Goal: Task Accomplishment & Management: Complete application form

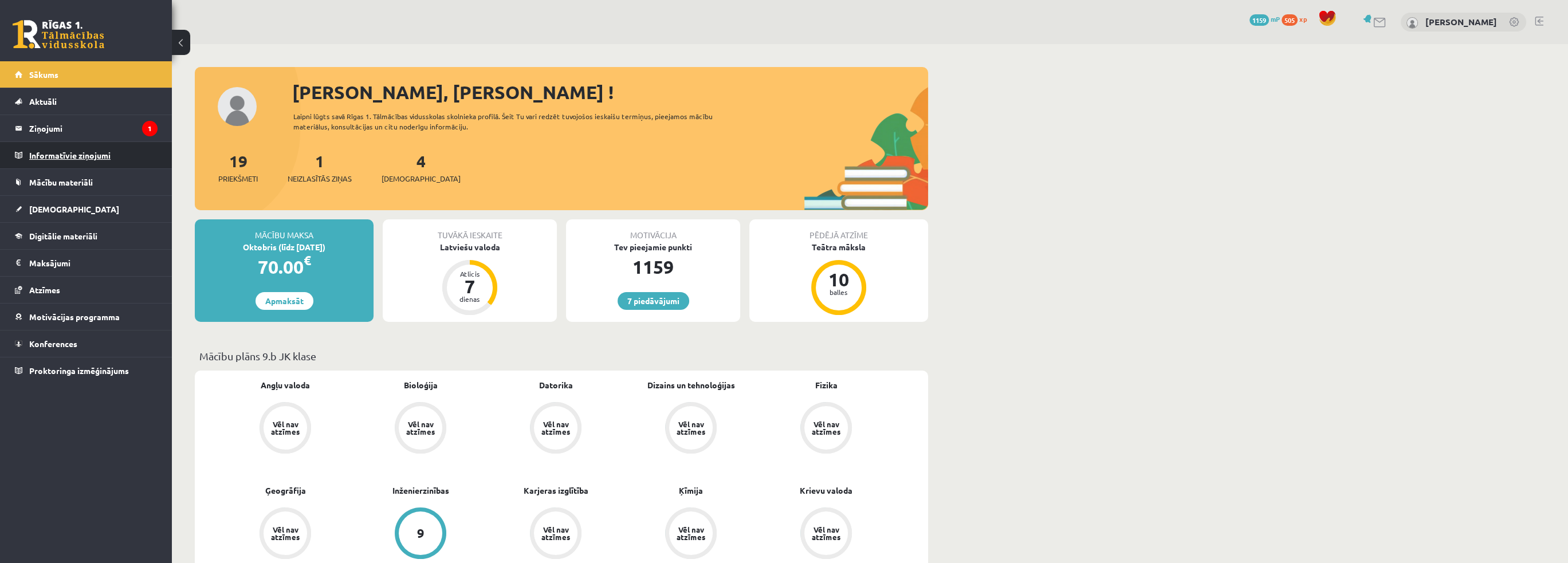
click at [89, 144] on legend "Informatīvie ziņojumi 0" at bounding box center [93, 155] width 128 height 27
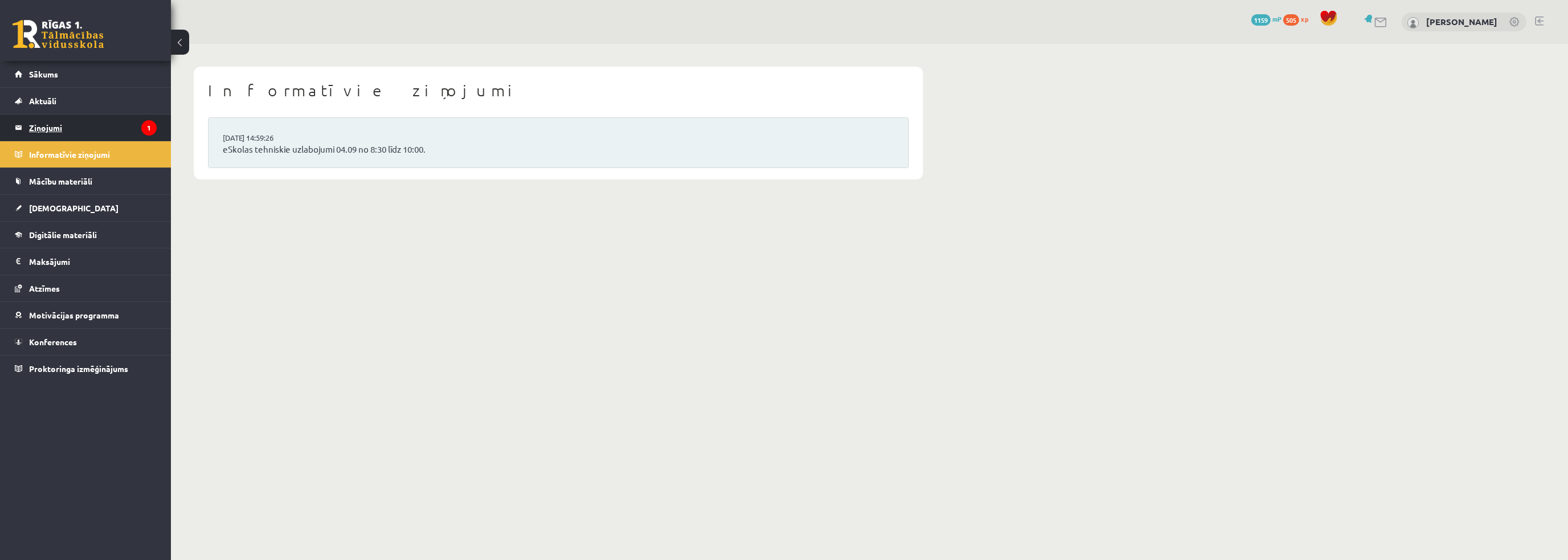
click at [87, 129] on legend "Ziņojumi 1" at bounding box center [93, 128] width 128 height 26
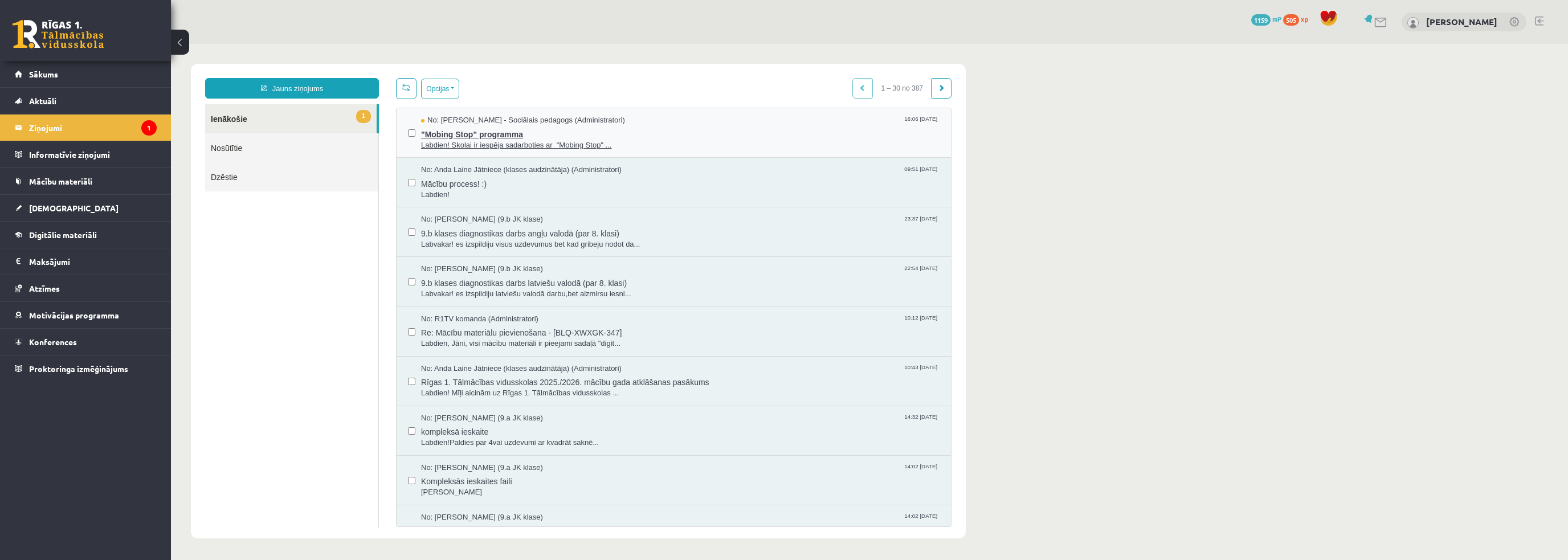
click at [463, 144] on span "Labdien! Skolai ir iespēja sadarboties ar "Mobing Stop" ..." at bounding box center [680, 145] width 519 height 11
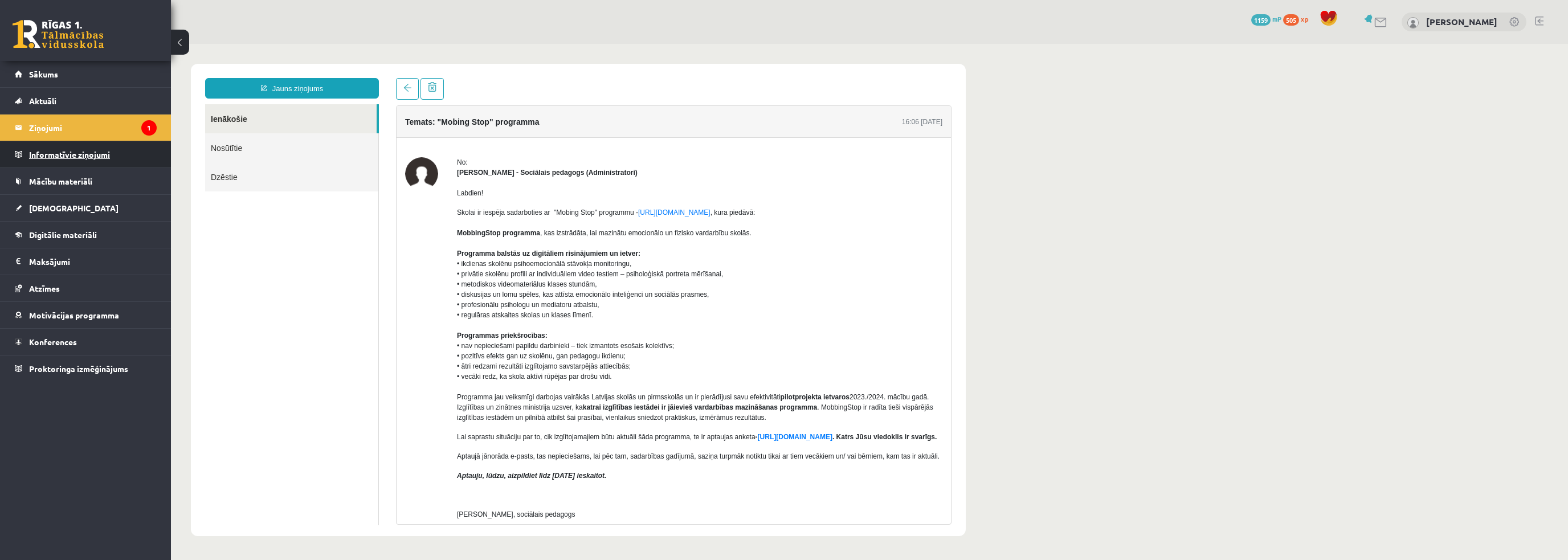
click at [78, 160] on legend "Informatīvie ziņojumi 0" at bounding box center [93, 154] width 128 height 26
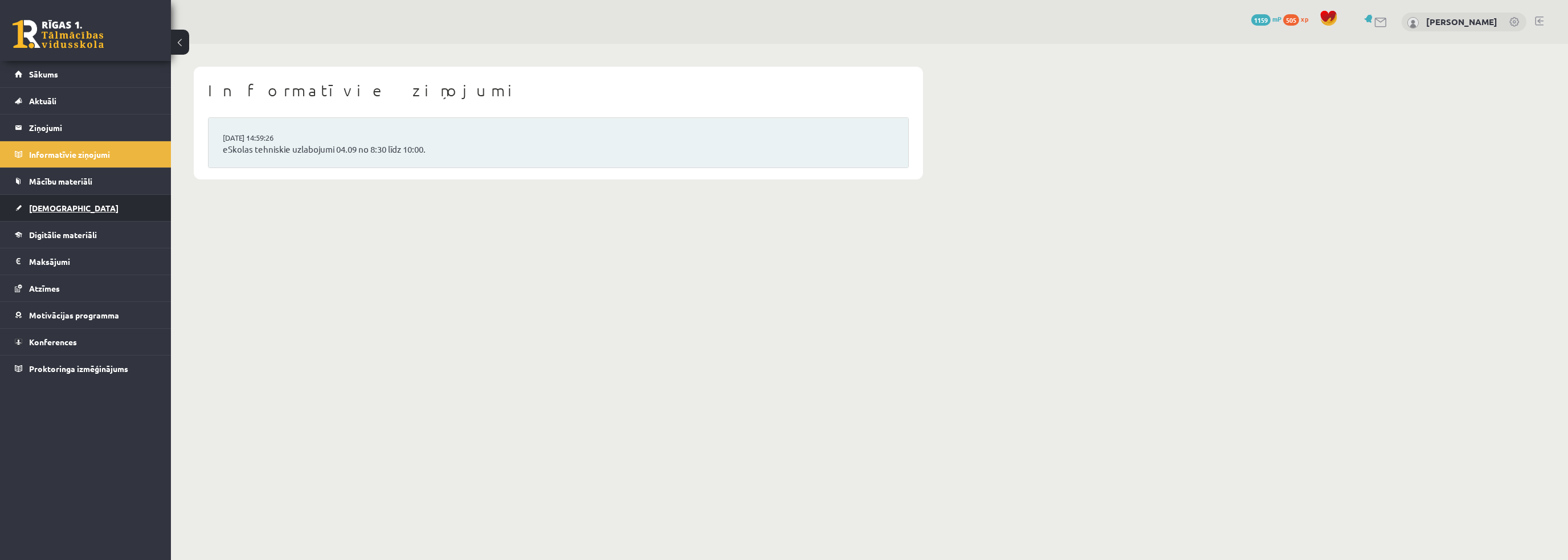
click at [101, 202] on link "[DEMOGRAPHIC_DATA]" at bounding box center [85, 207] width 142 height 26
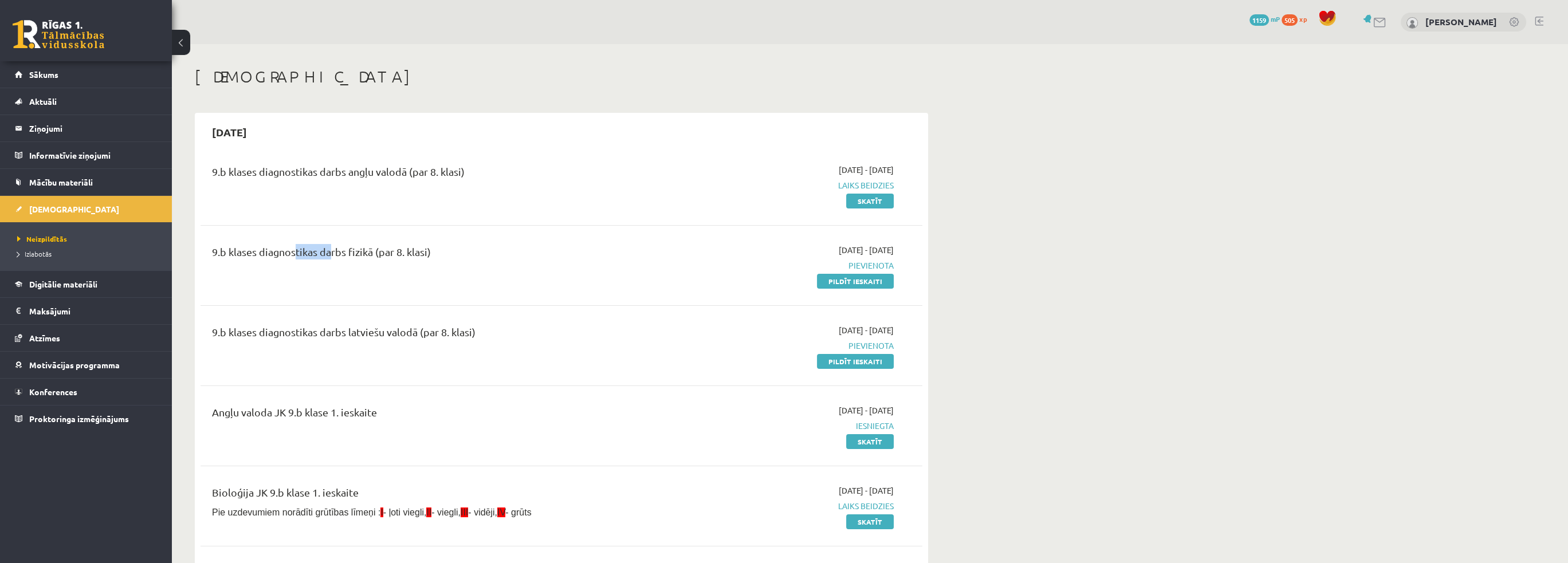
click at [328, 263] on div "9.b klases diagnostikas darbs fizikā (par 8. klasi) [DATE] - [DATE] [GEOGRAPHIC…" at bounding box center [562, 265] width 722 height 66
click at [404, 123] on div "[DATE]" at bounding box center [562, 132] width 722 height 27
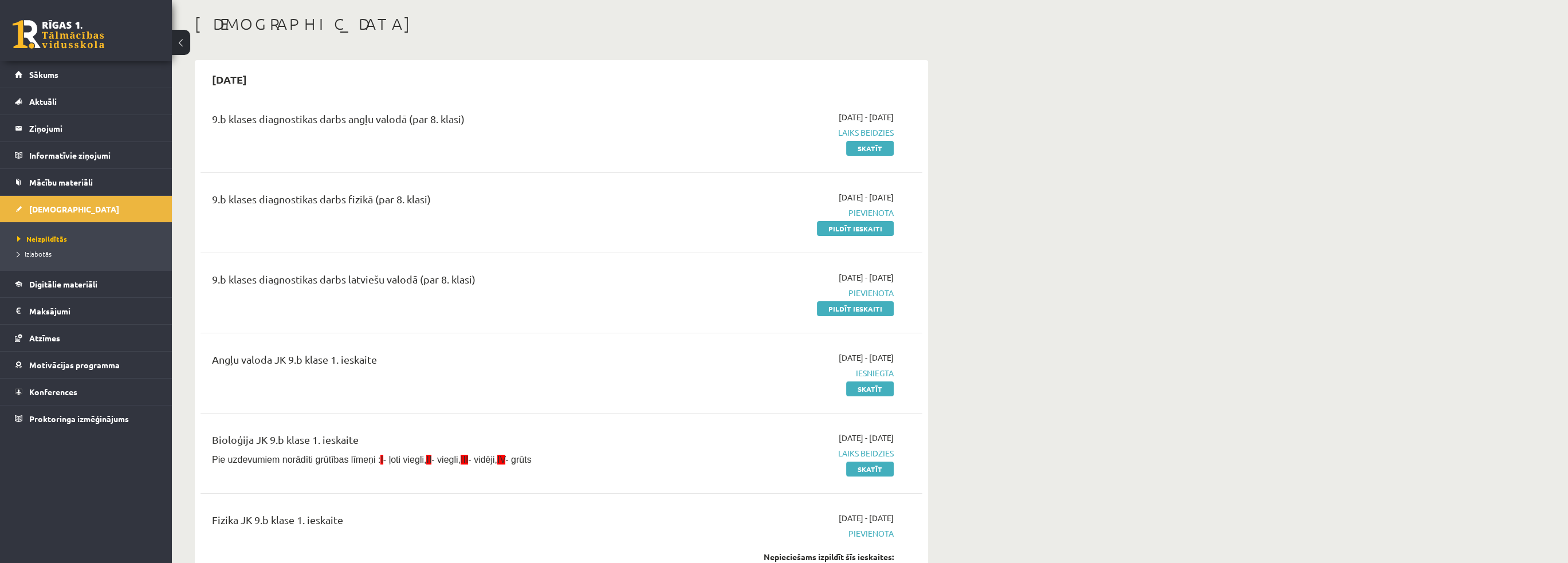
scroll to position [57, 0]
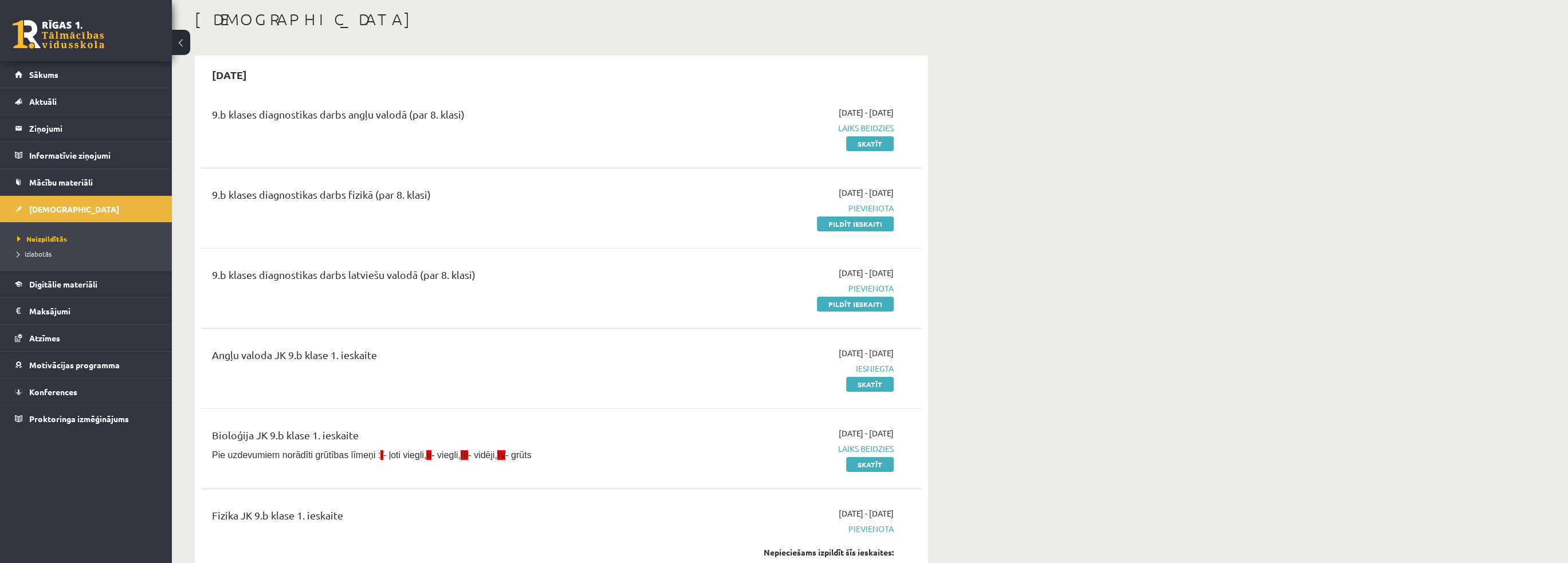
click at [663, 299] on div "9.b klases diagnostikas darbs latviešu valodā (par 8. klasi)" at bounding box center [436, 289] width 466 height 43
click at [857, 308] on link "Pildīt ieskaiti" at bounding box center [855, 304] width 77 height 15
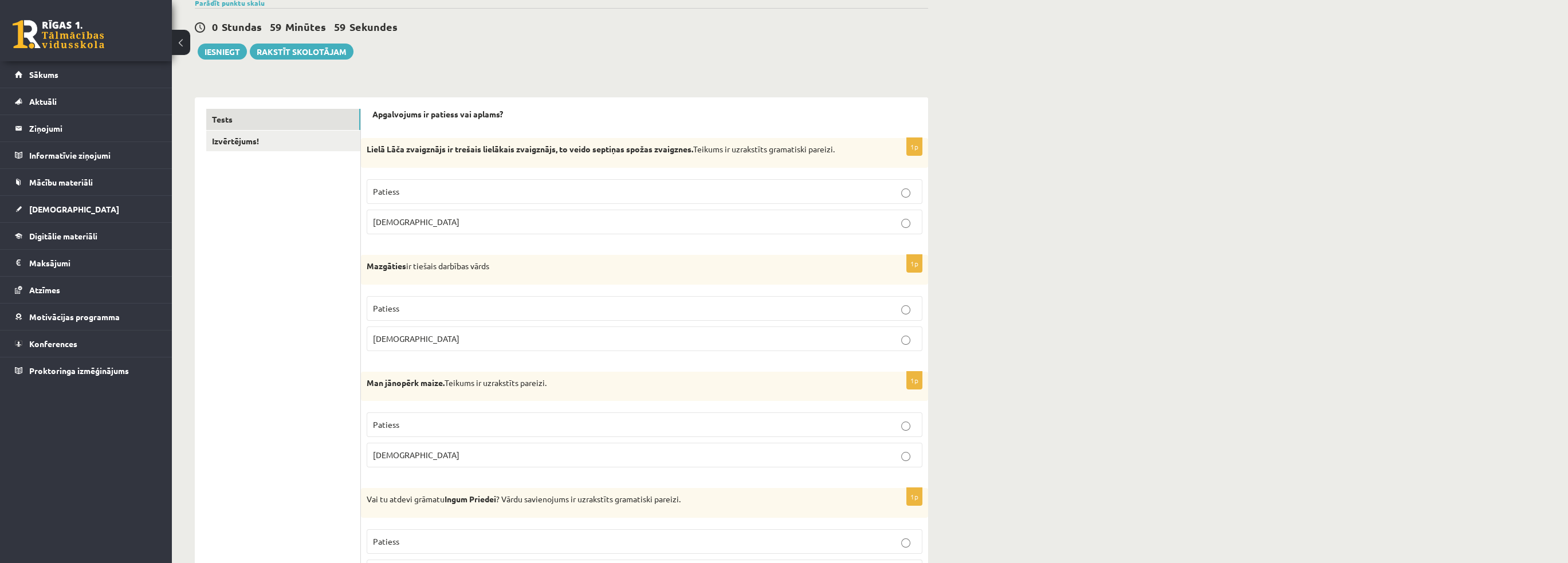
scroll to position [115, 0]
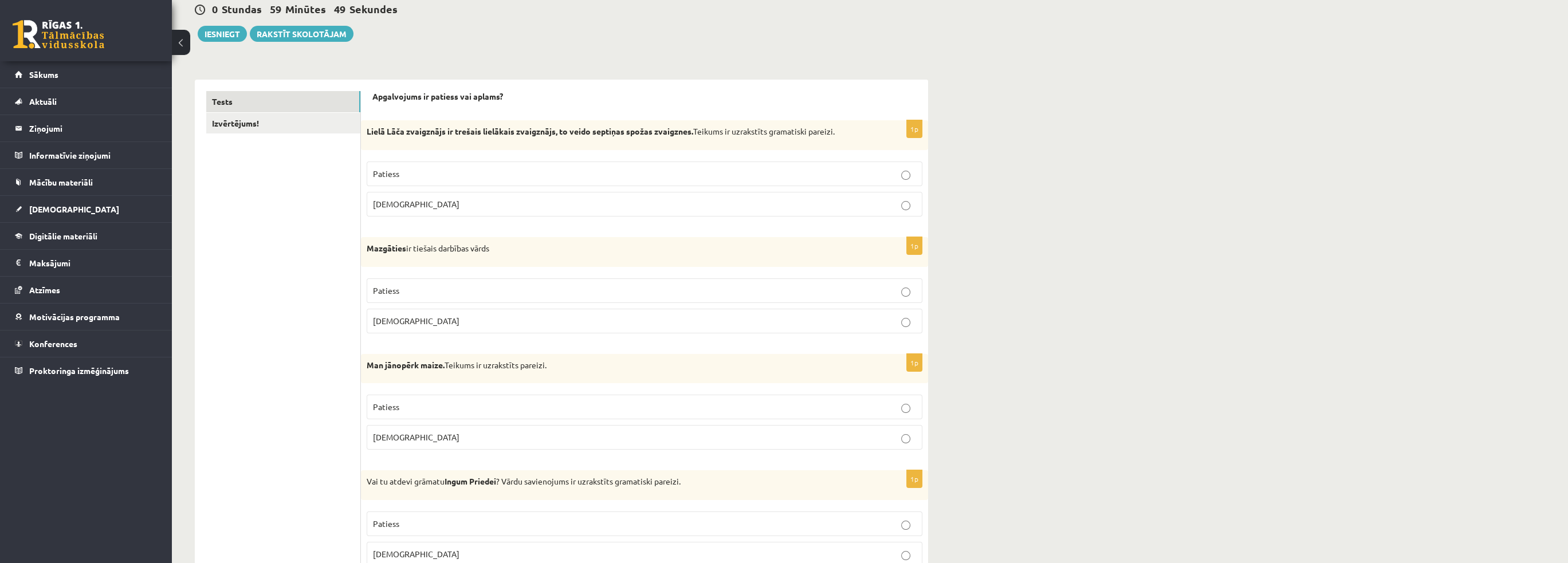
click at [444, 168] on p "Patiess" at bounding box center [644, 173] width 543 height 12
drag, startPoint x: 414, startPoint y: 247, endPoint x: 493, endPoint y: 250, distance: 79.1
click at [493, 250] on p "Mazgāties ir tiešais darbības vārds" at bounding box center [616, 249] width 499 height 12
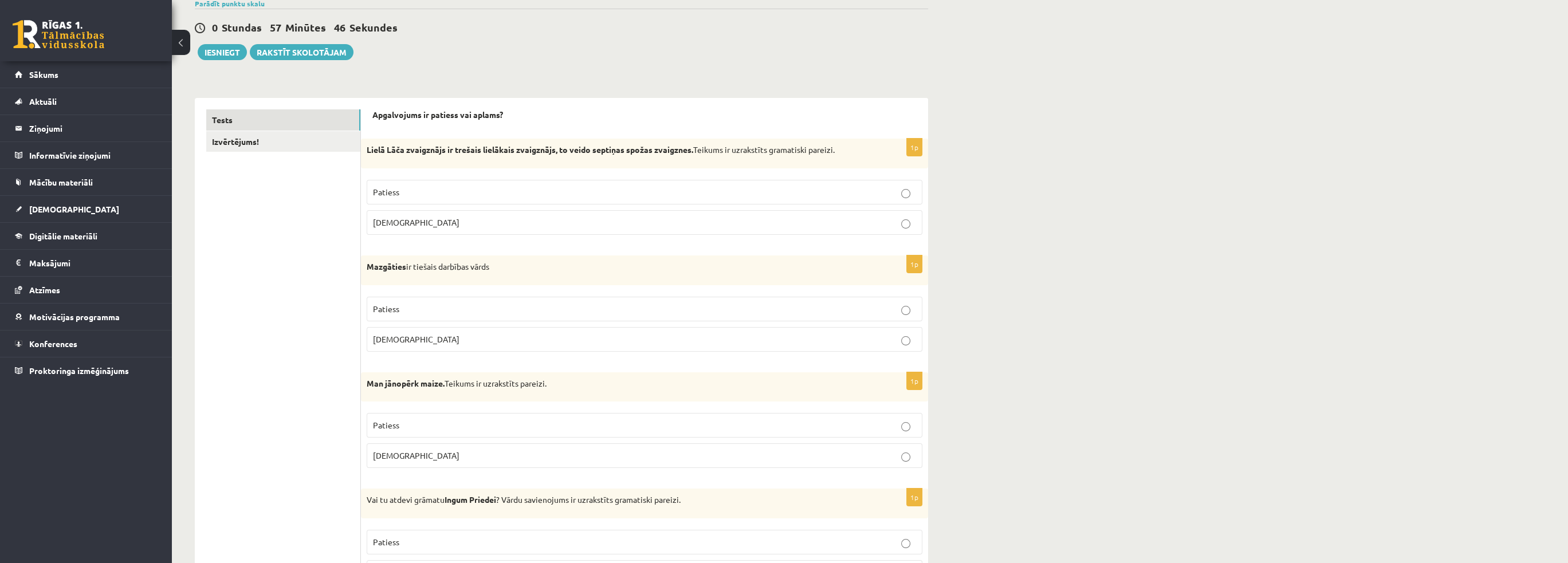
scroll to position [57, 0]
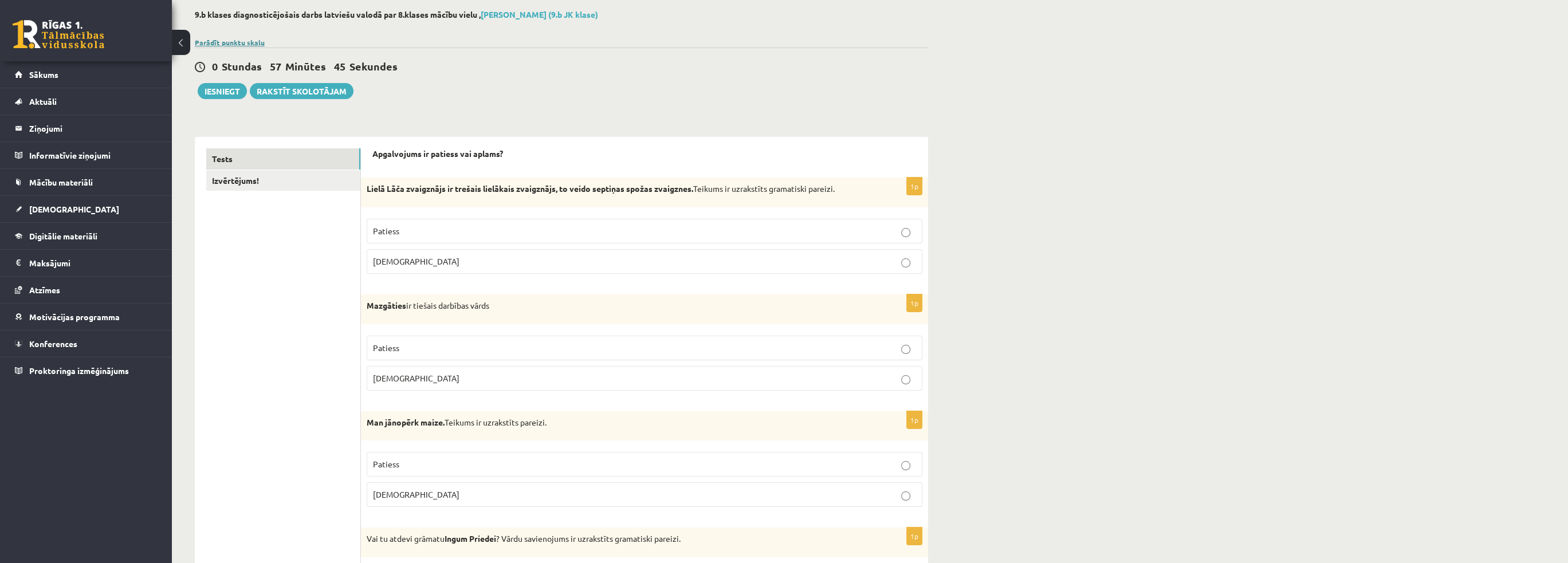
click at [236, 41] on link "Parādīt punktu skalu" at bounding box center [230, 42] width 70 height 9
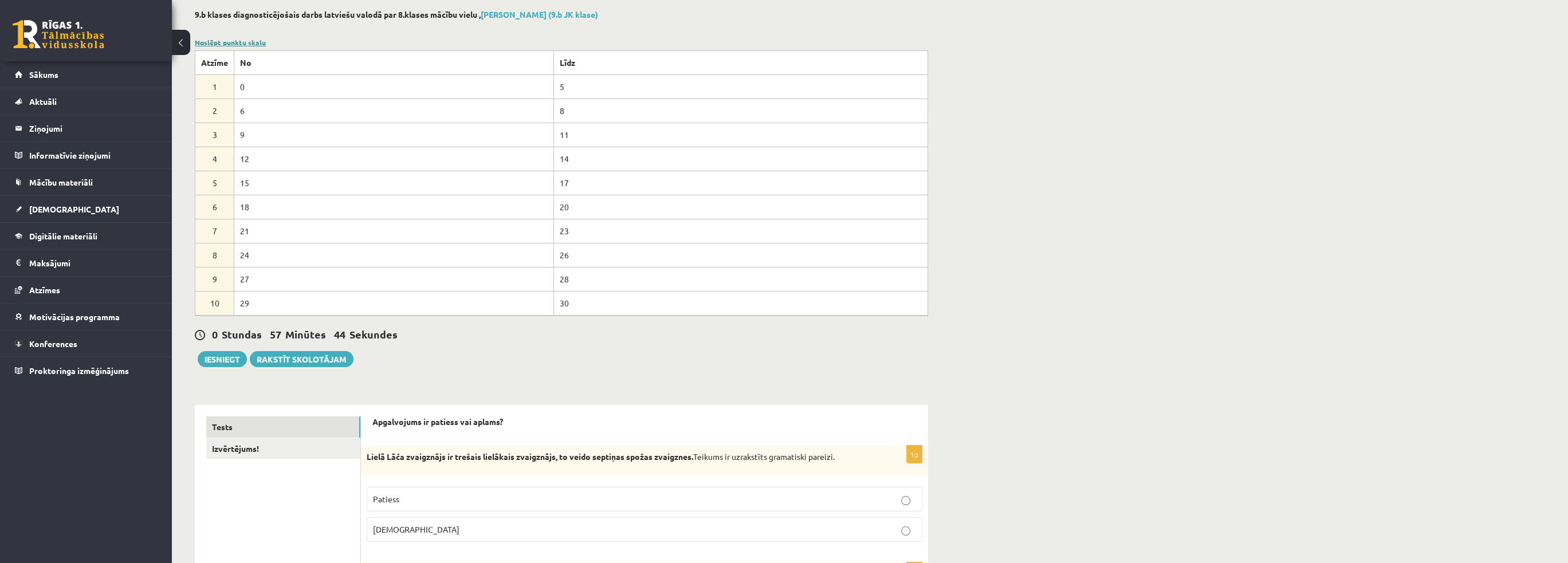
click at [236, 41] on link "Noslēpt punktu skalu" at bounding box center [230, 42] width 71 height 9
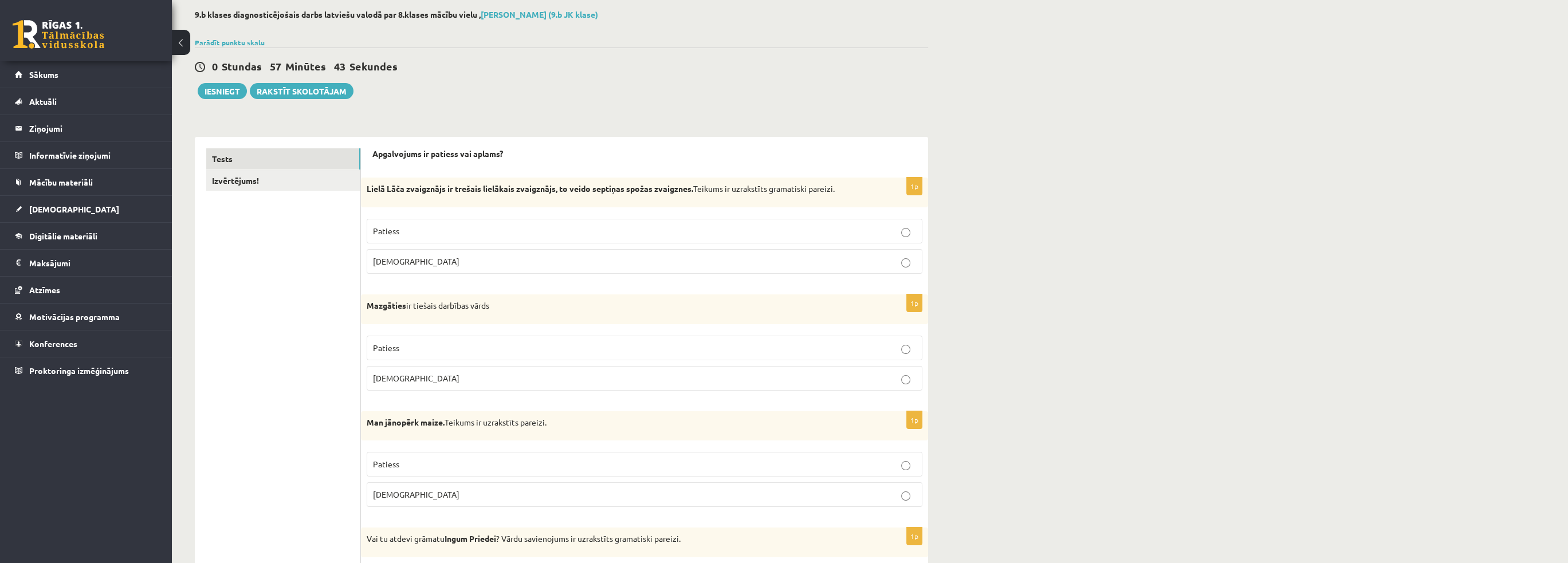
click at [394, 378] on span "Aplams" at bounding box center [416, 377] width 86 height 10
drag, startPoint x: 364, startPoint y: 303, endPoint x: 504, endPoint y: 298, distance: 140.1
click at [504, 298] on div "Mazgāties ir tiešais darbības vārds" at bounding box center [644, 309] width 567 height 30
click at [562, 311] on div "Mazgāties ir tiešais darbības vārds" at bounding box center [644, 309] width 567 height 30
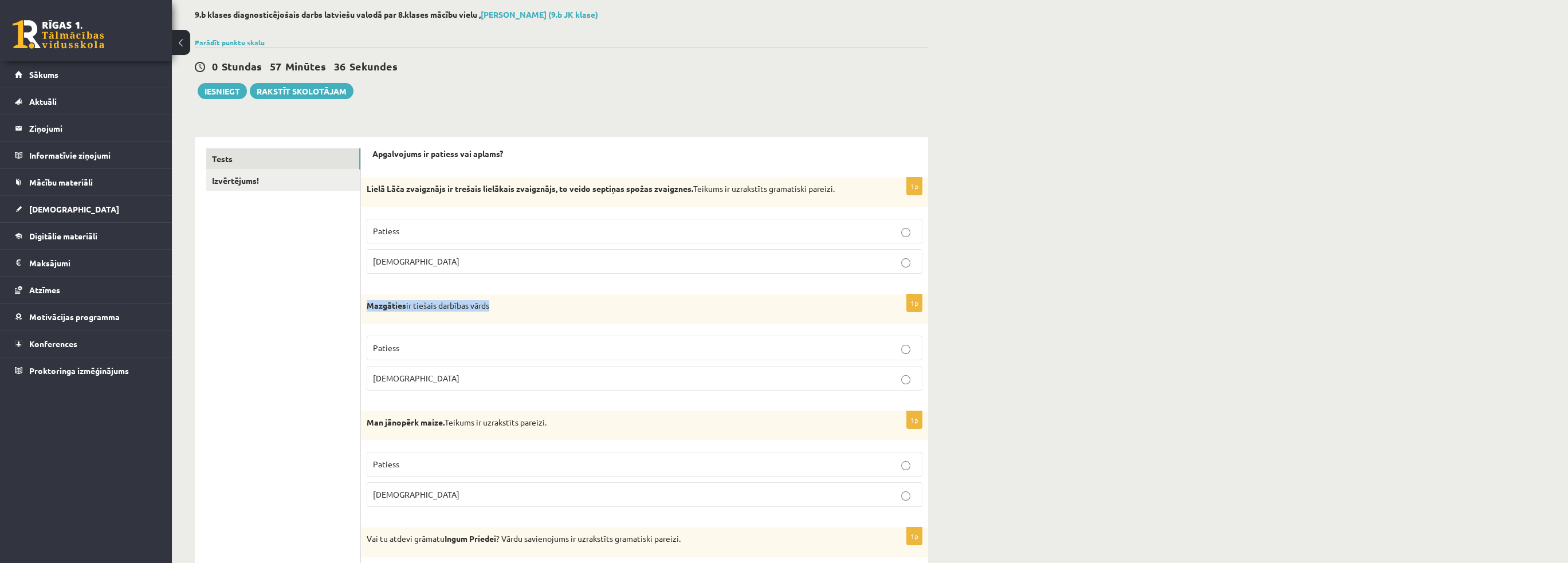
drag, startPoint x: 528, startPoint y: 311, endPoint x: 361, endPoint y: 311, distance: 167.0
click at [361, 311] on div "Mazgāties ir tiešais darbības vārds" at bounding box center [644, 309] width 567 height 30
copy p "Mazgāties ir tiešais darbības vārds"
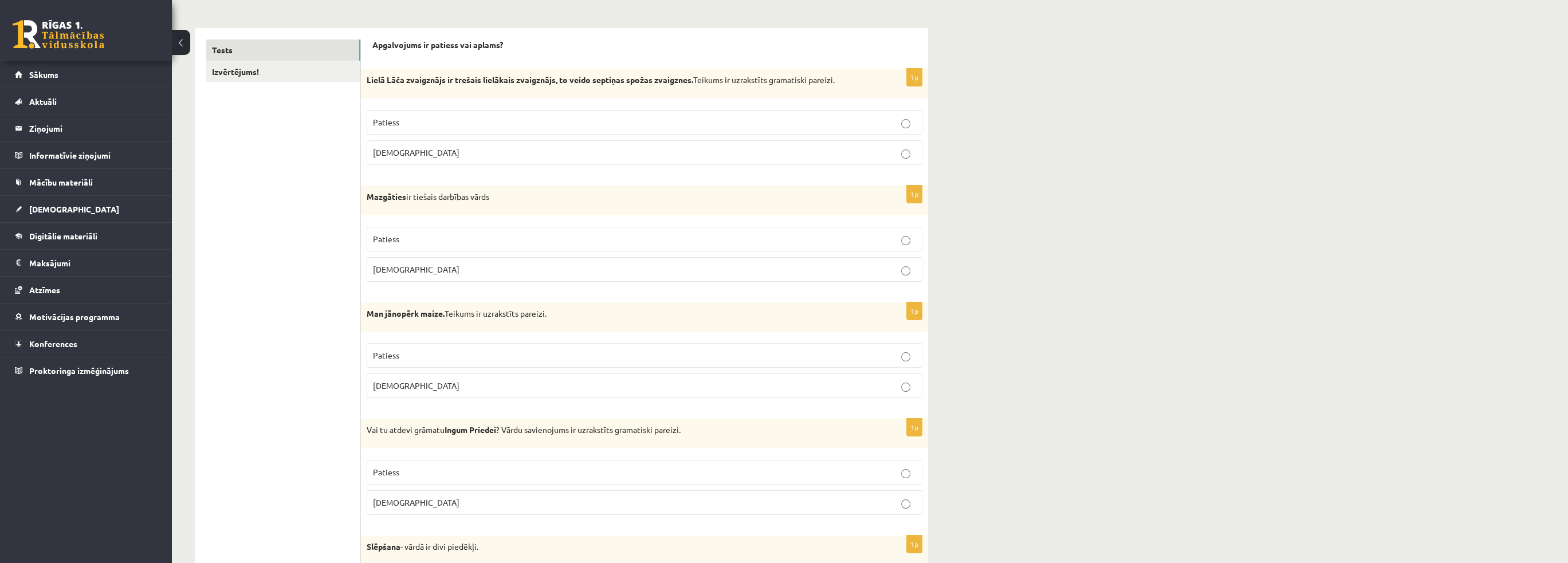
scroll to position [171, 0]
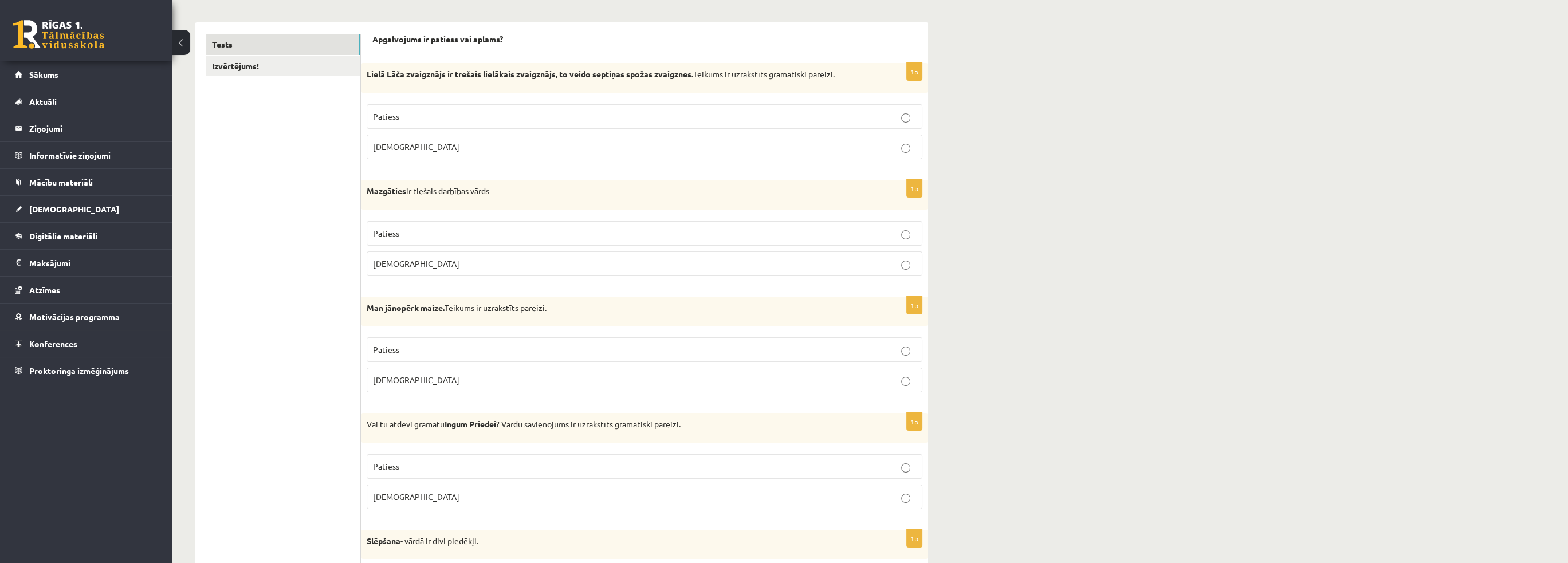
click at [397, 350] on span "Patiess" at bounding box center [386, 349] width 27 height 10
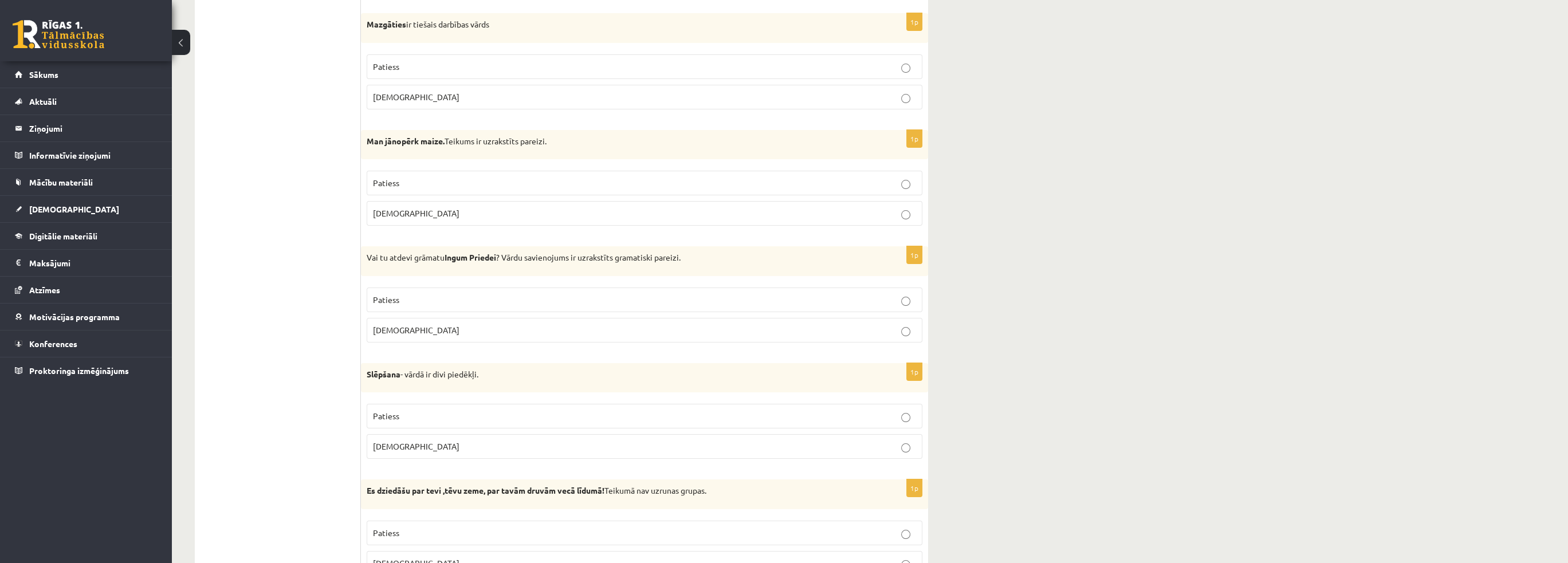
scroll to position [343, 0]
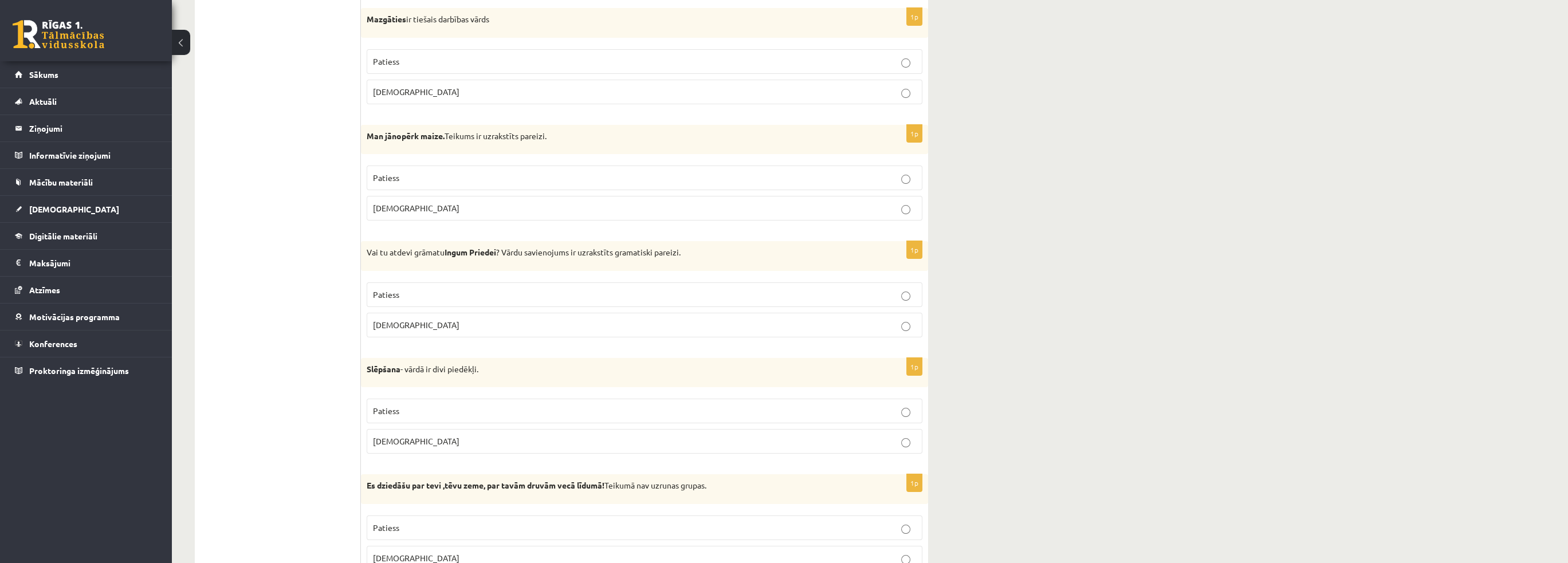
click at [595, 319] on p "Aplams" at bounding box center [644, 324] width 543 height 12
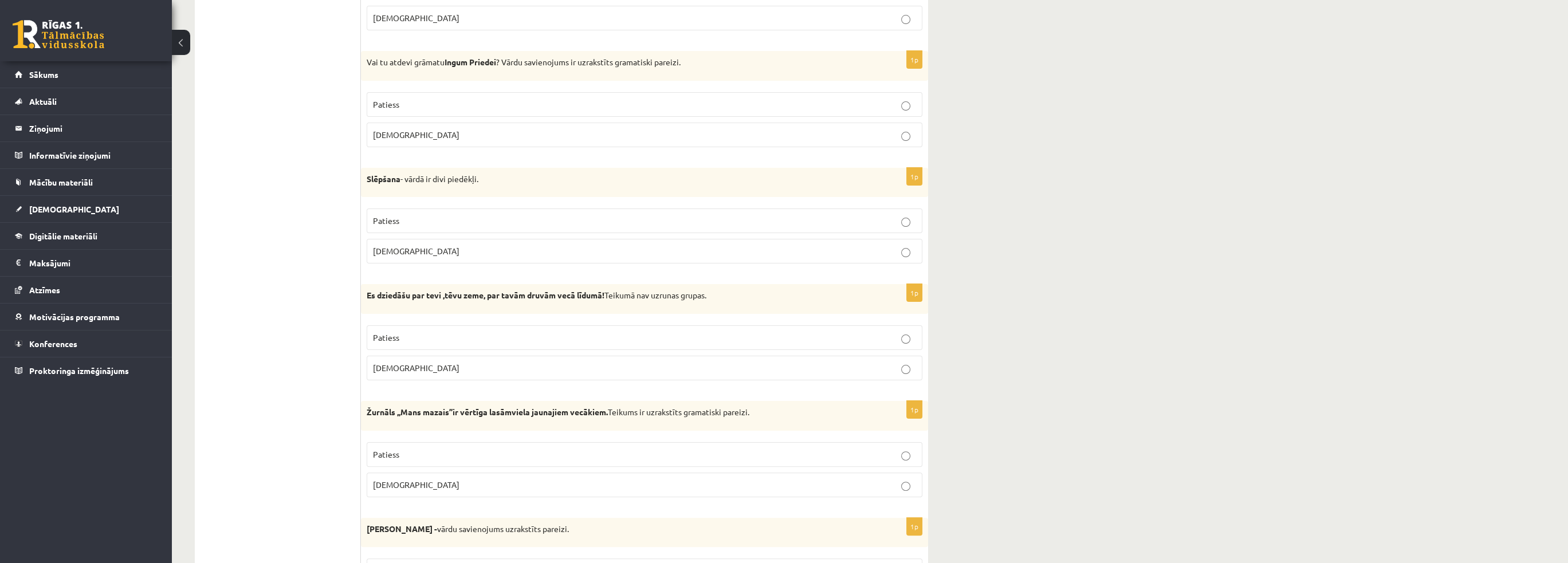
scroll to position [572, 0]
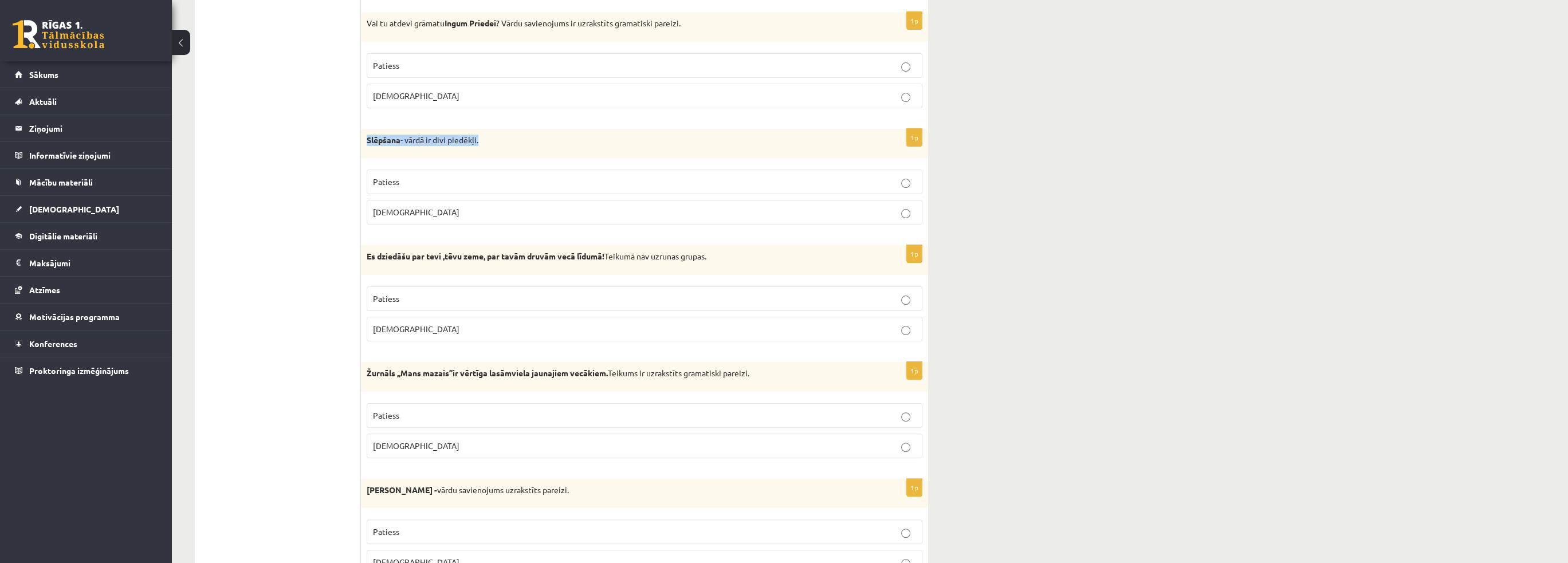
drag, startPoint x: 362, startPoint y: 135, endPoint x: 494, endPoint y: 129, distance: 132.1
click at [494, 129] on div "Slēpšana - vārdā ir divi piedēkļi." at bounding box center [644, 144] width 567 height 30
copy p "Slēpšana - vārdā ir divi piedēkļi."
click at [545, 134] on p "Slēpšana - vārdā ir divi piedēkļi." at bounding box center [616, 140] width 499 height 12
click at [420, 215] on p "Aplams" at bounding box center [644, 212] width 543 height 12
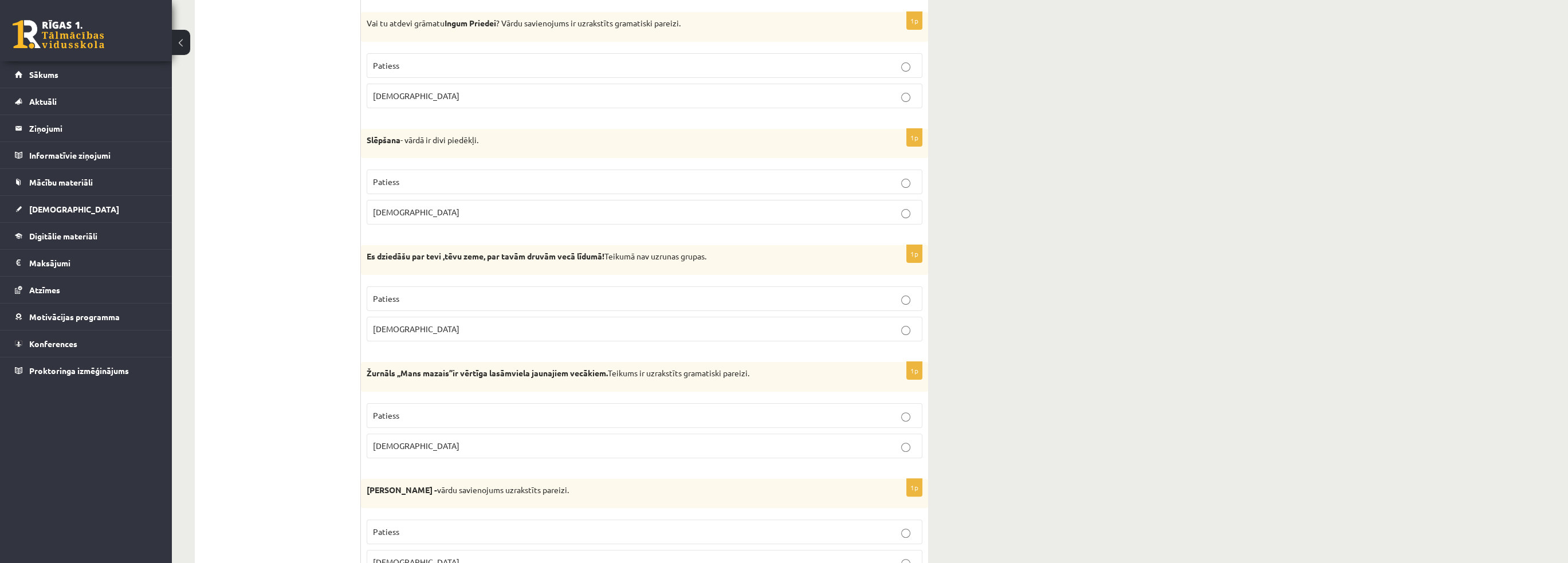
click at [442, 326] on p "Aplams" at bounding box center [644, 329] width 543 height 12
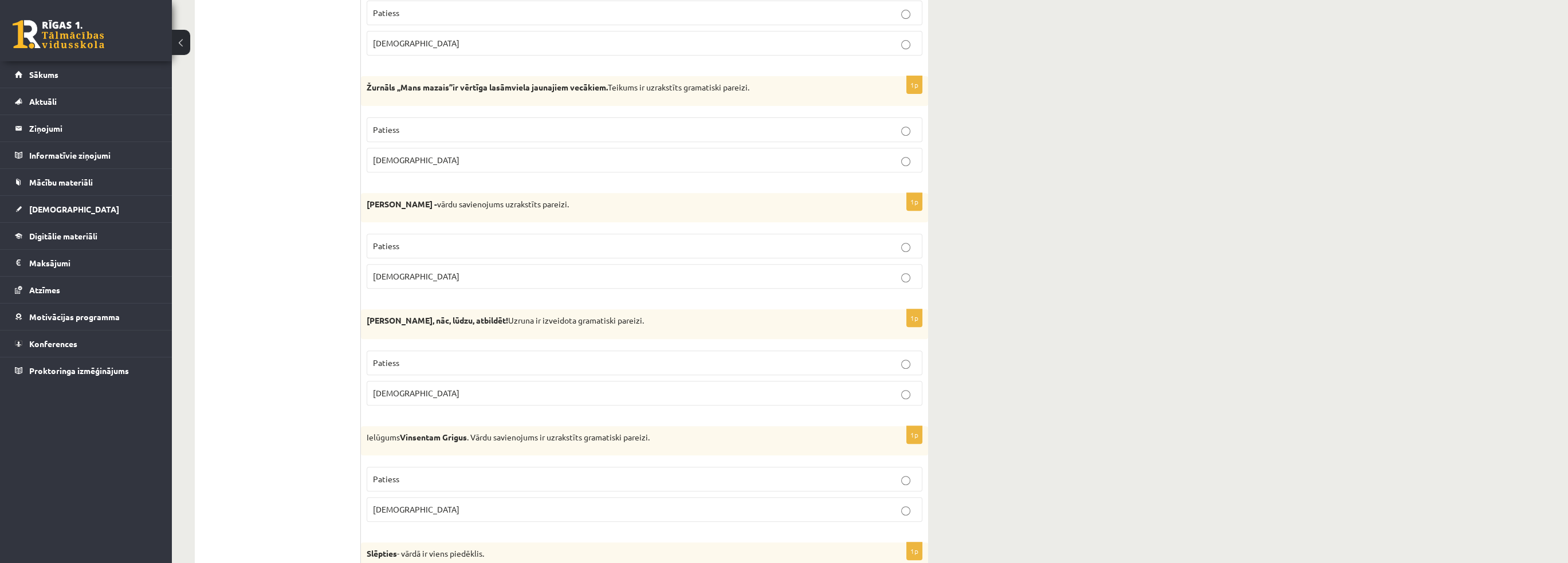
scroll to position [858, 0]
click at [402, 132] on label "Patiess" at bounding box center [644, 129] width 555 height 25
click at [454, 84] on strong "Žurnāls ,,Mans mazais’’ir vērtīga lasāmviela jaunajiem vecākiem." at bounding box center [487, 86] width 241 height 10
drag, startPoint x: 453, startPoint y: 81, endPoint x: 452, endPoint y: 89, distance: 8.1
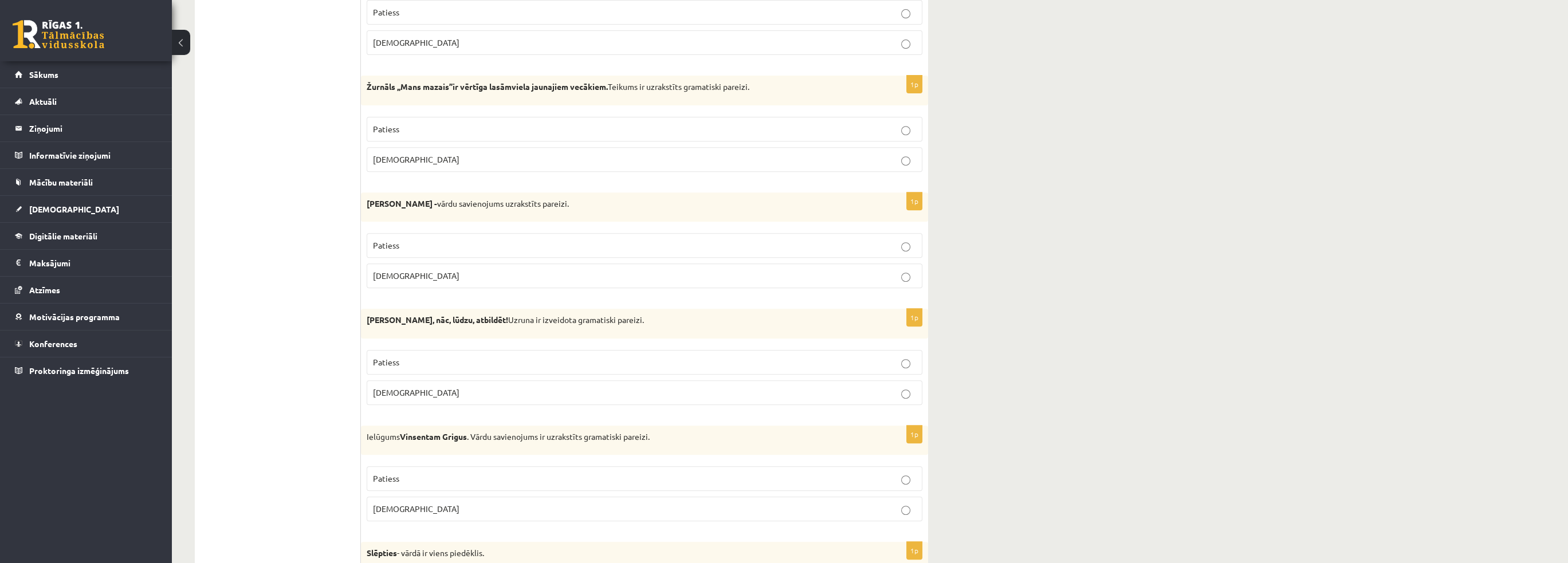
click at [452, 89] on p "Žurnāls ,,Mans mazais’’ir vērtīga lasāmviela jaunajiem vecākiem. Teikums ir uzr…" at bounding box center [616, 87] width 499 height 12
click at [433, 154] on p "Aplams" at bounding box center [644, 159] width 543 height 12
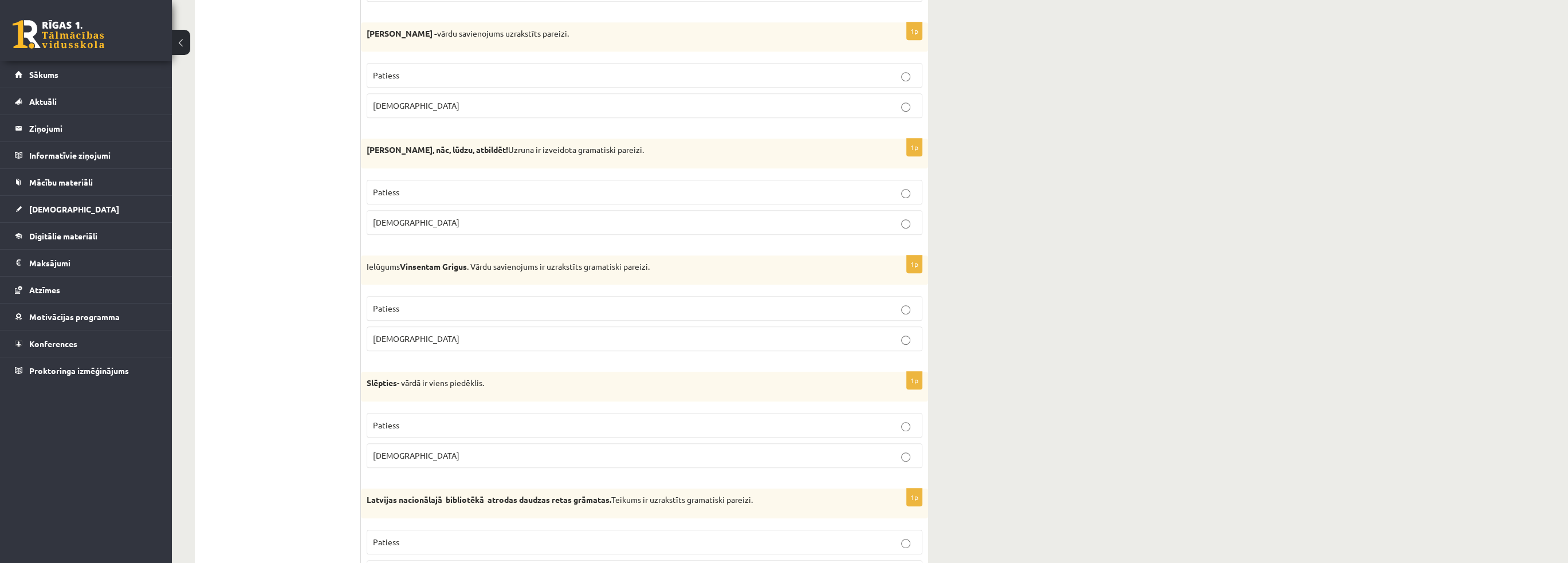
scroll to position [1030, 0]
drag, startPoint x: 365, startPoint y: 25, endPoint x: 575, endPoint y: 27, distance: 210.0
click at [575, 27] on div "Abģērbu veikals - vārdu savienojums uzrakstīts pareizi." at bounding box center [644, 35] width 567 height 30
click at [396, 195] on label "Patiess" at bounding box center [644, 191] width 555 height 25
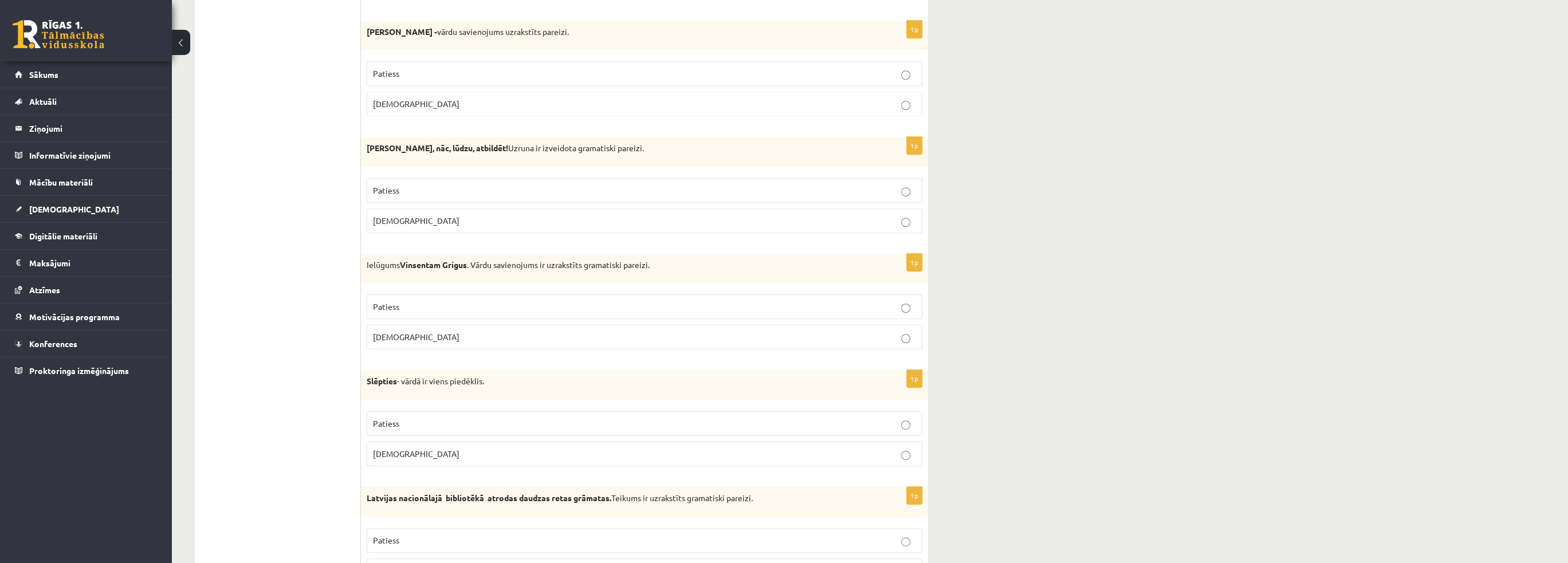
drag, startPoint x: 364, startPoint y: 29, endPoint x: 576, endPoint y: 24, distance: 212.1
click at [576, 24] on div "Abģērbu veikals - vārdu savienojums uzrakstīts pareizi." at bounding box center [644, 35] width 567 height 30
copy p "Abģērbu veikals - vārdu savienojums uzrakstīts pareizi."
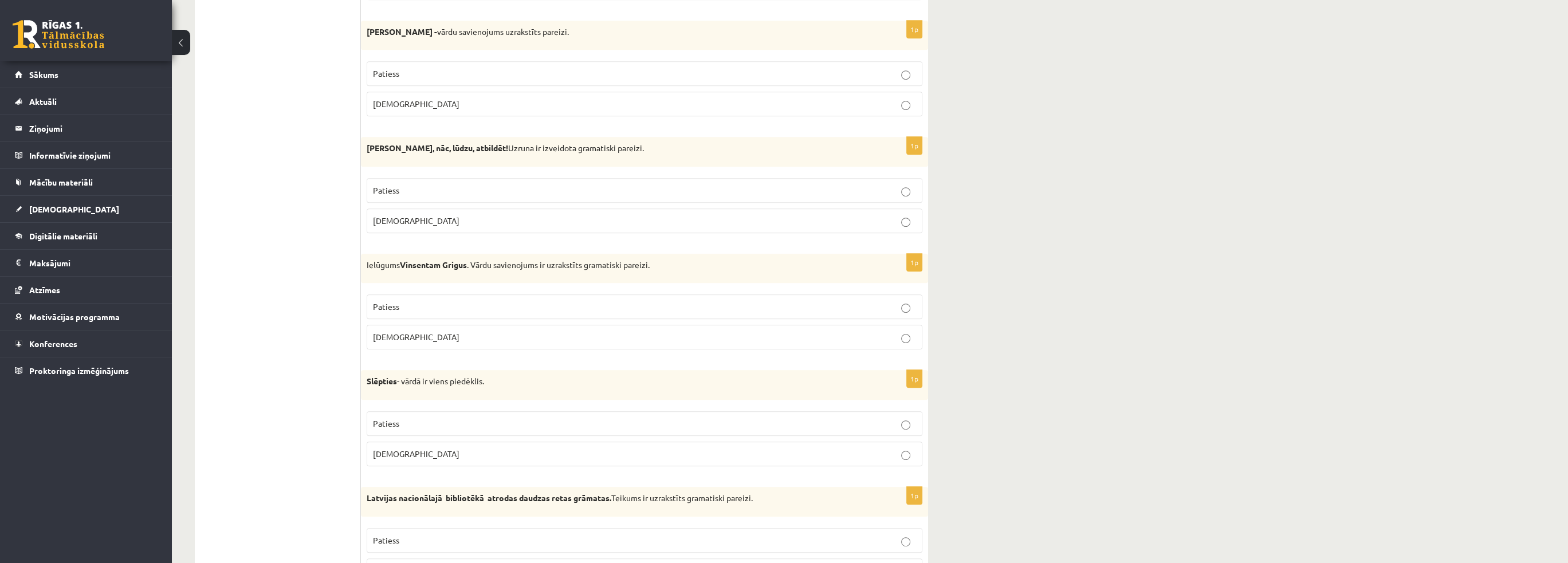
click at [384, 68] on span "Patiess" at bounding box center [386, 73] width 27 height 10
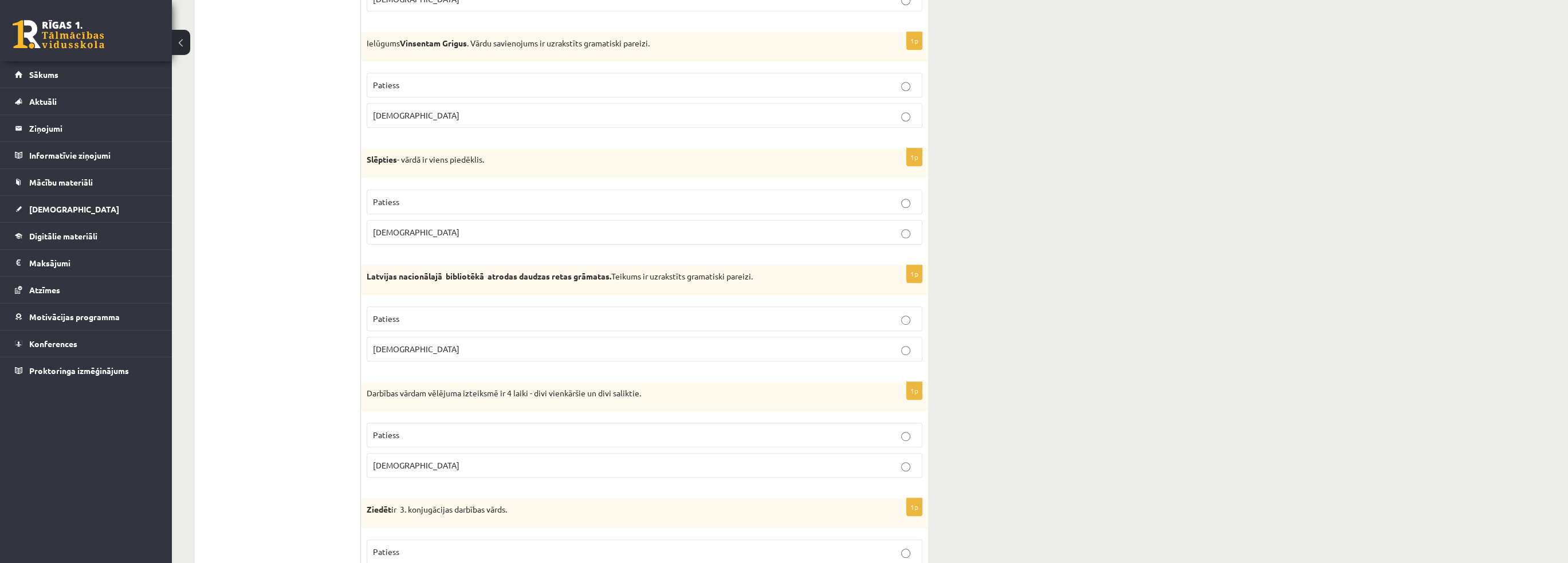
scroll to position [1259, 0]
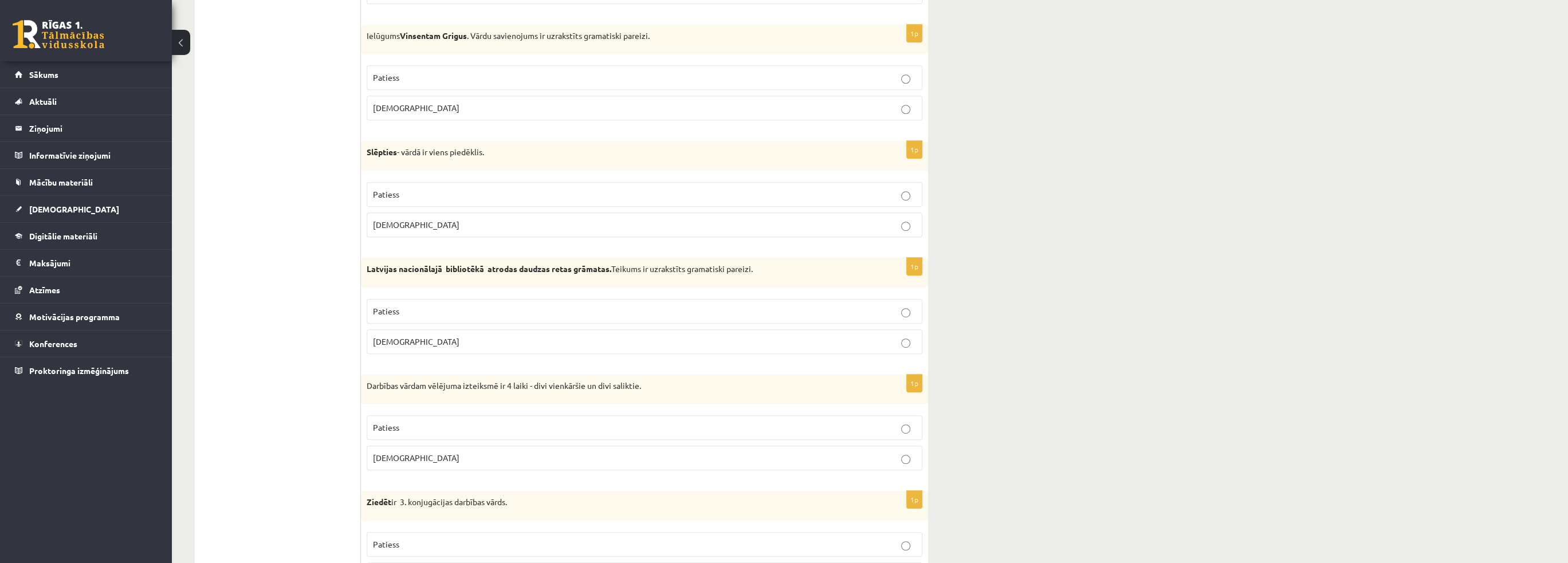
click at [378, 102] on span "Aplams" at bounding box center [416, 107] width 86 height 10
drag, startPoint x: 365, startPoint y: 29, endPoint x: 673, endPoint y: 47, distance: 308.5
click at [673, 47] on div "Ielūgums Vinsentam Grigus . Vārdu savienojums ir uzrakstīts gramatiski pareizi." at bounding box center [644, 39] width 567 height 30
copy p "Ielūgums Vinsentam Grigus . Vārdu savienojums ir uzrakstīts gramatiski pareizi."
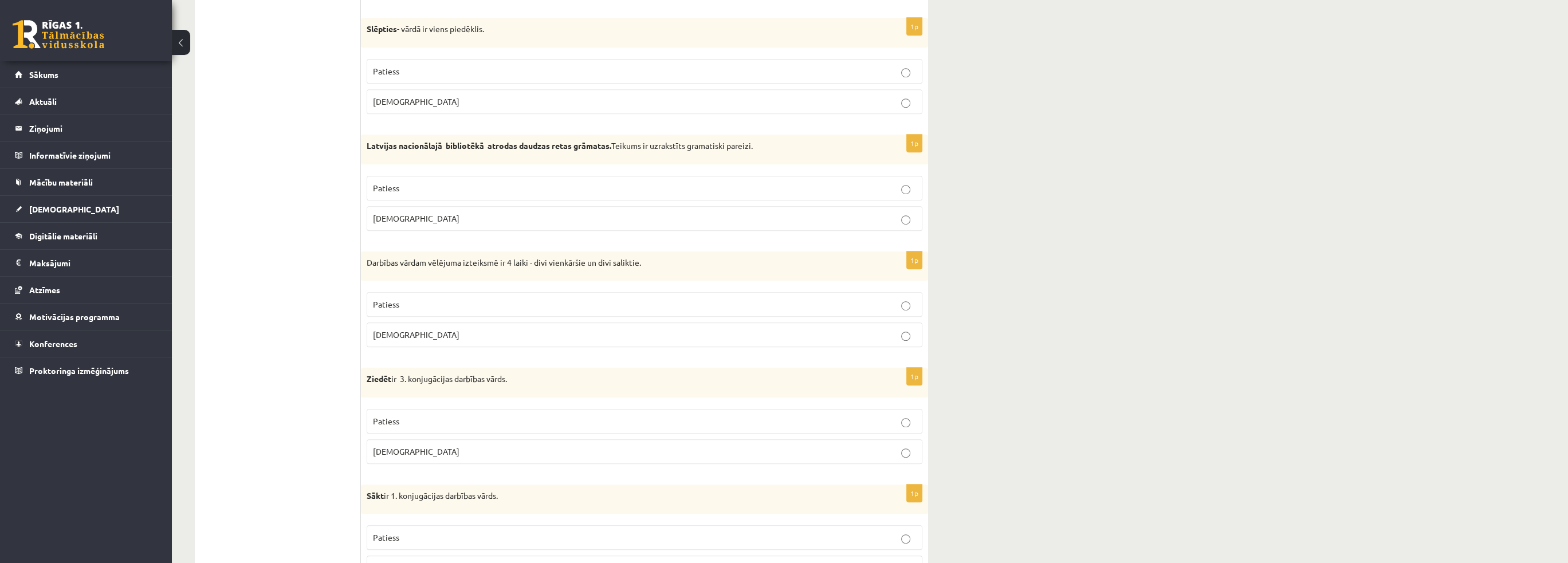
scroll to position [1385, 0]
drag, startPoint x: 367, startPoint y: 20, endPoint x: 433, endPoint y: 81, distance: 89.9
click at [433, 81] on div "1p Slēpties - vārdā ir viens piedēklis. Patiess Aplams" at bounding box center [644, 68] width 567 height 105
copy div "Slēpties - vārdā ir viens piedēklis. Patiess Aplams"
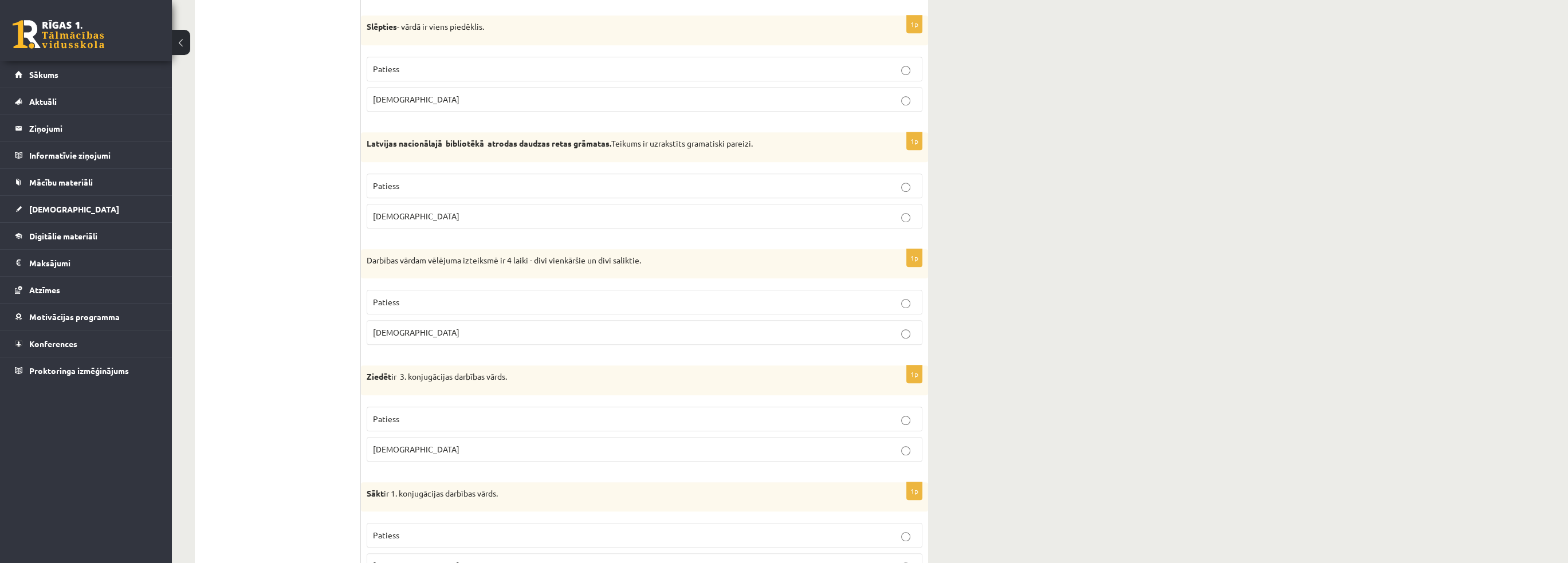
click at [386, 68] on p "Patiess" at bounding box center [644, 68] width 543 height 12
drag, startPoint x: 368, startPoint y: 138, endPoint x: 486, endPoint y: 137, distance: 118.0
click at [486, 138] on strong "Latvijas nacionālajā bibliotēkā atrodas daudzas retas grāmatas." at bounding box center [489, 143] width 244 height 10
click at [394, 211] on span "Aplams" at bounding box center [416, 216] width 86 height 10
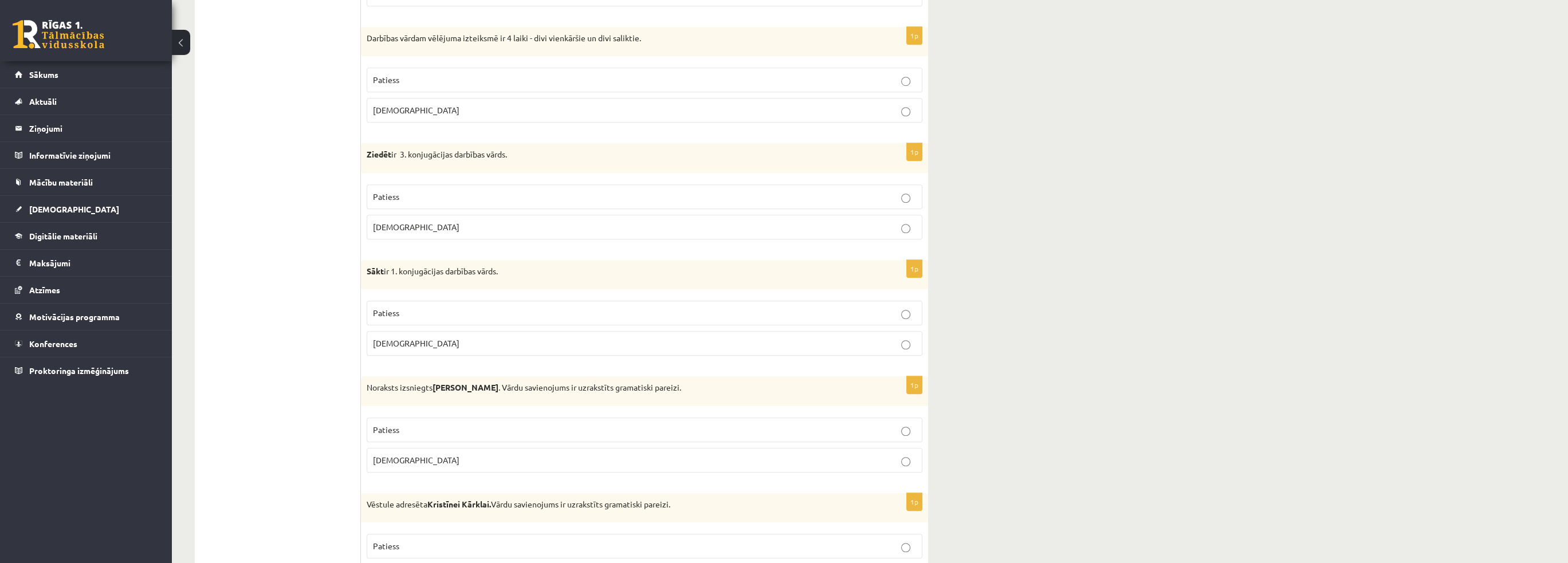
scroll to position [1614, 0]
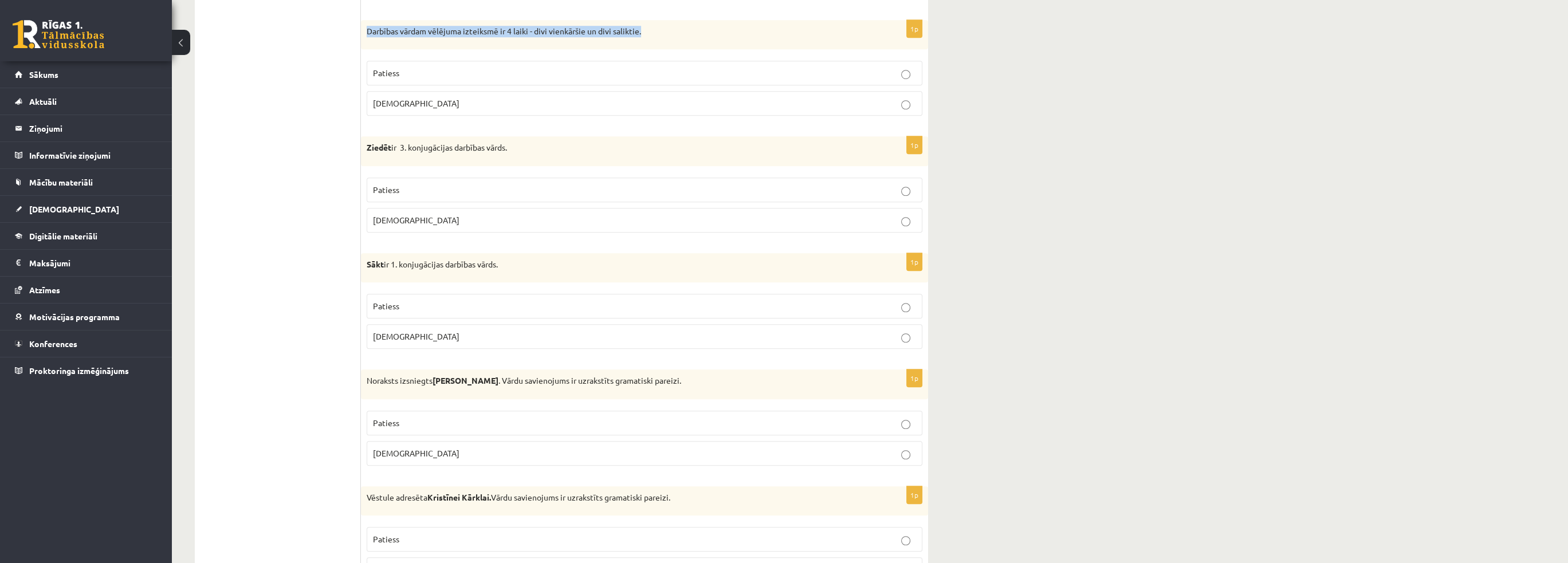
drag, startPoint x: 364, startPoint y: 24, endPoint x: 643, endPoint y: 21, distance: 279.0
click at [643, 21] on div "Darbības vārdam vēlējuma izteiksmē ir 4 laiki - divi vienkāršie un divi salikti…" at bounding box center [644, 35] width 567 height 30
click at [262, 135] on ul "Tests Izvērtējums!" at bounding box center [283, 348] width 155 height 3514
click at [410, 97] on p "Aplams" at bounding box center [644, 103] width 543 height 12
click at [301, 165] on ul "Tests Izvērtējums!" at bounding box center [283, 348] width 155 height 3514
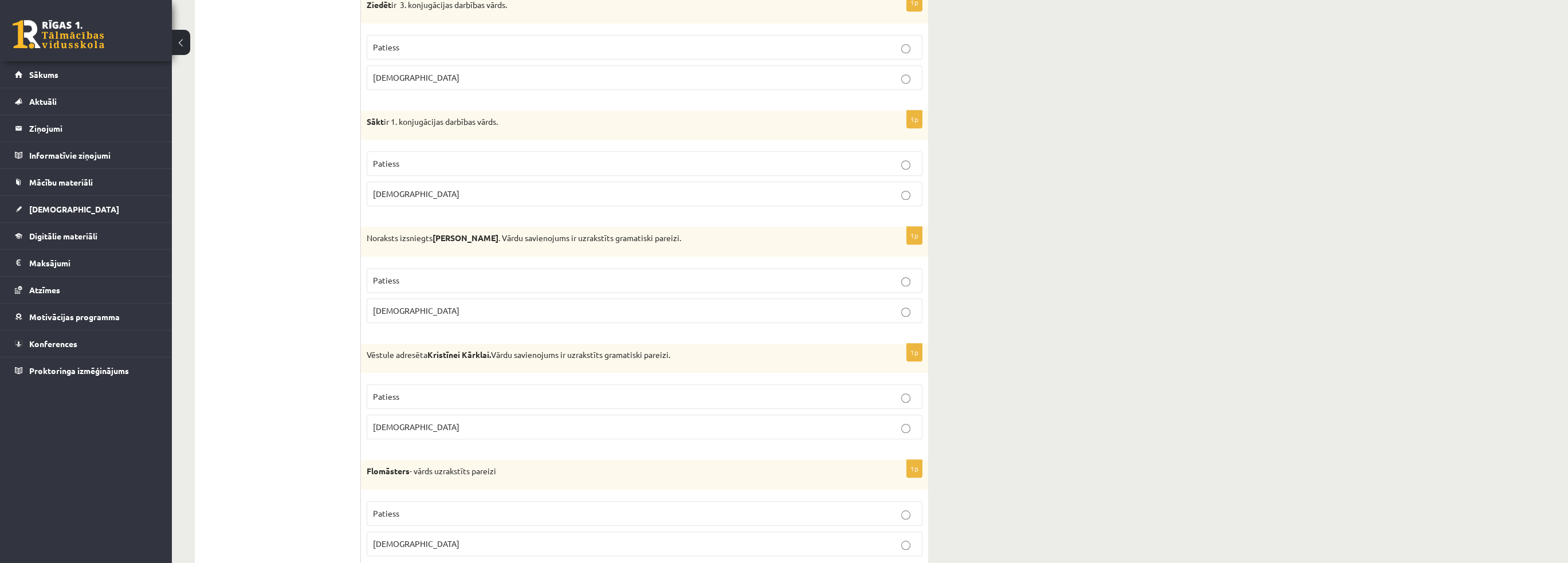
scroll to position [1728, 0]
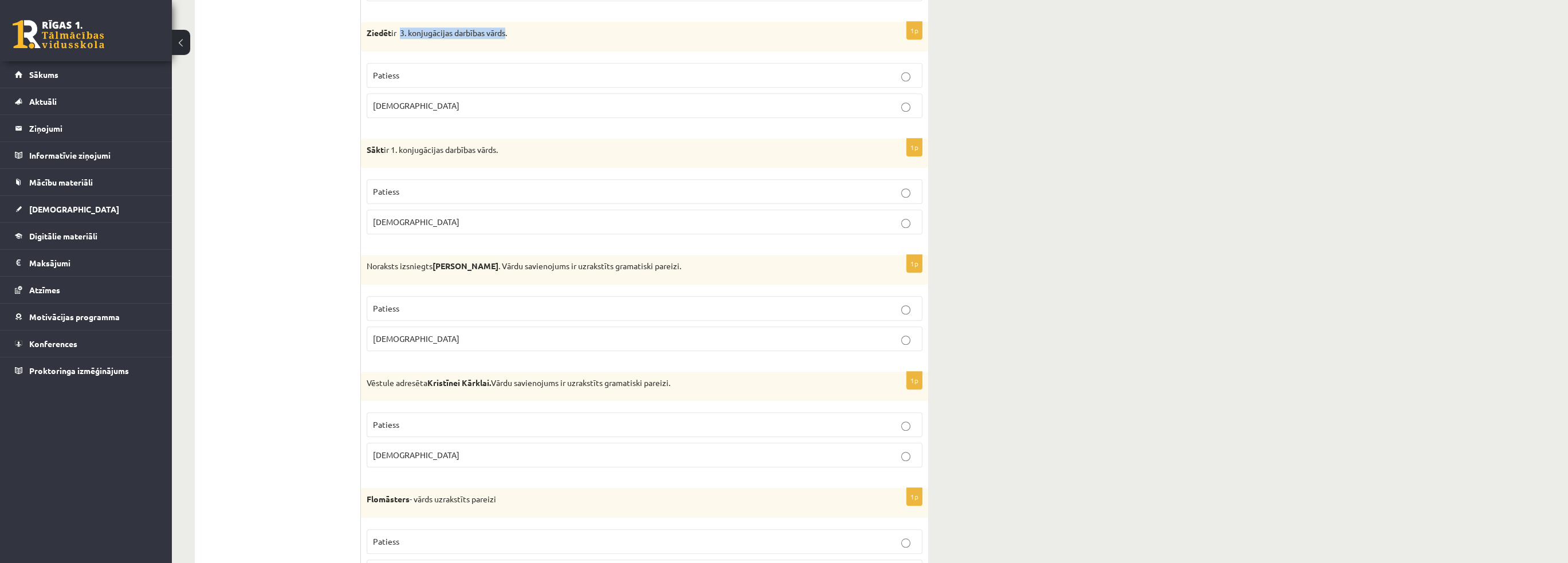
drag, startPoint x: 402, startPoint y: 25, endPoint x: 508, endPoint y: 27, distance: 106.0
click at [508, 28] on p "Ziedēt ir 3. konjugācijas darbības vārds." at bounding box center [616, 33] width 499 height 12
click at [298, 99] on ul "Tests Izvērtējums!" at bounding box center [283, 234] width 155 height 3514
drag, startPoint x: 363, startPoint y: 23, endPoint x: 520, endPoint y: 214, distance: 247.2
click at [520, 214] on form "Apgalvojums ir patiess vai aplams? 1p Lielā Lāča zvaigznājs ir trešais lielākai…" at bounding box center [644, 234] width 544 height 3514
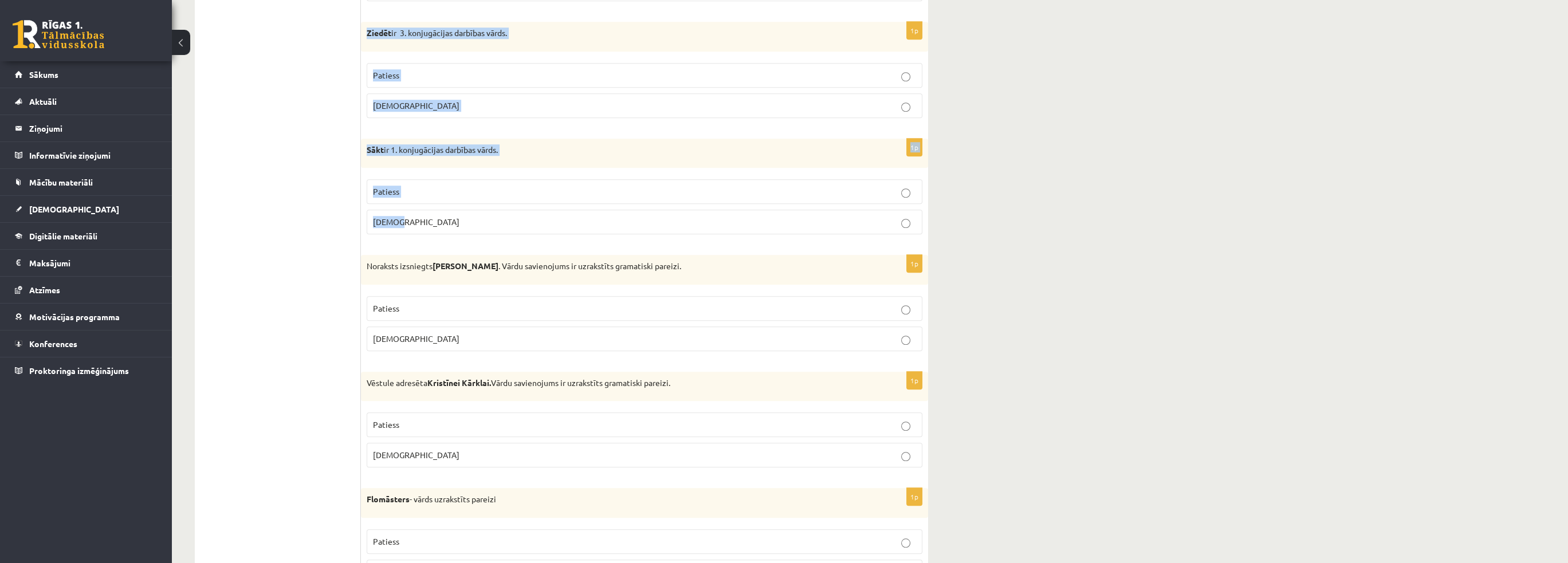
copy form "Ziedēt ir 3. konjugācijas darbības vārds. Patiess Aplams 1p Sākt ir 1. konjugāc…"
click at [403, 179] on label "Patiess" at bounding box center [644, 192] width 555 height 25
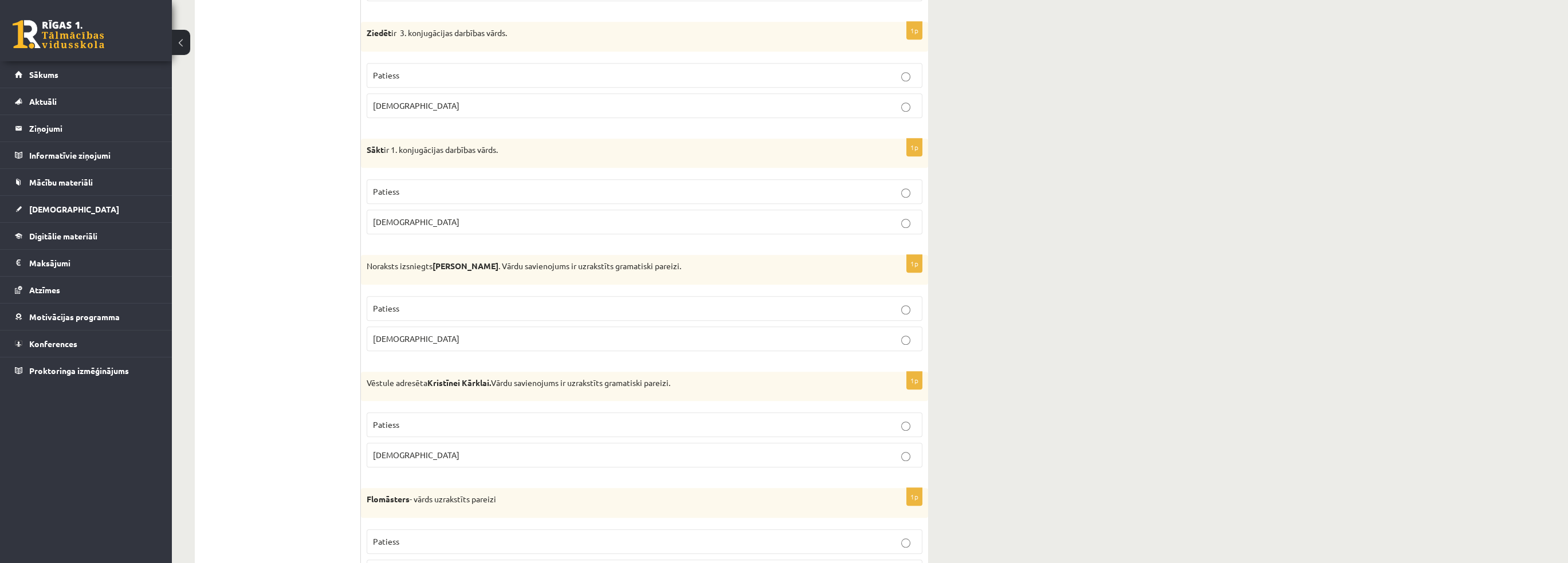
click at [417, 100] on p "Aplams" at bounding box center [644, 105] width 543 height 12
click at [307, 164] on ul "Tests Izvērtējums!" at bounding box center [283, 234] width 155 height 3514
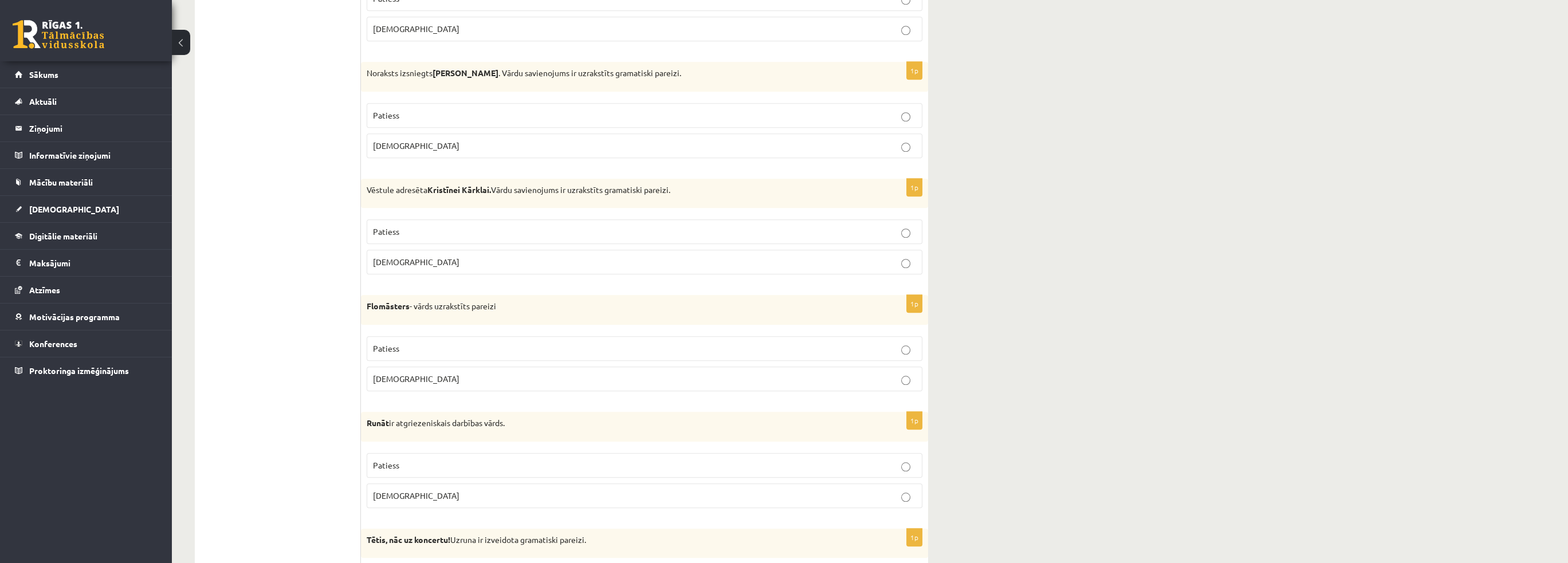
scroll to position [1957, 0]
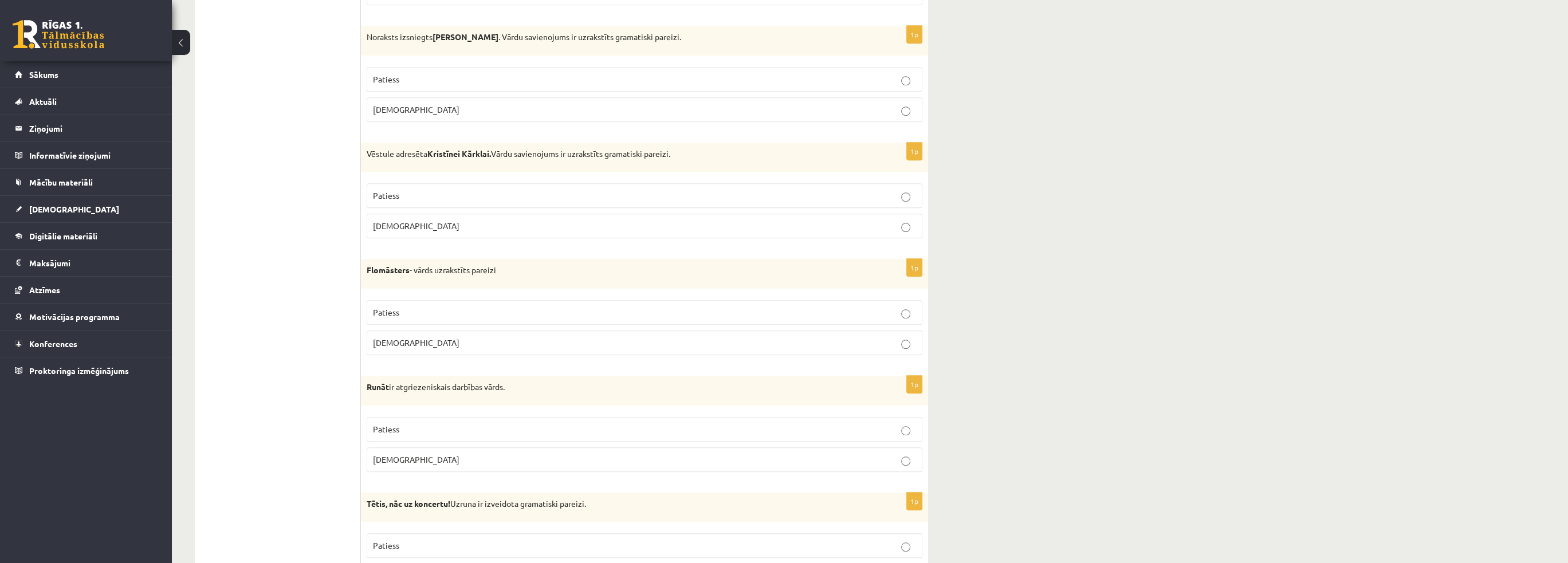
click at [396, 76] on span "Patiess" at bounding box center [386, 79] width 27 height 10
click at [247, 155] on ul "Tests Izvērtējums!" at bounding box center [283, 5] width 155 height 3514
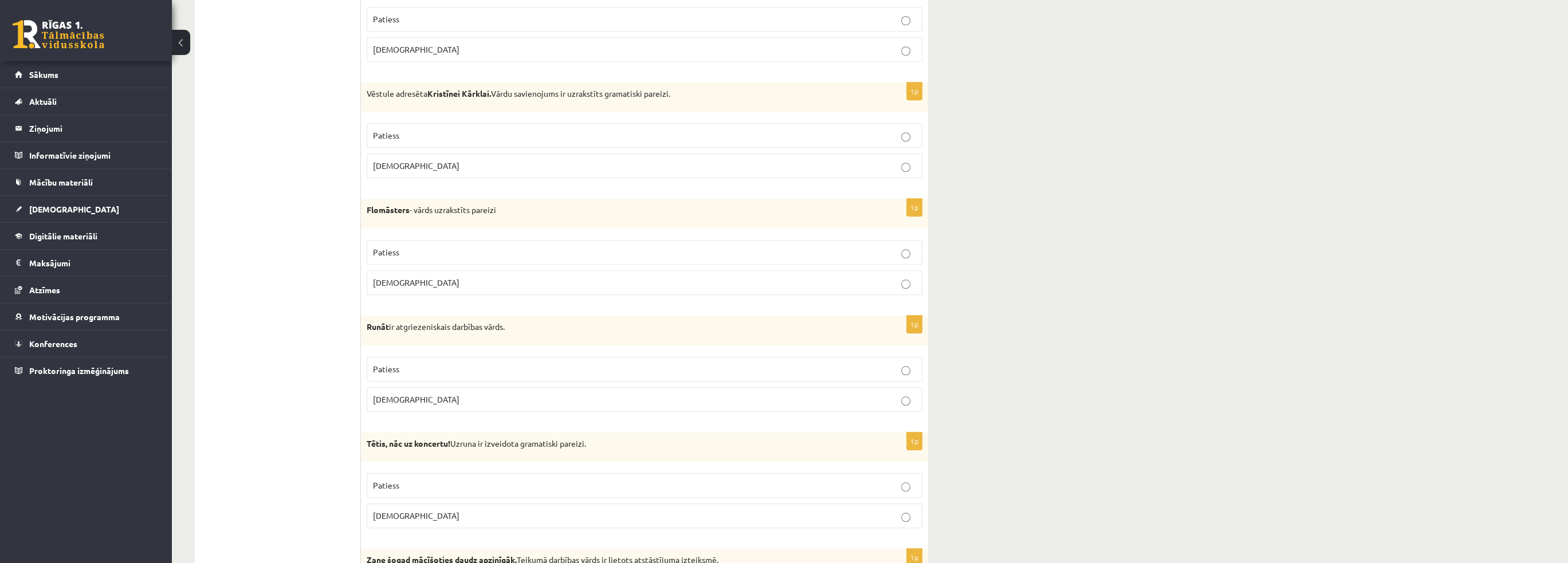
scroll to position [2015, 0]
click at [498, 132] on p "Patiess" at bounding box center [644, 138] width 543 height 12
click at [378, 207] on strong "Flomāsters" at bounding box center [388, 212] width 43 height 10
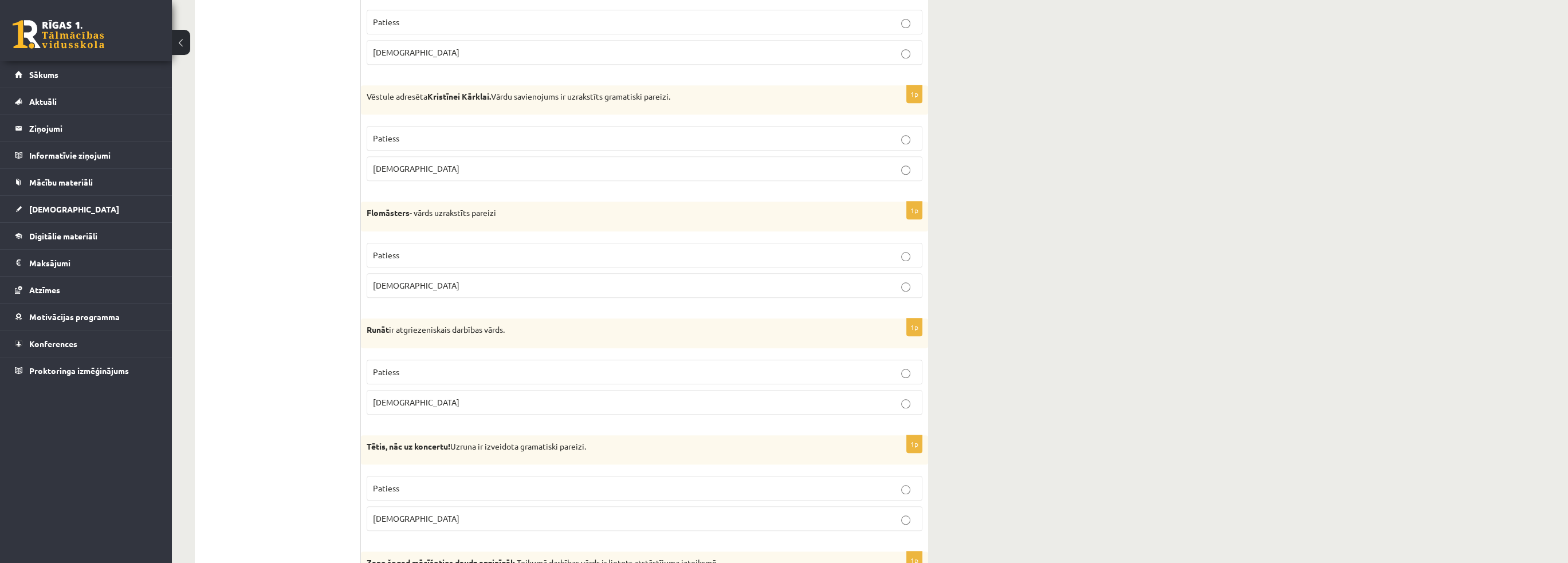
click at [395, 250] on span "Patiess" at bounding box center [386, 255] width 27 height 10
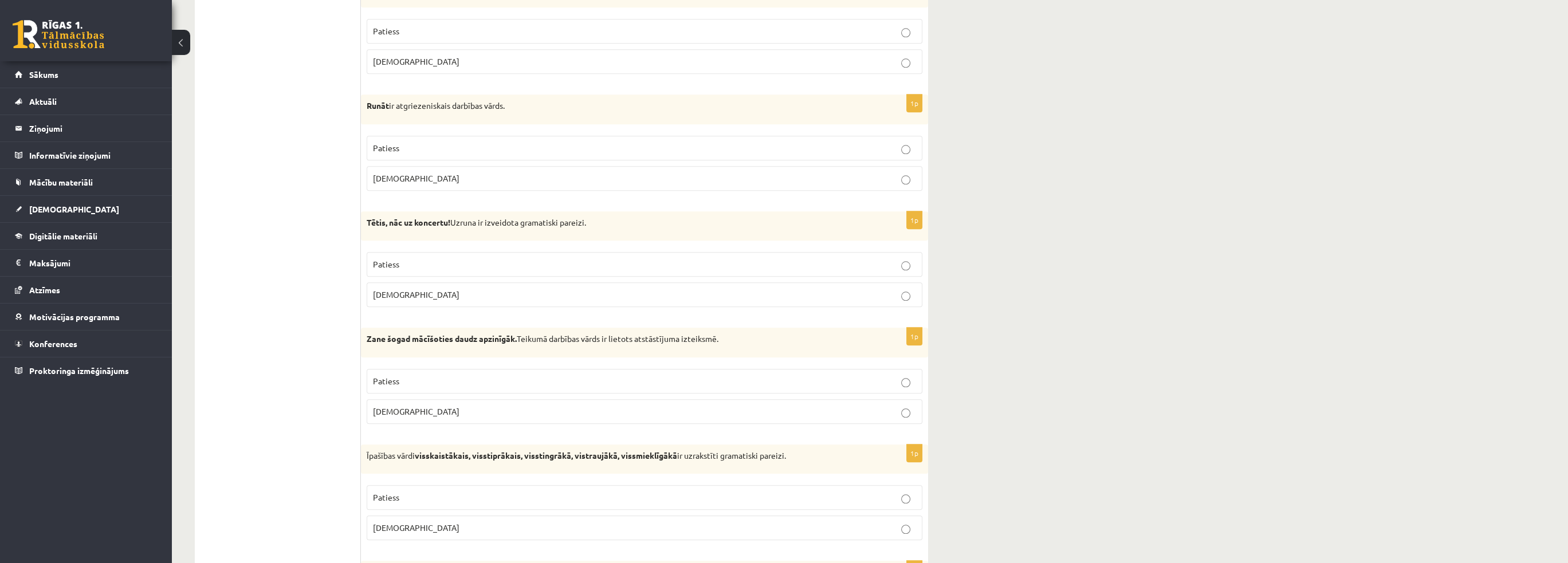
scroll to position [2243, 0]
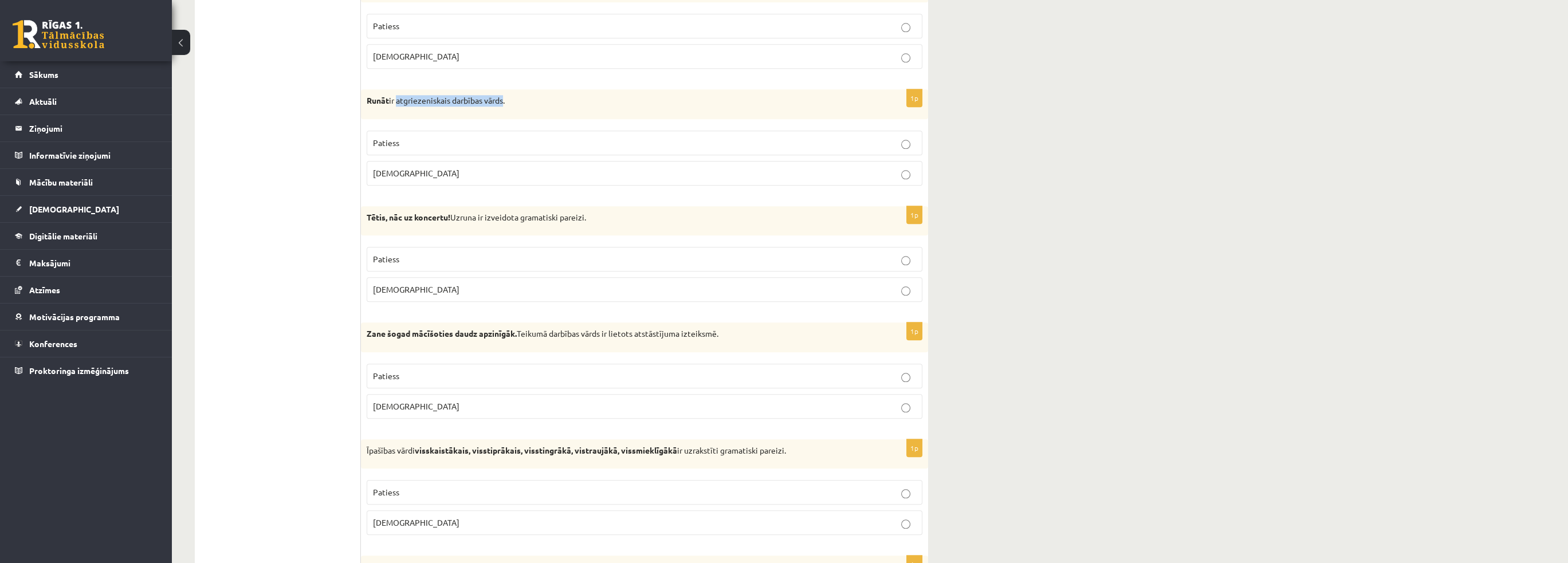
drag, startPoint x: 397, startPoint y: 95, endPoint x: 505, endPoint y: 94, distance: 108.0
click at [505, 95] on p "Runāt ir atgriezeniskais darbības vārds." at bounding box center [616, 101] width 499 height 12
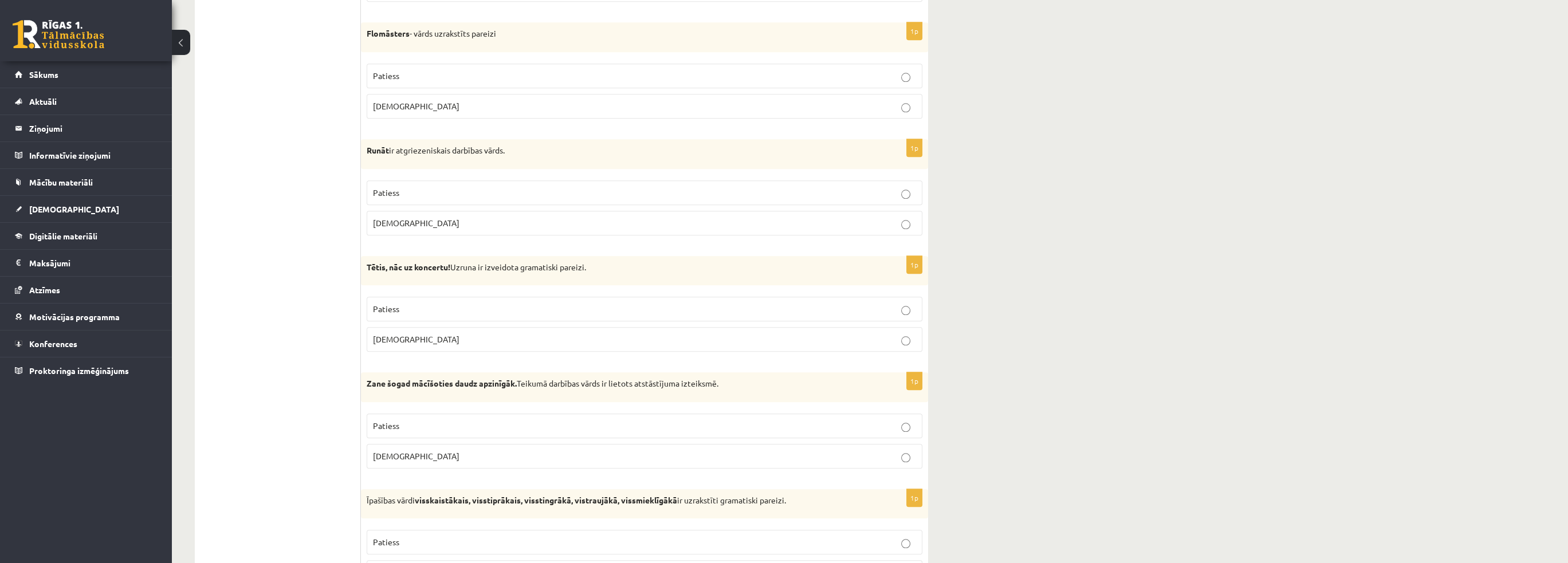
scroll to position [2186, 0]
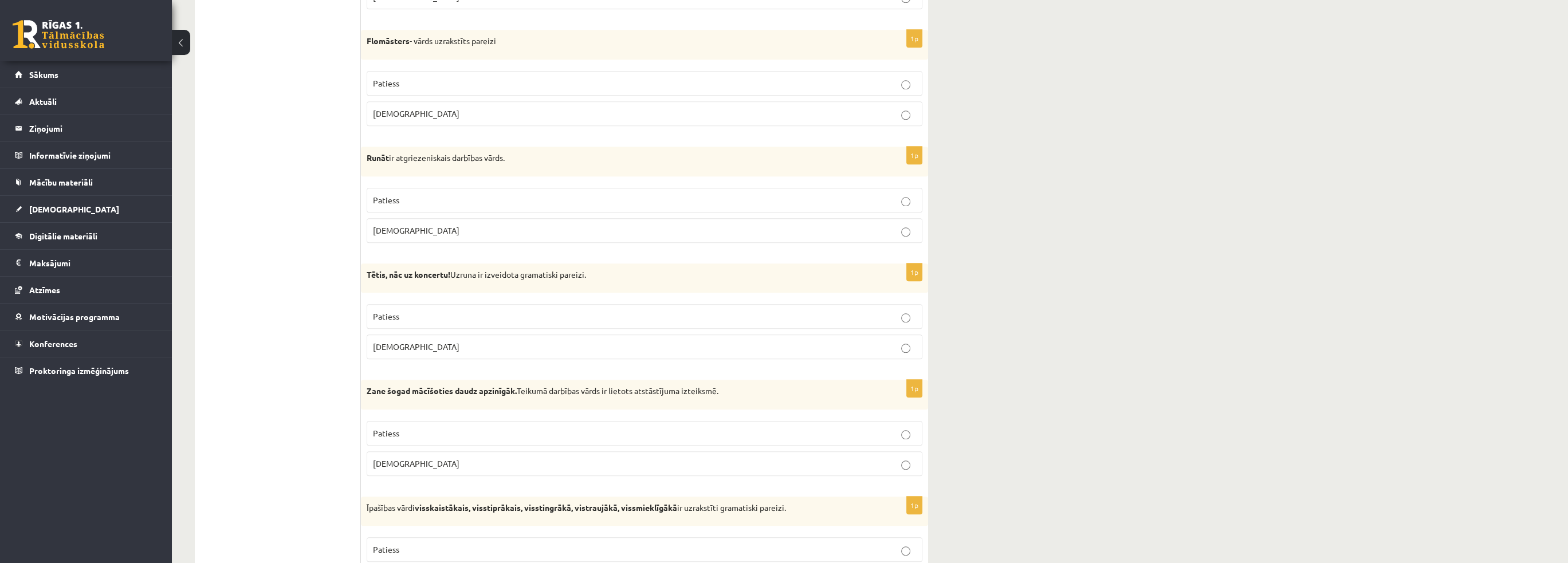
click at [404, 334] on label "Aplams" at bounding box center [644, 347] width 555 height 25
click at [394, 195] on span "Patiess" at bounding box center [386, 200] width 27 height 10
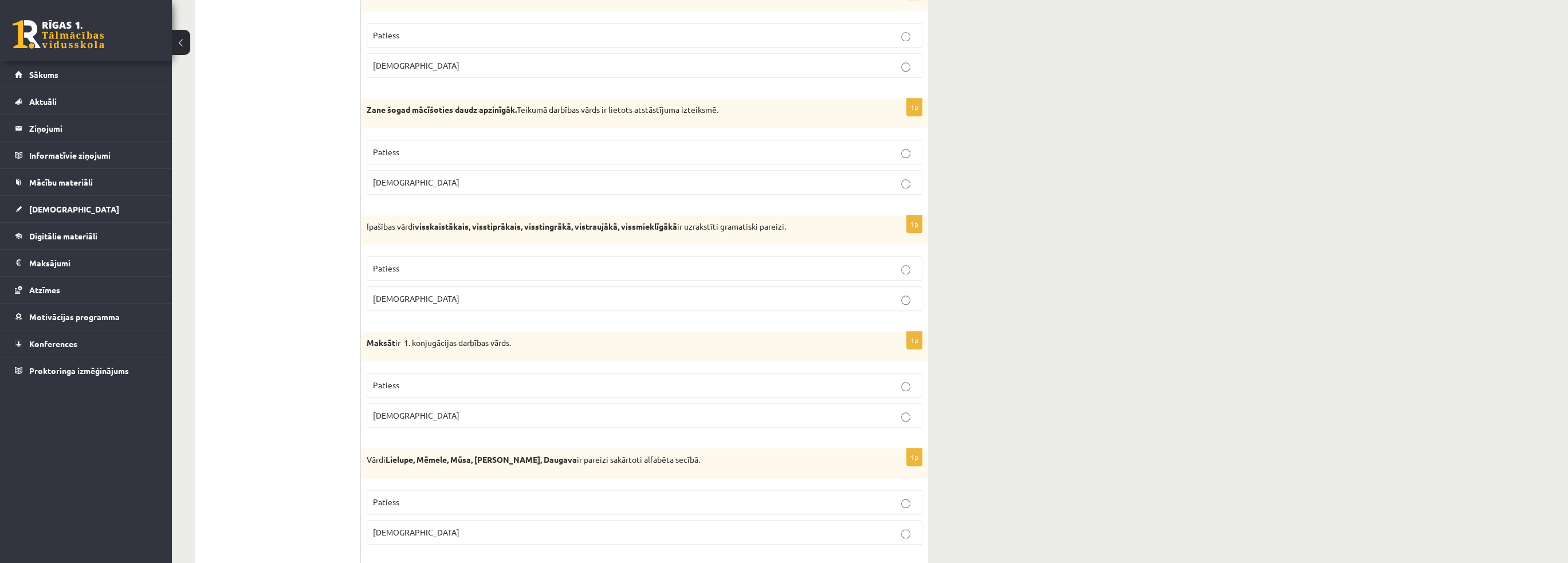
scroll to position [2472, 0]
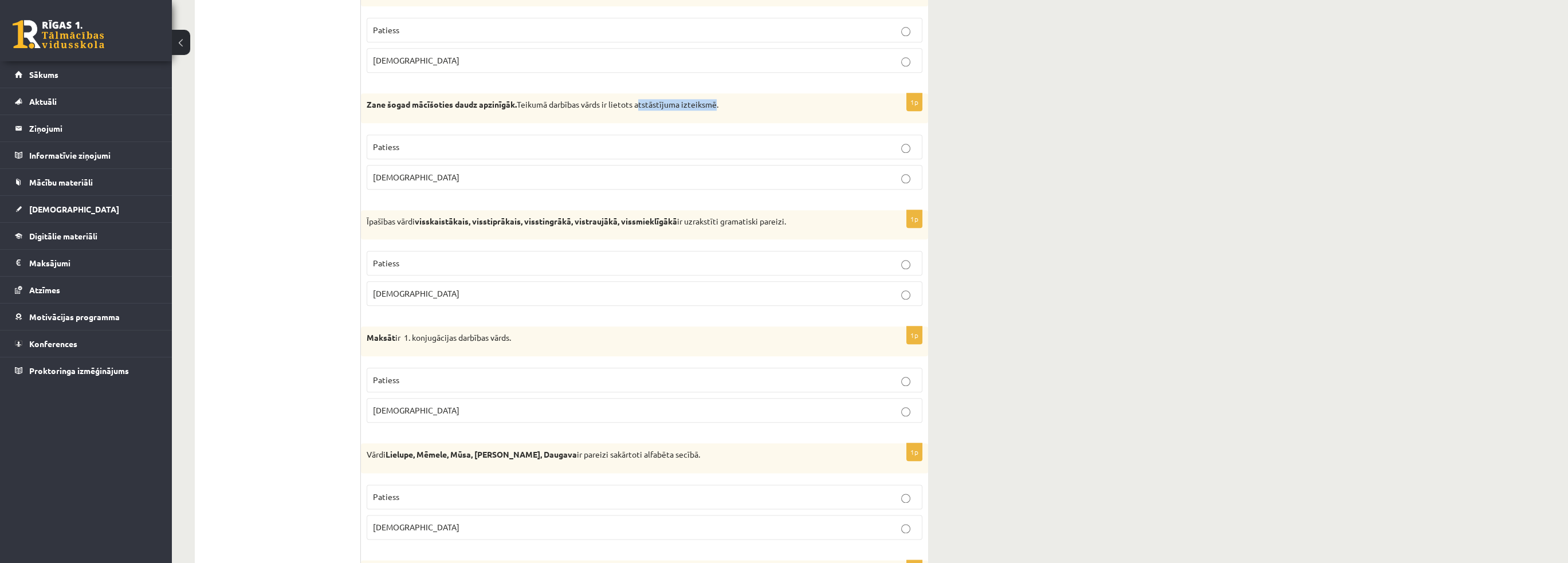
drag, startPoint x: 639, startPoint y: 93, endPoint x: 716, endPoint y: 94, distance: 77.0
click at [716, 99] on p "Zane šogad mācīšoties daudz apzinīgāk. Teikumā darbības vārds ir lietots atstās…" at bounding box center [616, 105] width 499 height 12
click at [392, 171] on p "Aplams" at bounding box center [644, 177] width 543 height 12
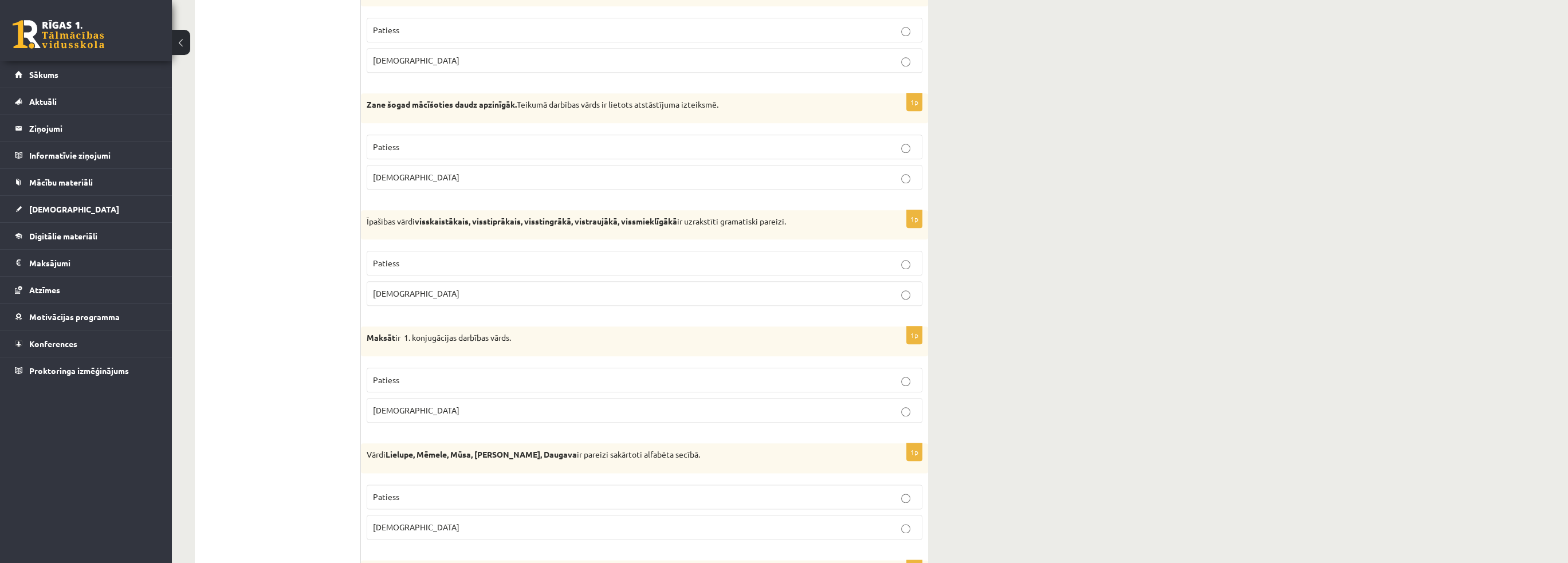
click at [388, 141] on p "Patiess" at bounding box center [644, 146] width 543 height 12
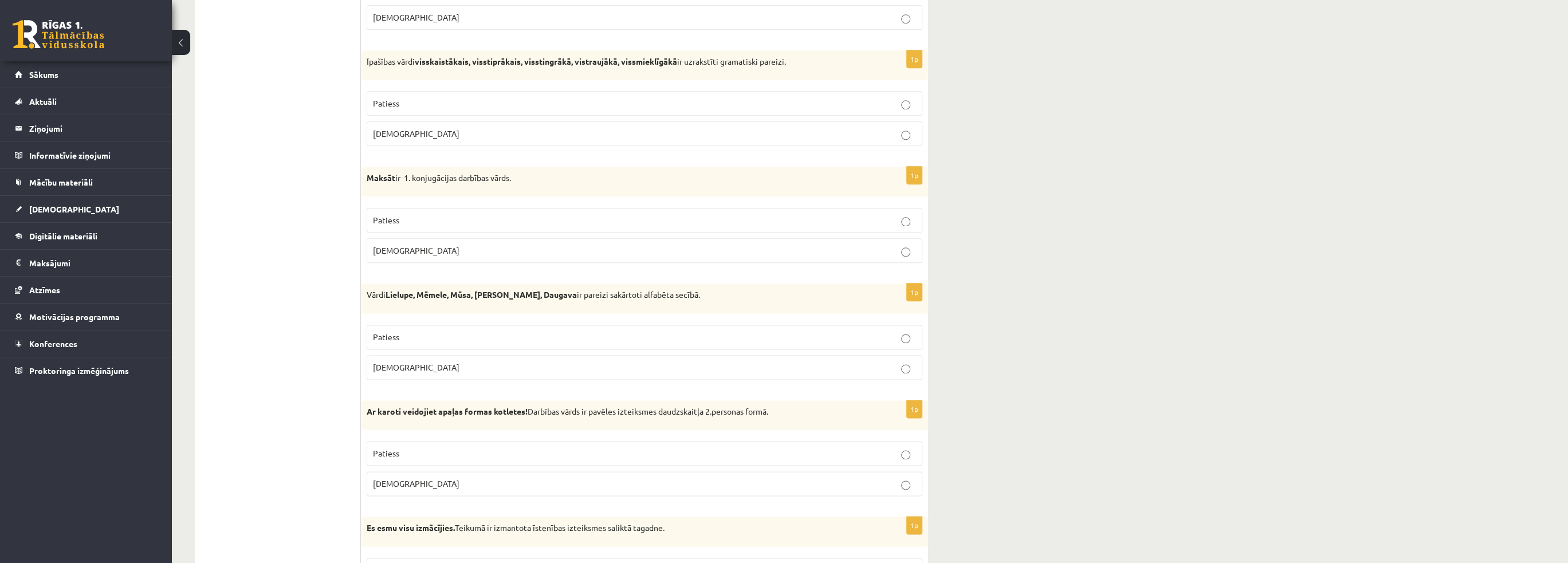
scroll to position [2644, 0]
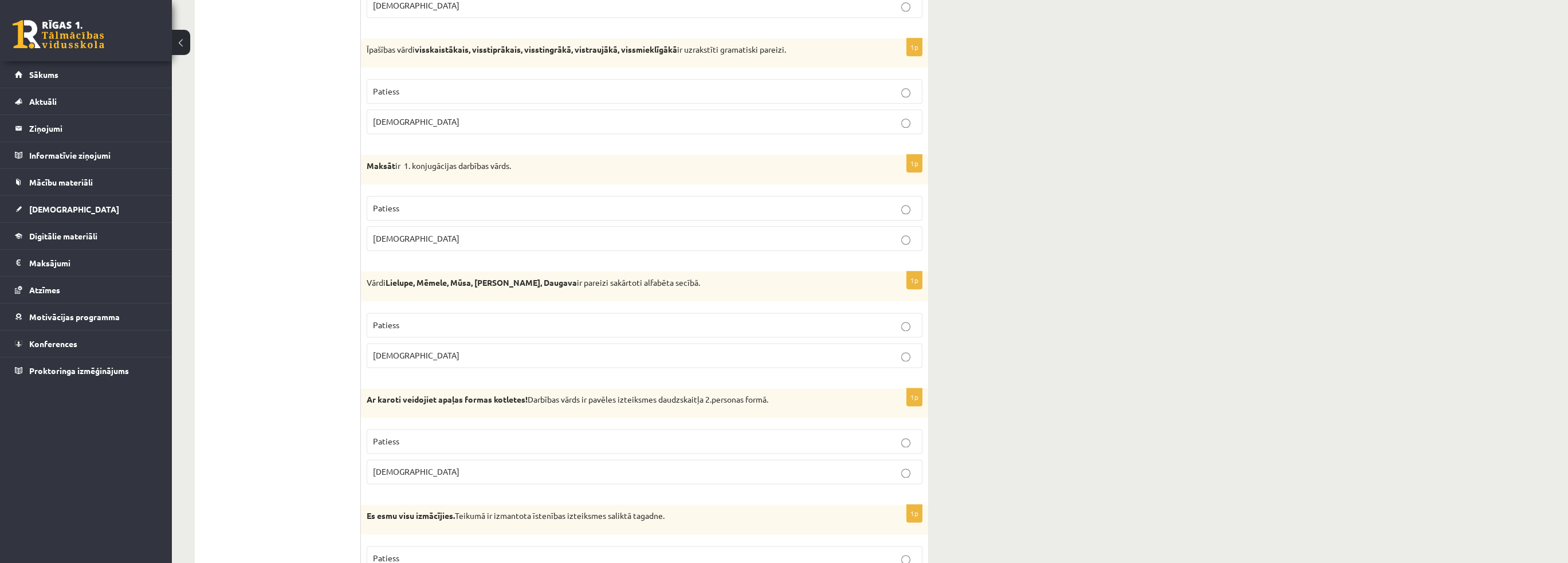
click at [447, 116] on p "Aplams" at bounding box center [644, 121] width 543 height 12
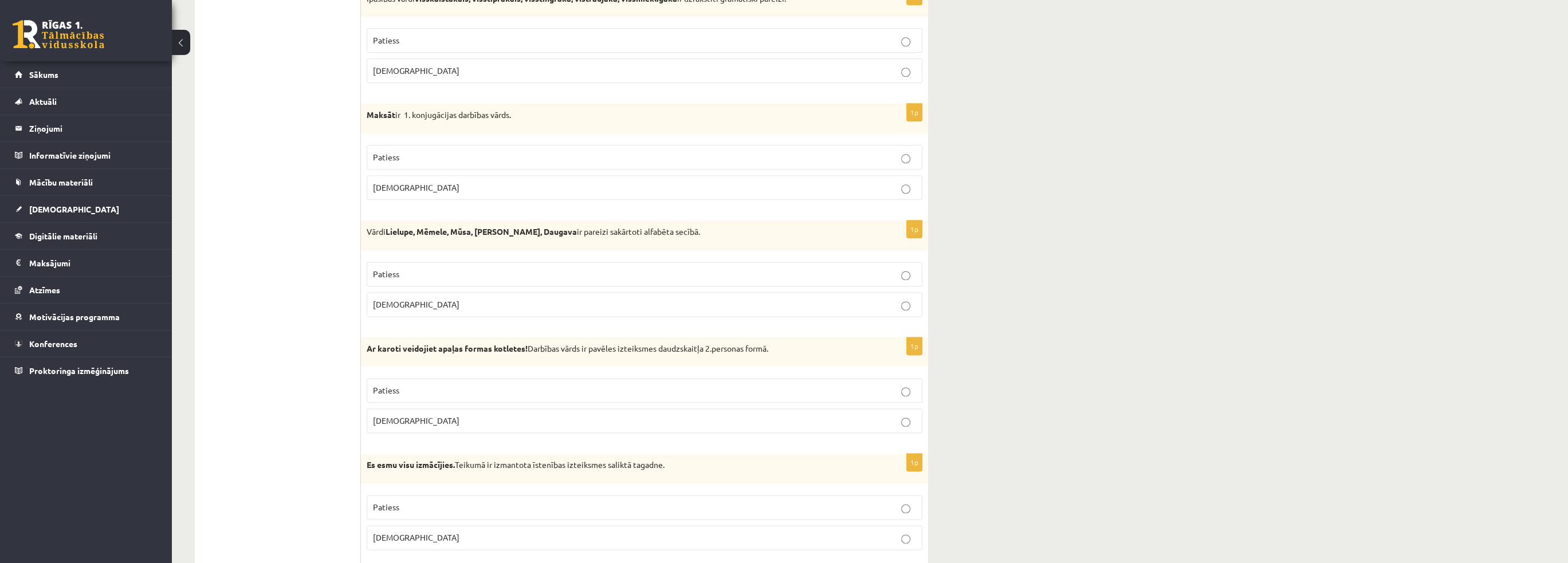
scroll to position [2702, 0]
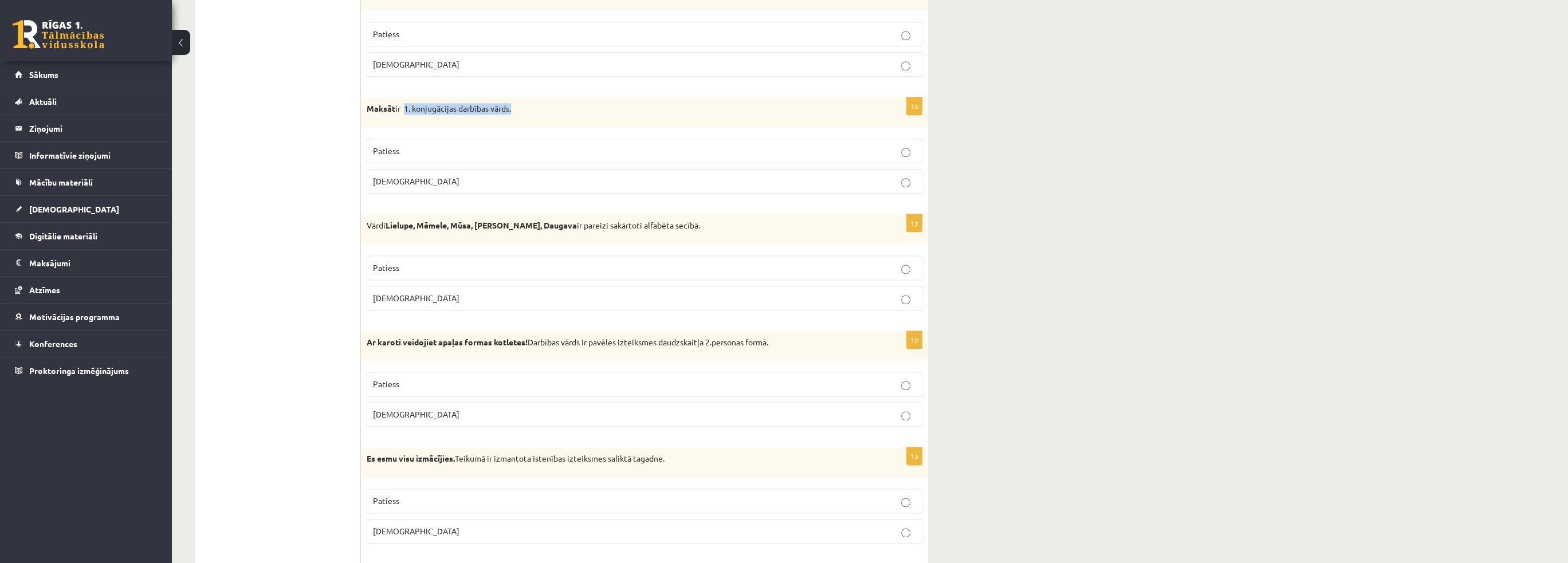
drag, startPoint x: 406, startPoint y: 96, endPoint x: 518, endPoint y: 88, distance: 112.3
click at [518, 97] on div "Maksāt ir 1. konjugācijas darbības vārds." at bounding box center [644, 112] width 567 height 30
click at [384, 103] on strong "Maksāt" at bounding box center [381, 108] width 28 height 10
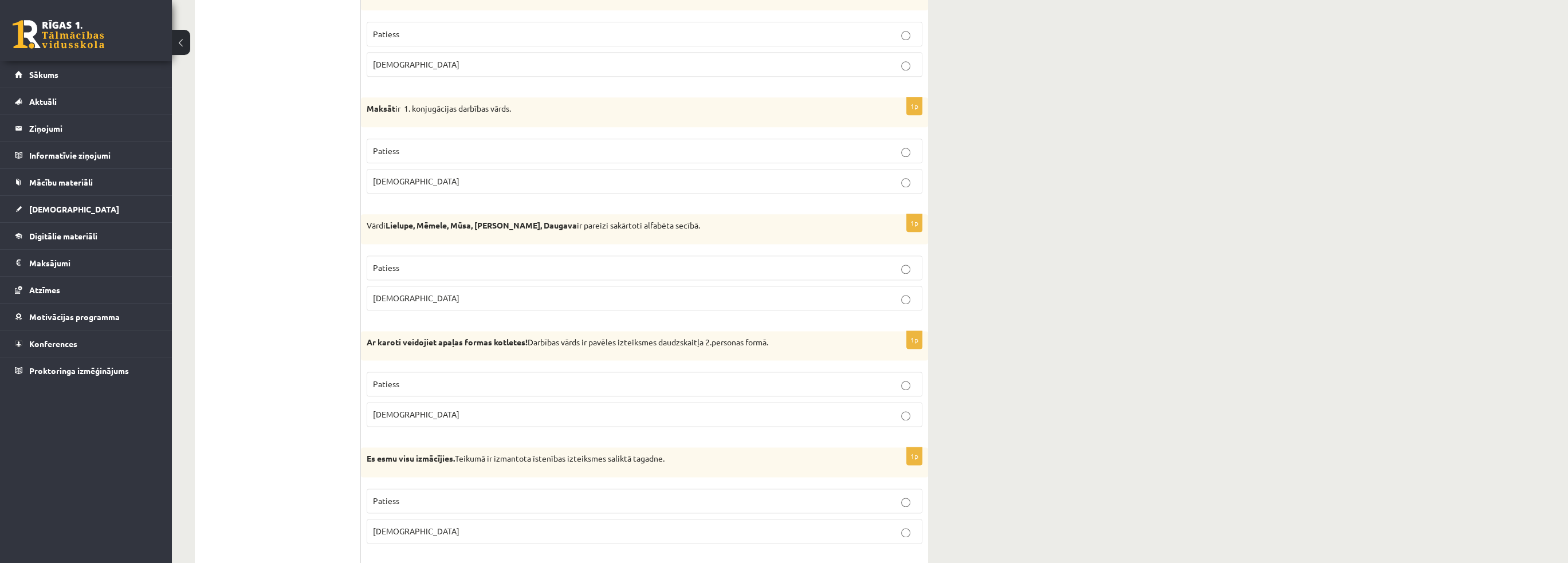
click at [397, 169] on label "Aplams" at bounding box center [644, 181] width 555 height 25
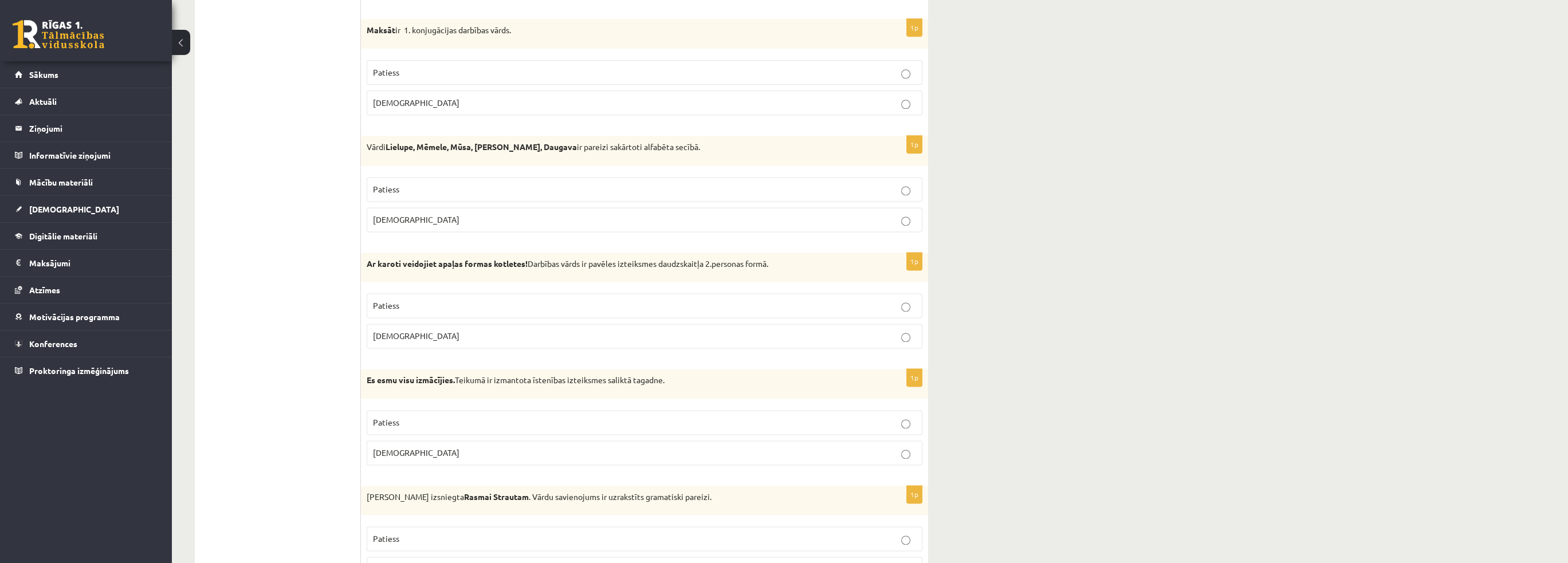
scroll to position [2644, 0]
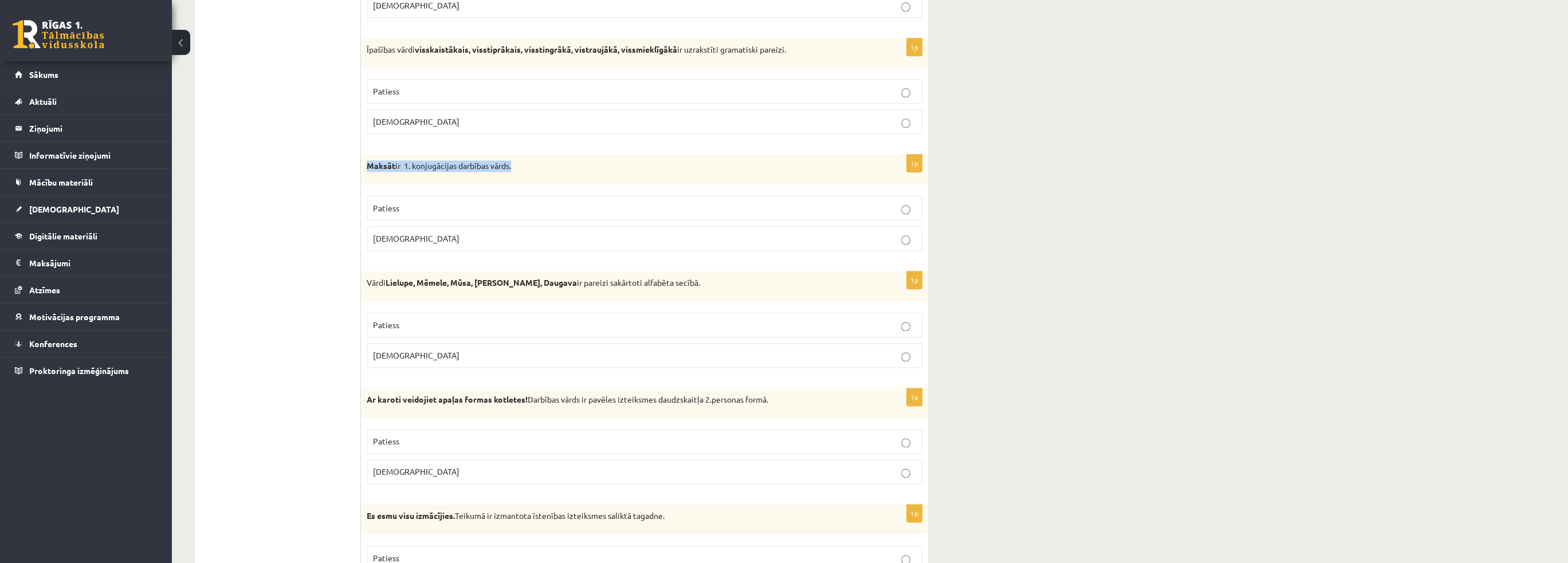
drag, startPoint x: 363, startPoint y: 153, endPoint x: 531, endPoint y: 152, distance: 168.0
click at [531, 155] on div "Maksāt ir 1. konjugācijas darbības vārds." at bounding box center [644, 170] width 567 height 30
copy p "Maksāt ir 1. konjugācijas darbības vārds."
click at [384, 205] on label "Patiess" at bounding box center [644, 208] width 555 height 25
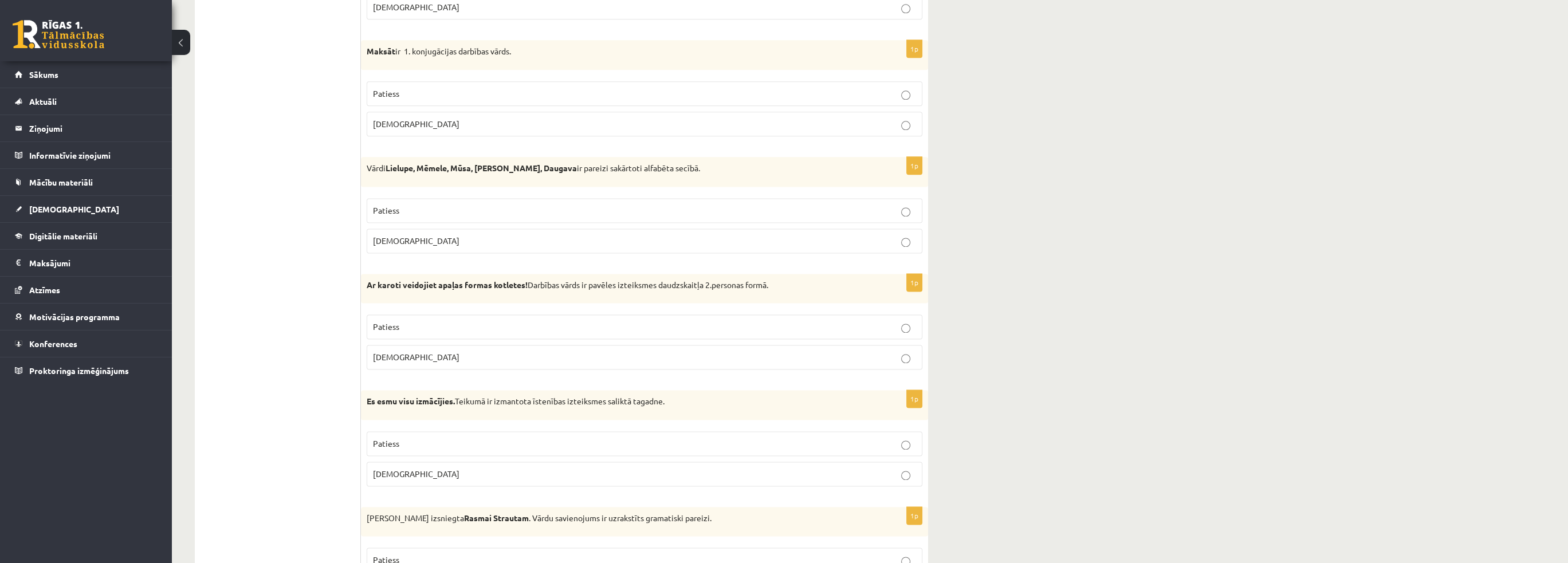
scroll to position [2816, 0]
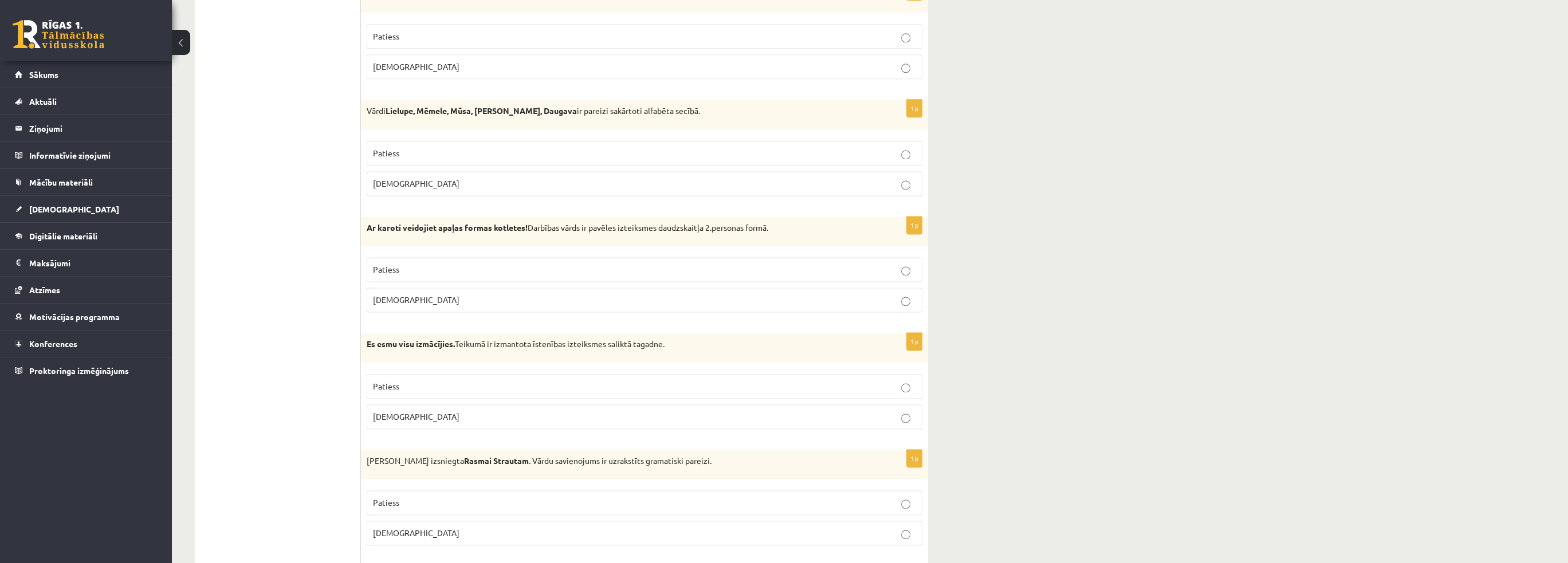
click at [383, 179] on label "Aplams" at bounding box center [644, 184] width 555 height 25
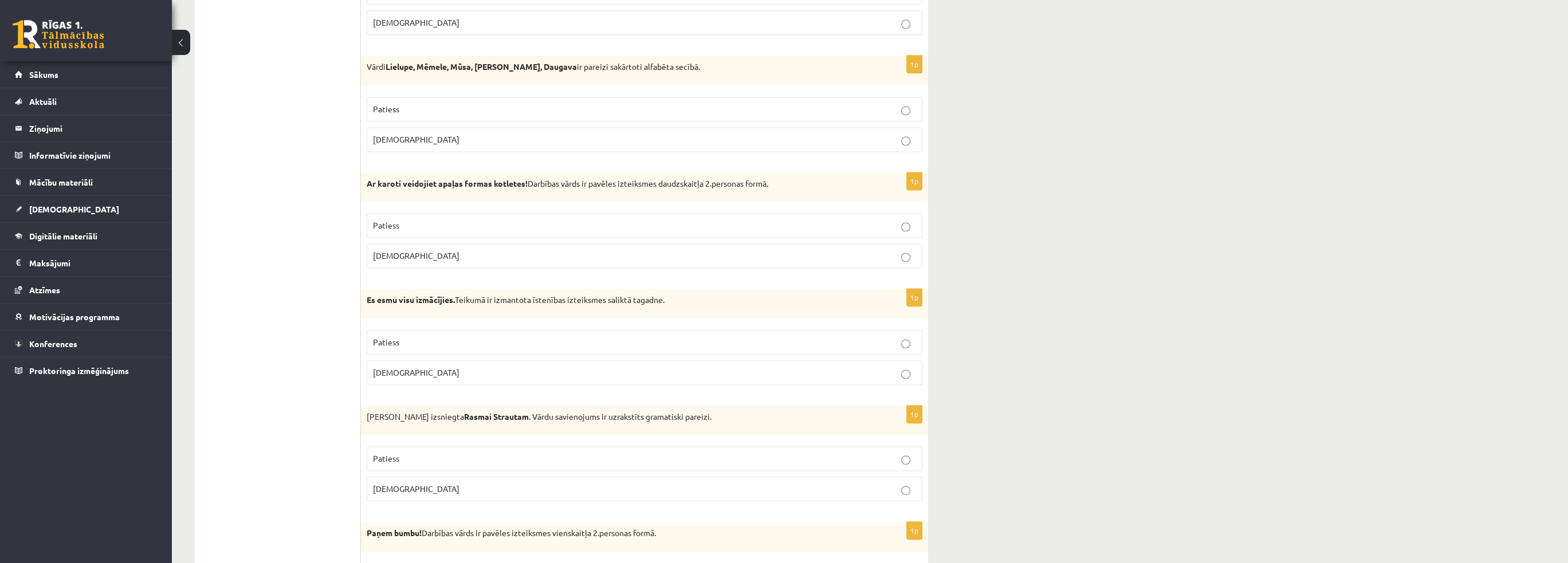
scroll to position [2873, 0]
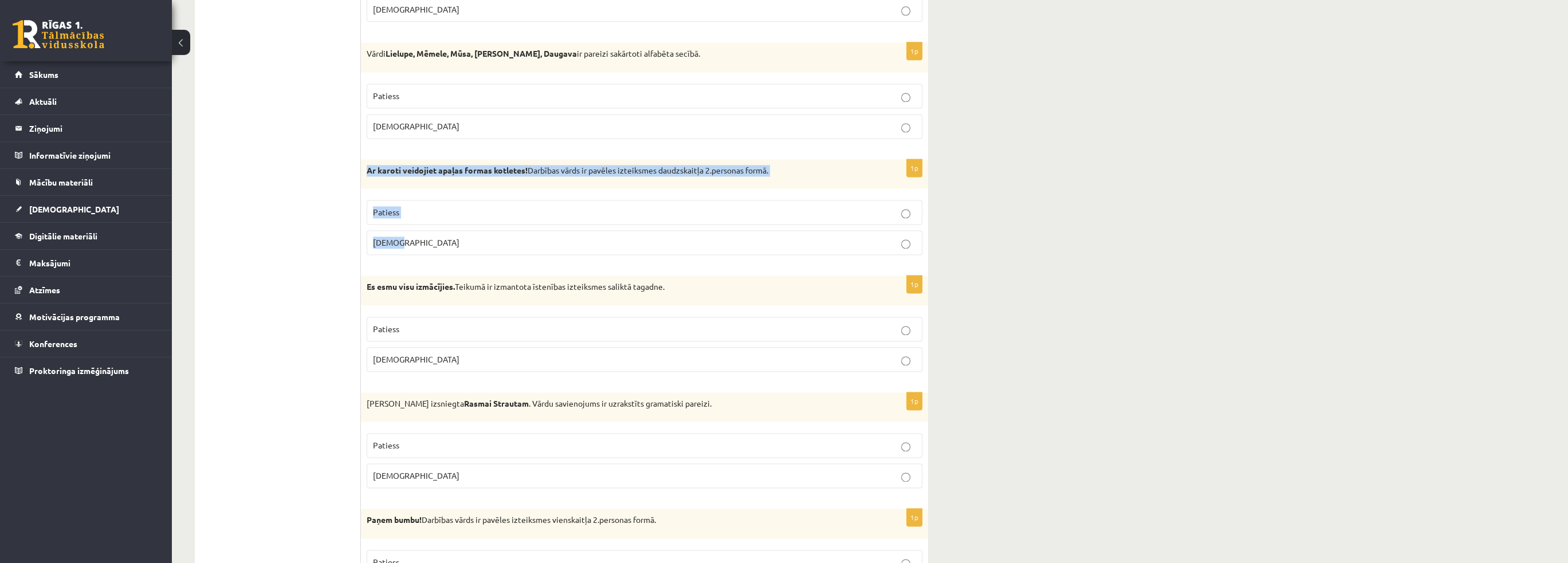
drag, startPoint x: 368, startPoint y: 156, endPoint x: 438, endPoint y: 242, distance: 110.9
click at [438, 242] on div "1p Ar karoti veidojiet apaļas formas kotletes! Darbības vārds ir pavēles izteik…" at bounding box center [644, 212] width 567 height 105
copy div "Ar karoti veidojiet apaļas formas kotletes! Darbības vārds ir pavēles izteiksme…"
click at [486, 208] on label "Patiess" at bounding box center [644, 212] width 555 height 25
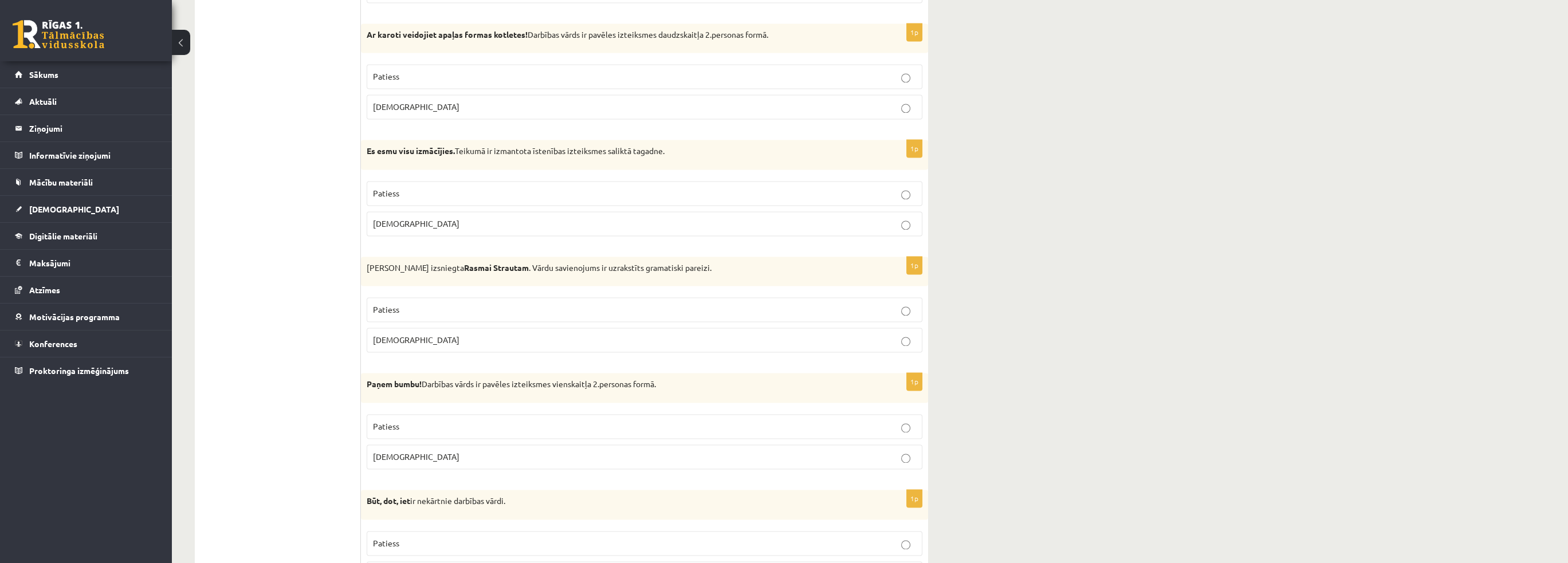
scroll to position [3045, 0]
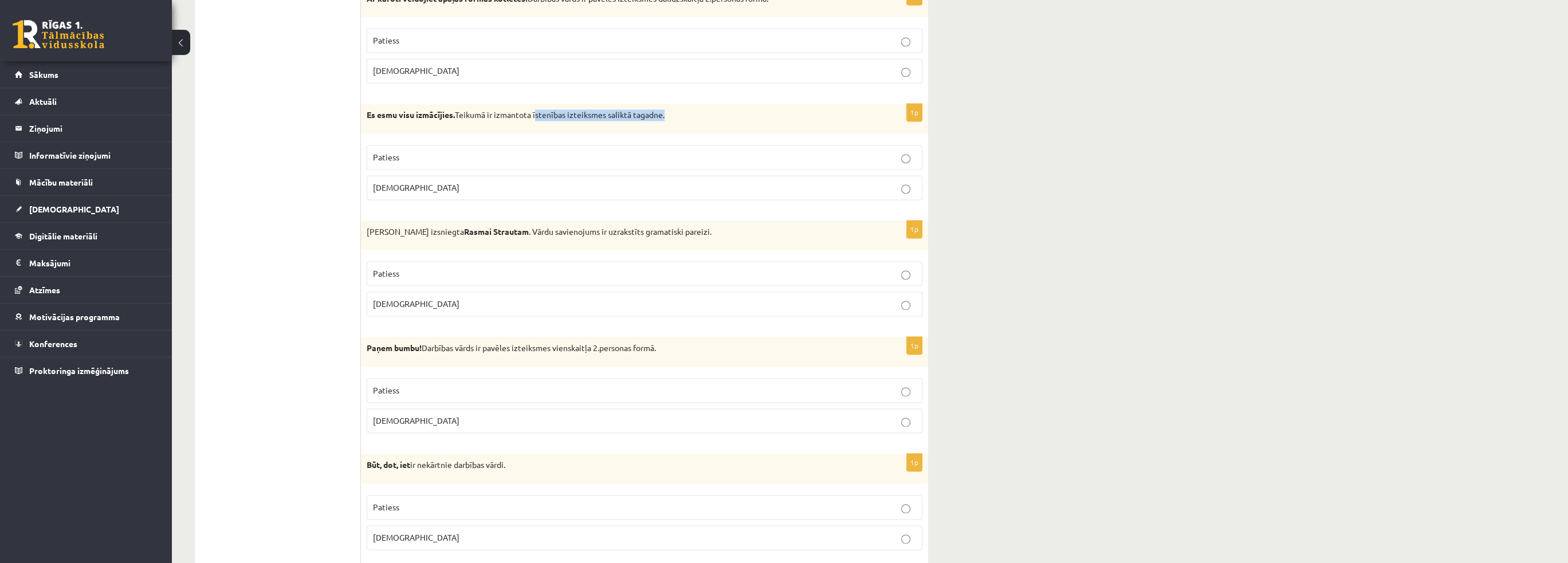
drag, startPoint x: 538, startPoint y: 101, endPoint x: 665, endPoint y: 102, distance: 127.0
click at [665, 109] on p "Es esmu visu izmācījies. Teikumā ir izmantota īstenības izteiksmes saliktā taga…" at bounding box center [616, 115] width 499 height 12
click at [449, 151] on p "Patiess" at bounding box center [644, 157] width 543 height 12
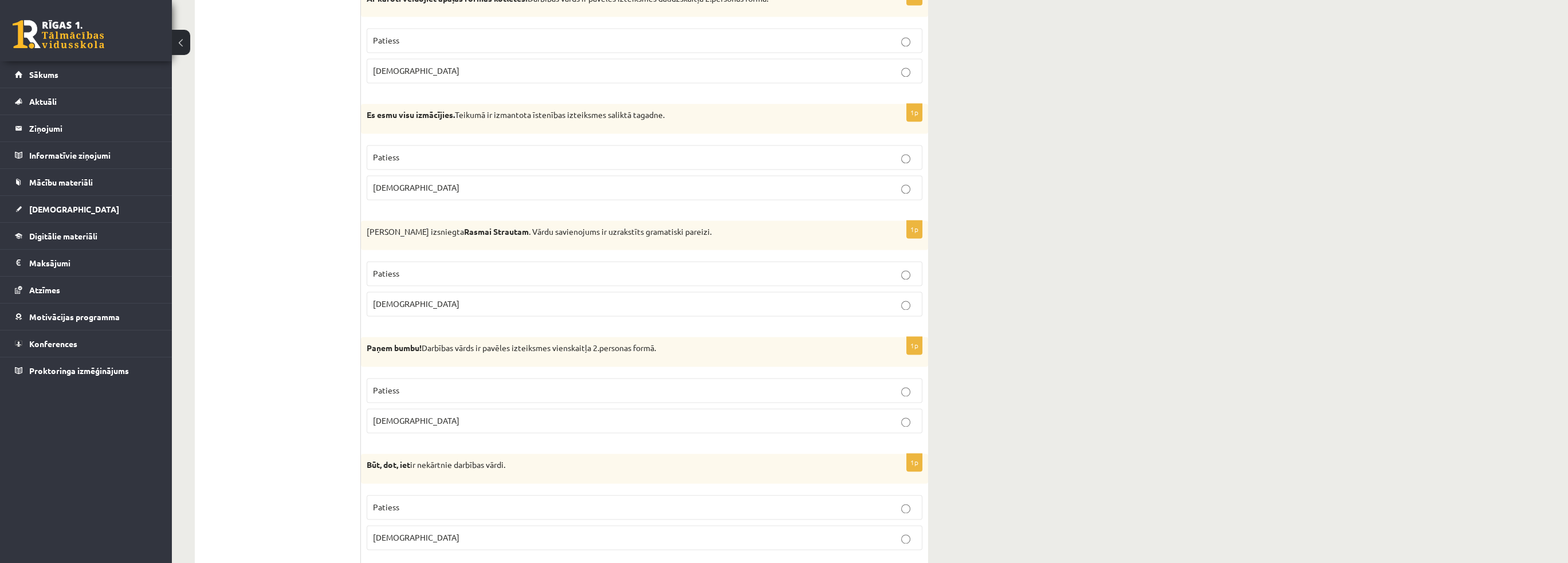
click at [415, 299] on label "Aplams" at bounding box center [644, 304] width 555 height 25
drag, startPoint x: 426, startPoint y: 334, endPoint x: 668, endPoint y: 332, distance: 242.0
click at [668, 342] on p "Paņem bumbu! Darbības vārds ir pavēles izteiksmes vienskaitļa 2.personas formā." at bounding box center [616, 348] width 499 height 12
drag, startPoint x: 367, startPoint y: 336, endPoint x: 688, endPoint y: 315, distance: 321.7
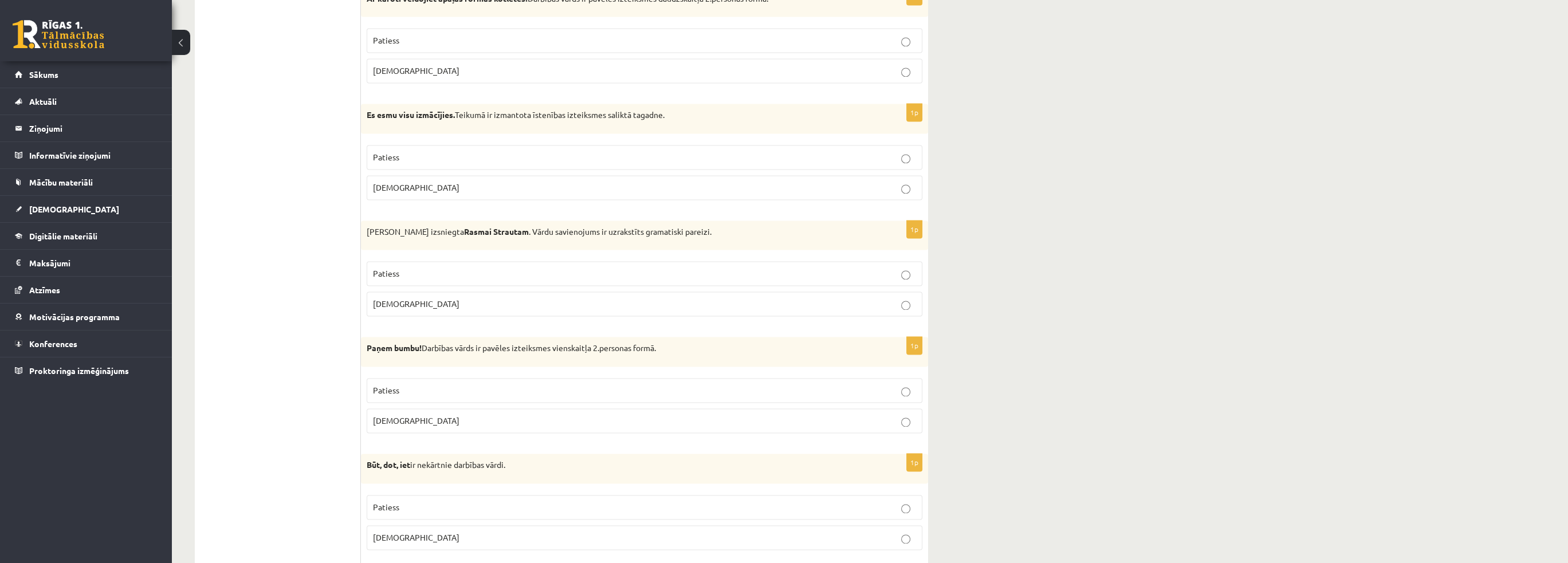
copy p "Paņem bumbu! Darbības vārds ir pavēles izteiksmes vienskaitļa 2.personas formā."
click at [438, 384] on p "Patiess" at bounding box center [644, 390] width 543 height 12
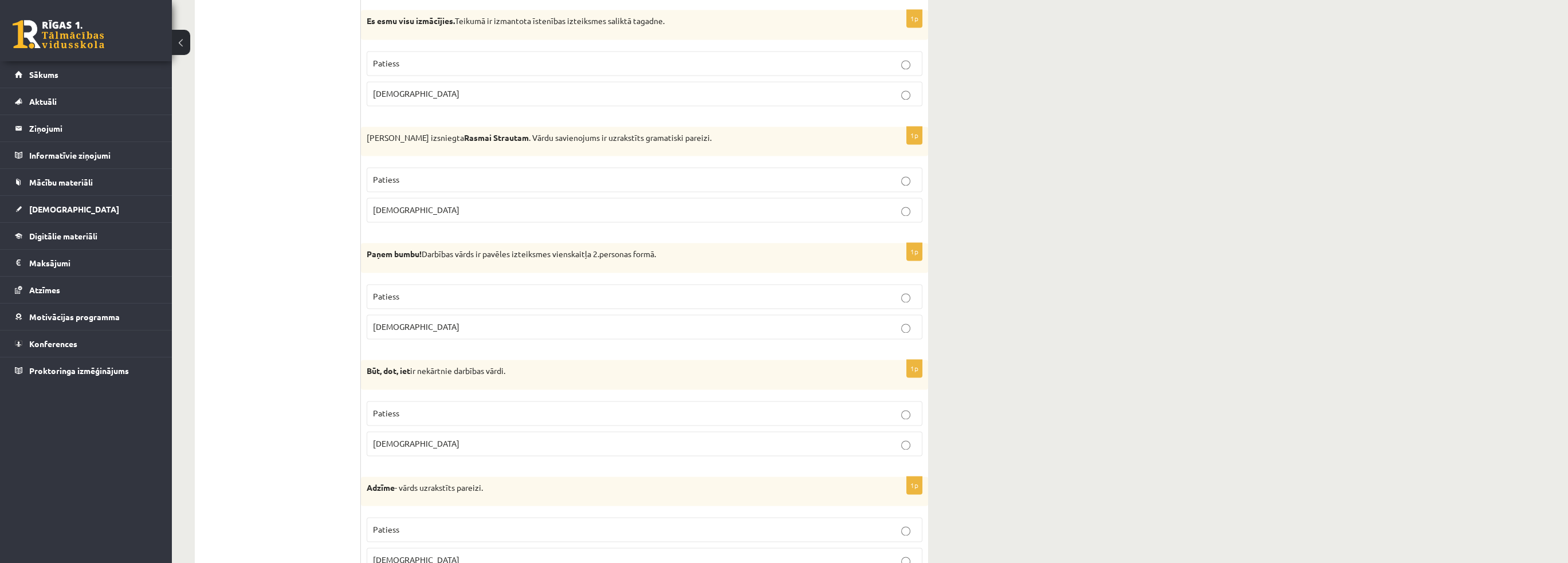
scroll to position [3178, 0]
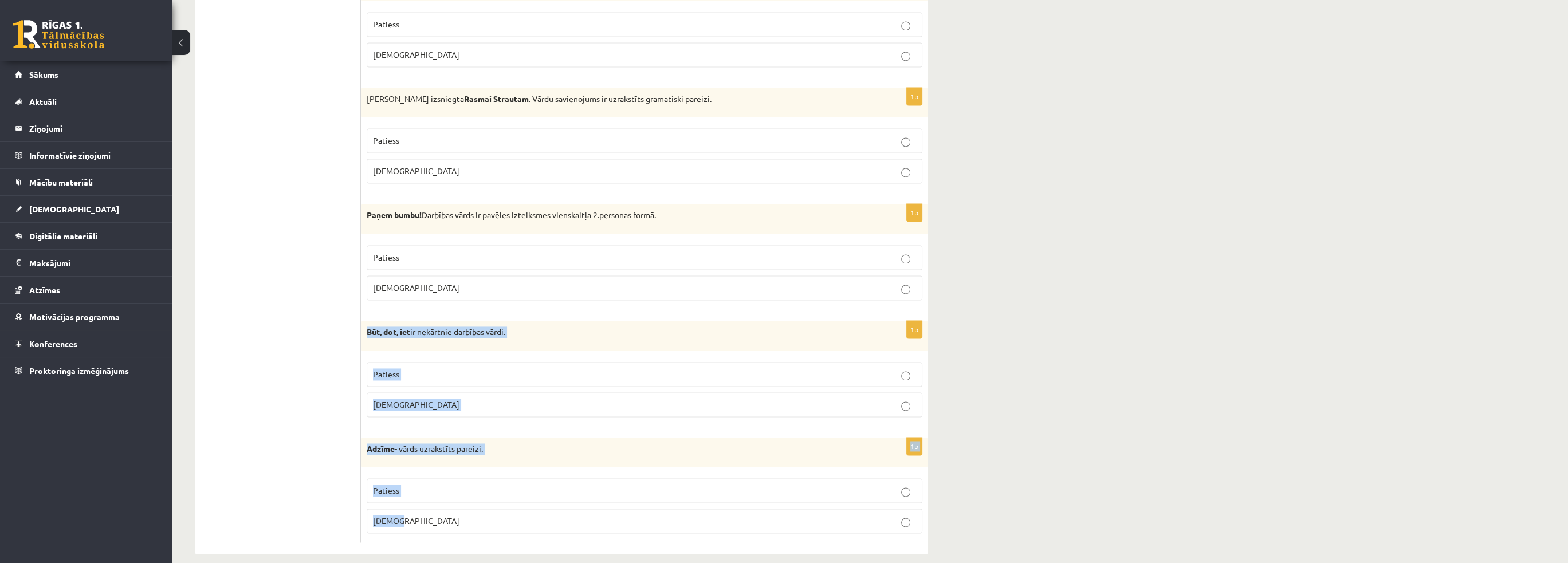
drag, startPoint x: 368, startPoint y: 318, endPoint x: 471, endPoint y: 503, distance: 211.7
copy form "Būt, dot, iet ir nekārtnie darbības vārdi. Patiess Aplams 1p Adzīme - vārds uzr…"
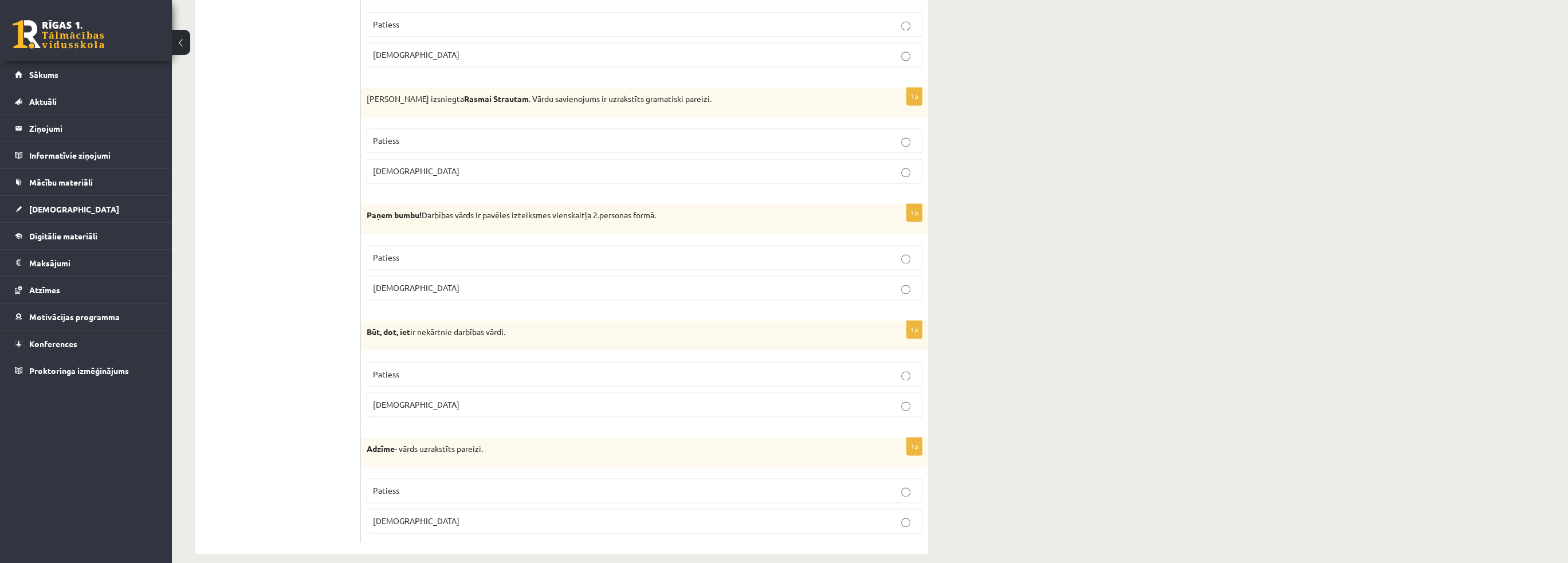
drag, startPoint x: 367, startPoint y: 316, endPoint x: 529, endPoint y: 329, distance: 162.5
click at [529, 329] on div "Būt, dot, iet ir nekārtnie darbības vārdi." at bounding box center [644, 335] width 567 height 30
drag, startPoint x: 489, startPoint y: 350, endPoint x: 468, endPoint y: 364, distance: 25.2
click at [489, 362] on label "Patiess" at bounding box center [644, 374] width 555 height 25
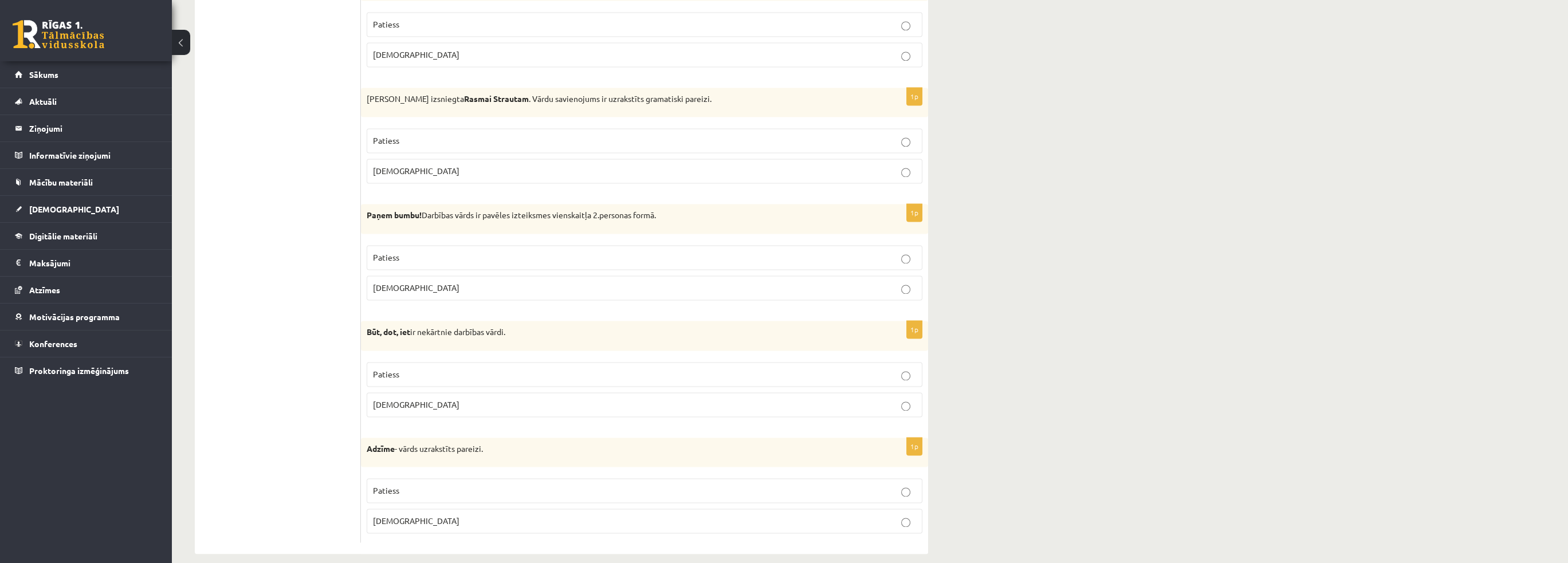
click at [396, 515] on p "Aplams" at bounding box center [644, 520] width 543 height 12
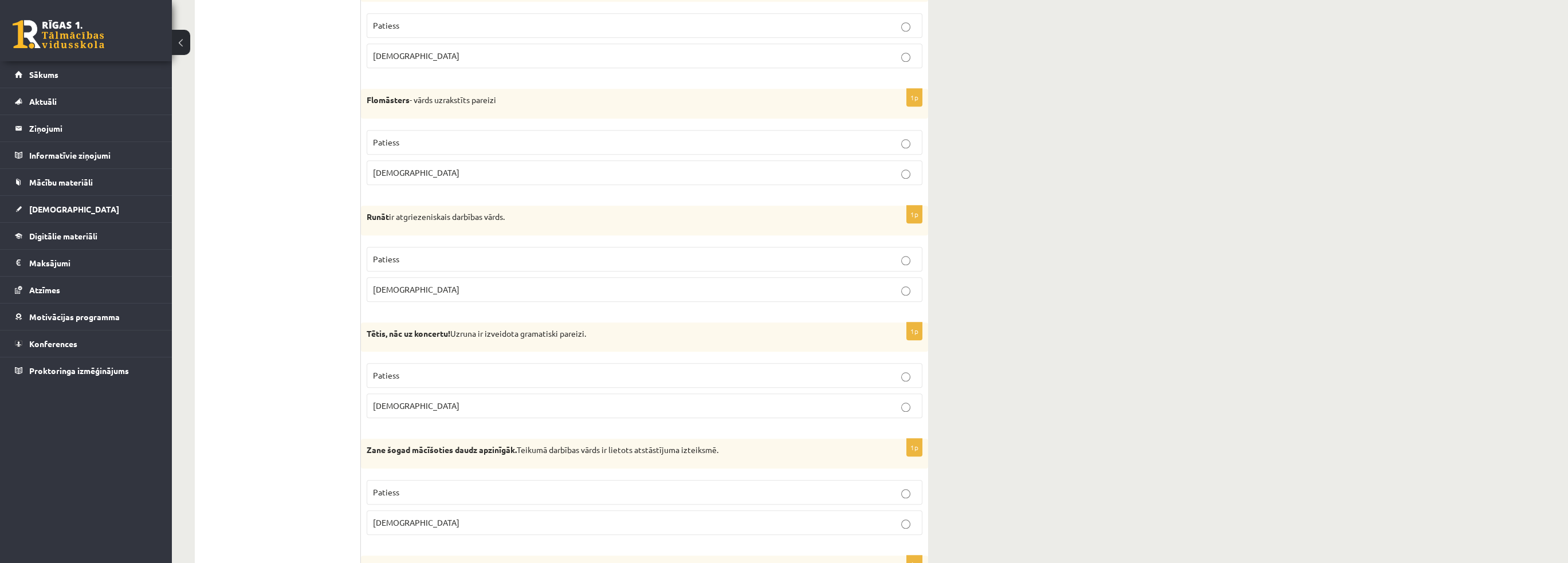
scroll to position [2424, 0]
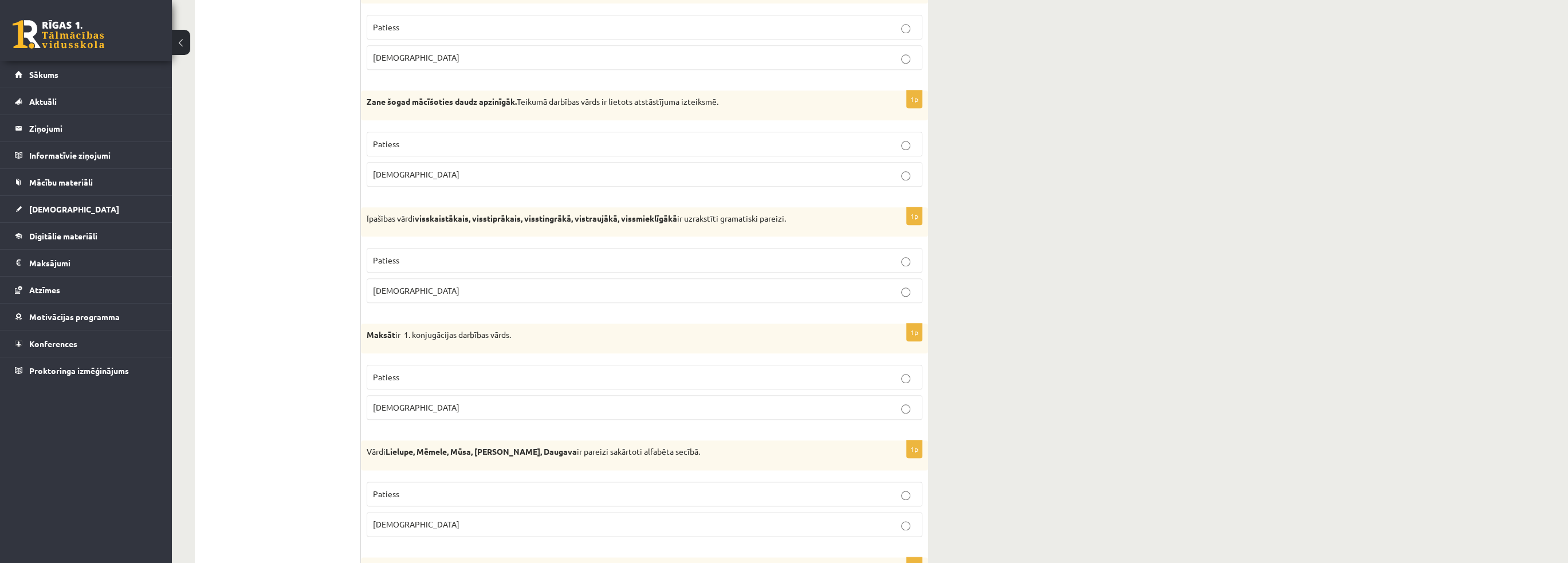
scroll to position [2481, 0]
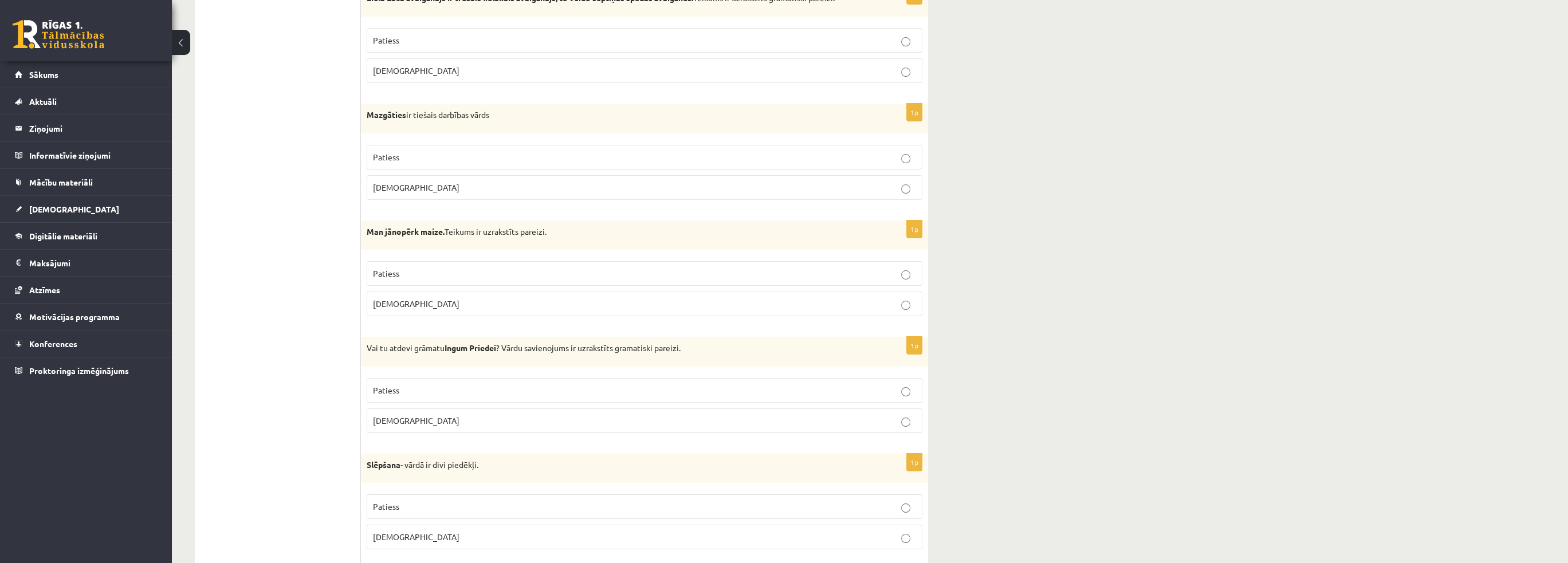
scroll to position [201, 0]
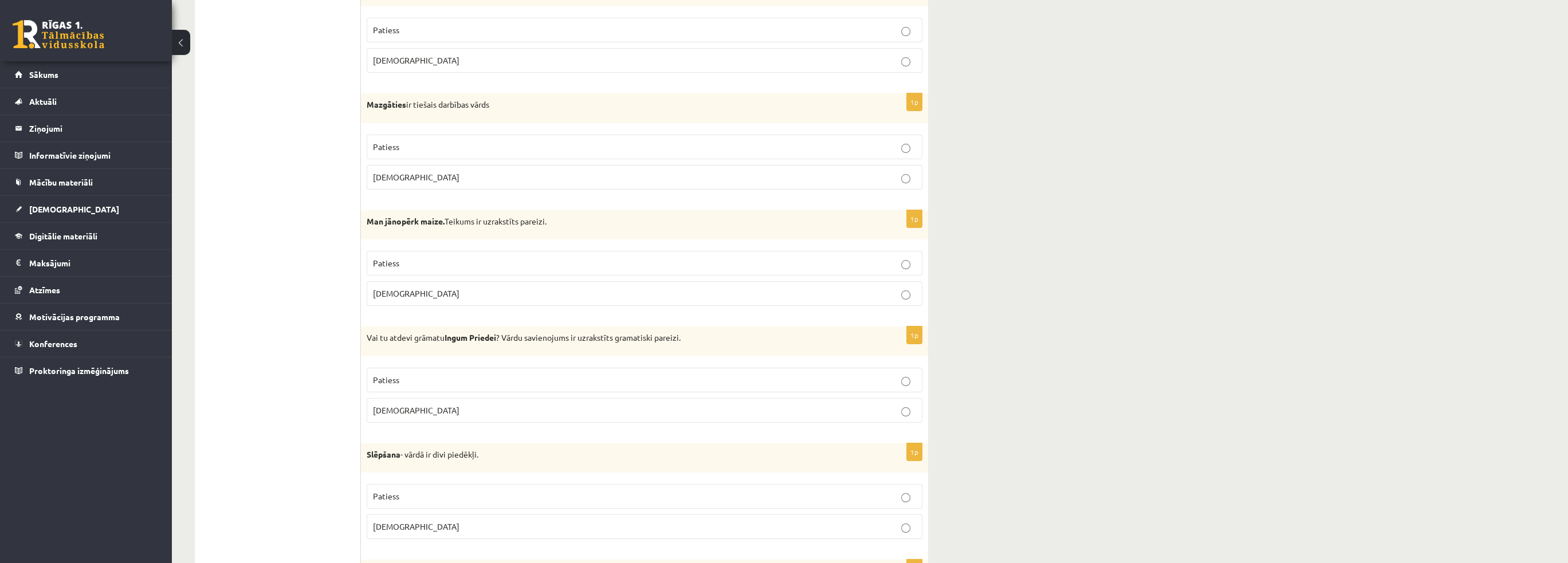
drag, startPoint x: 301, startPoint y: 346, endPoint x: 618, endPoint y: 199, distance: 349.4
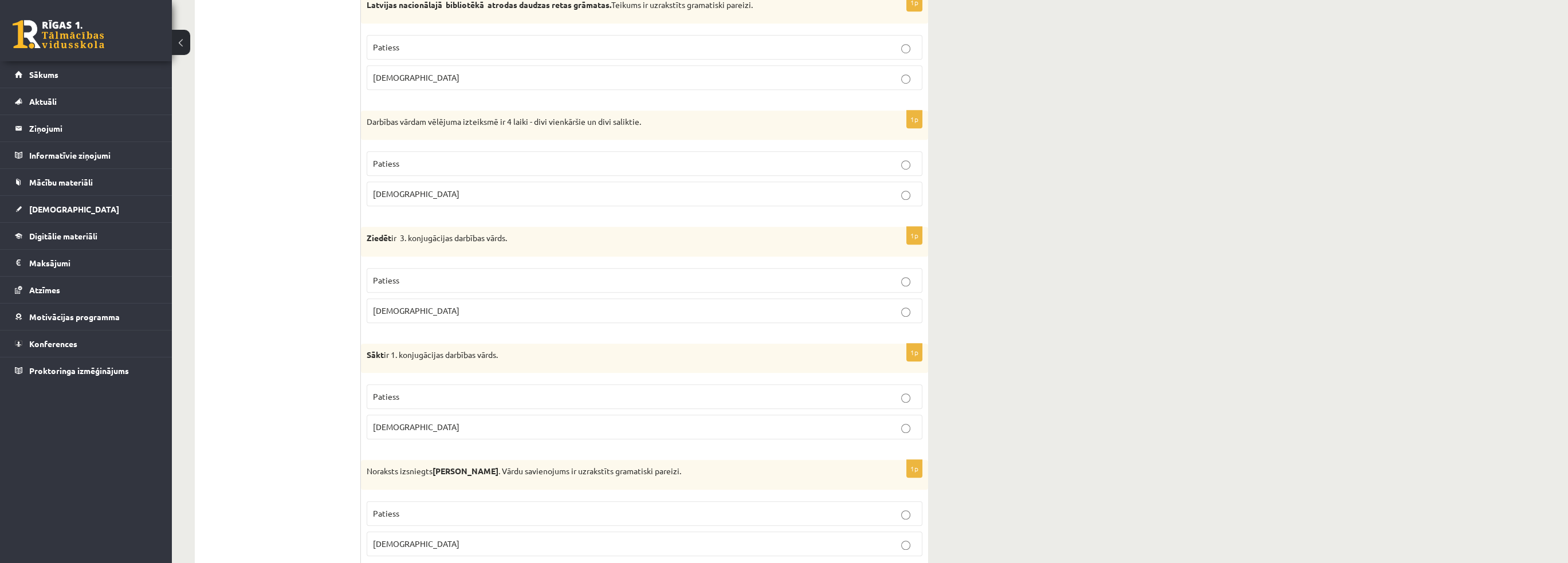
scroll to position [0, 0]
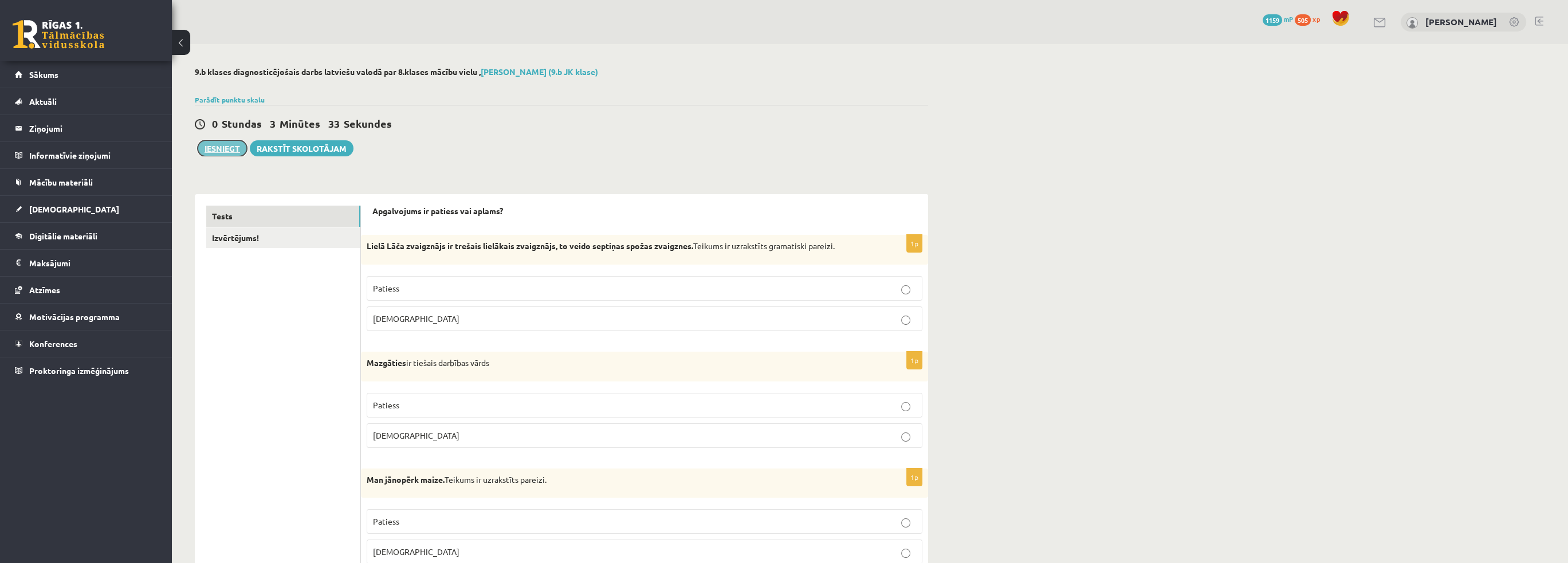
click at [229, 149] on button "Iesniegt" at bounding box center [222, 148] width 49 height 16
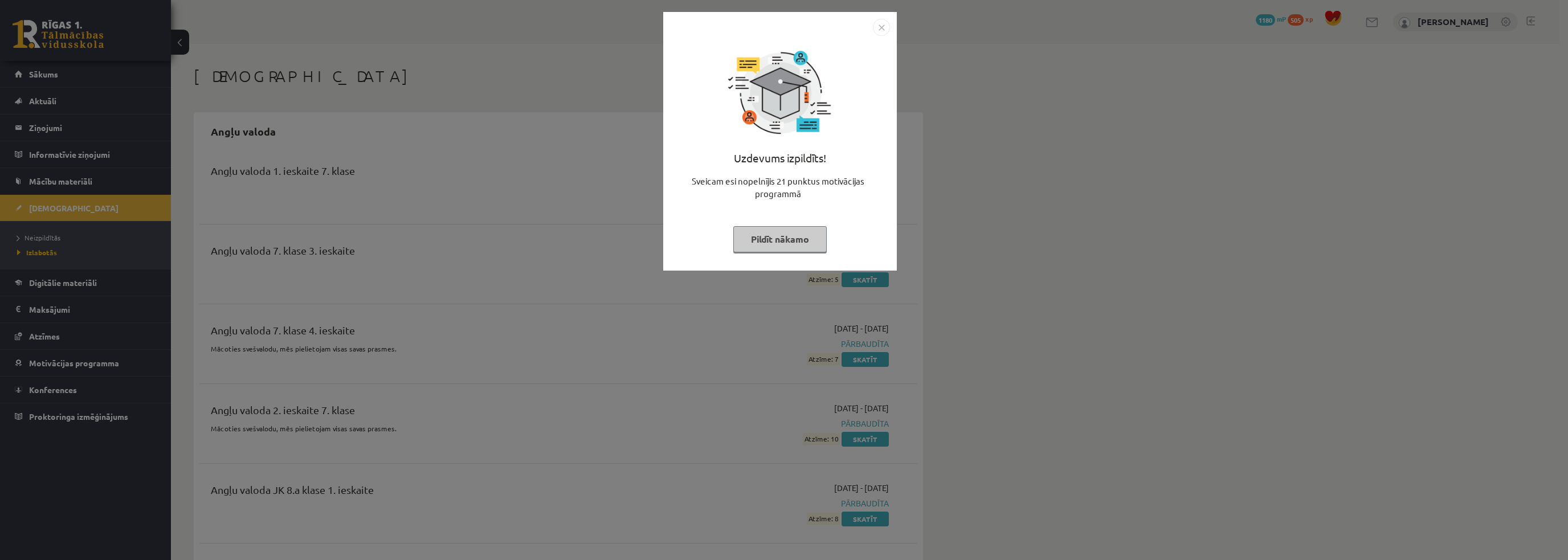
click at [787, 236] on button "Pildīt nākamo" at bounding box center [780, 239] width 93 height 26
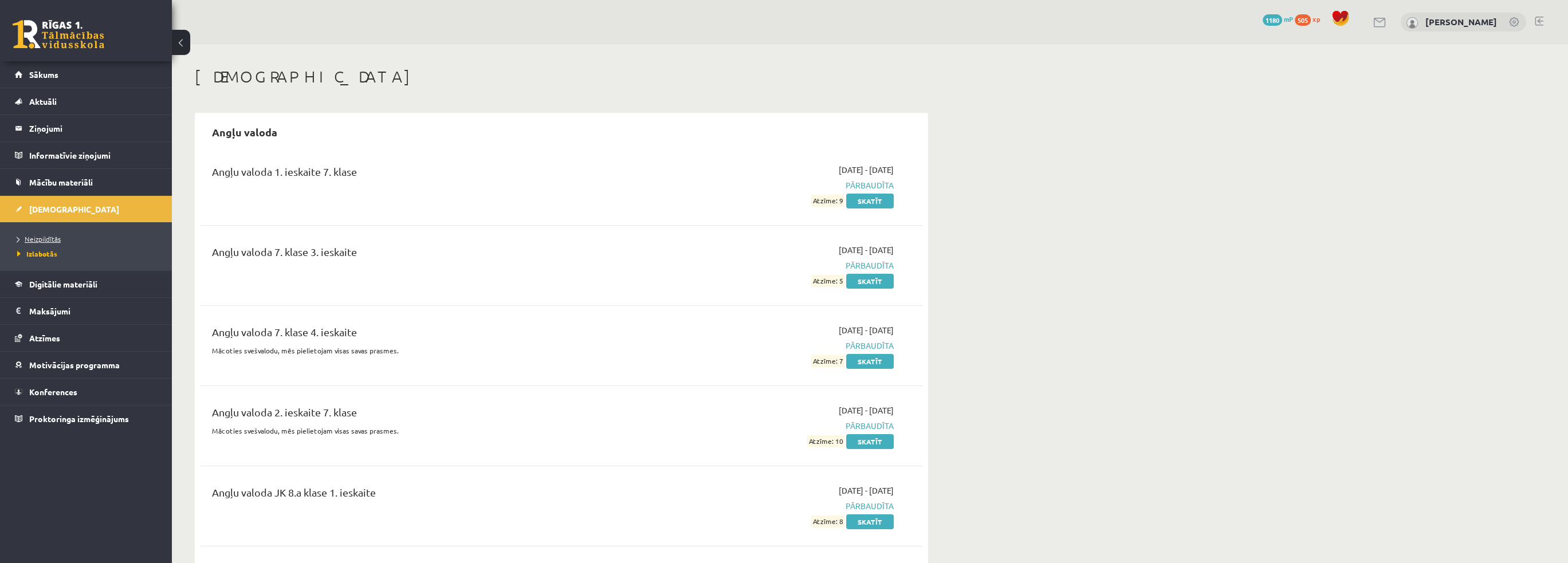
click at [48, 236] on span "Neizpildītās" at bounding box center [39, 239] width 44 height 9
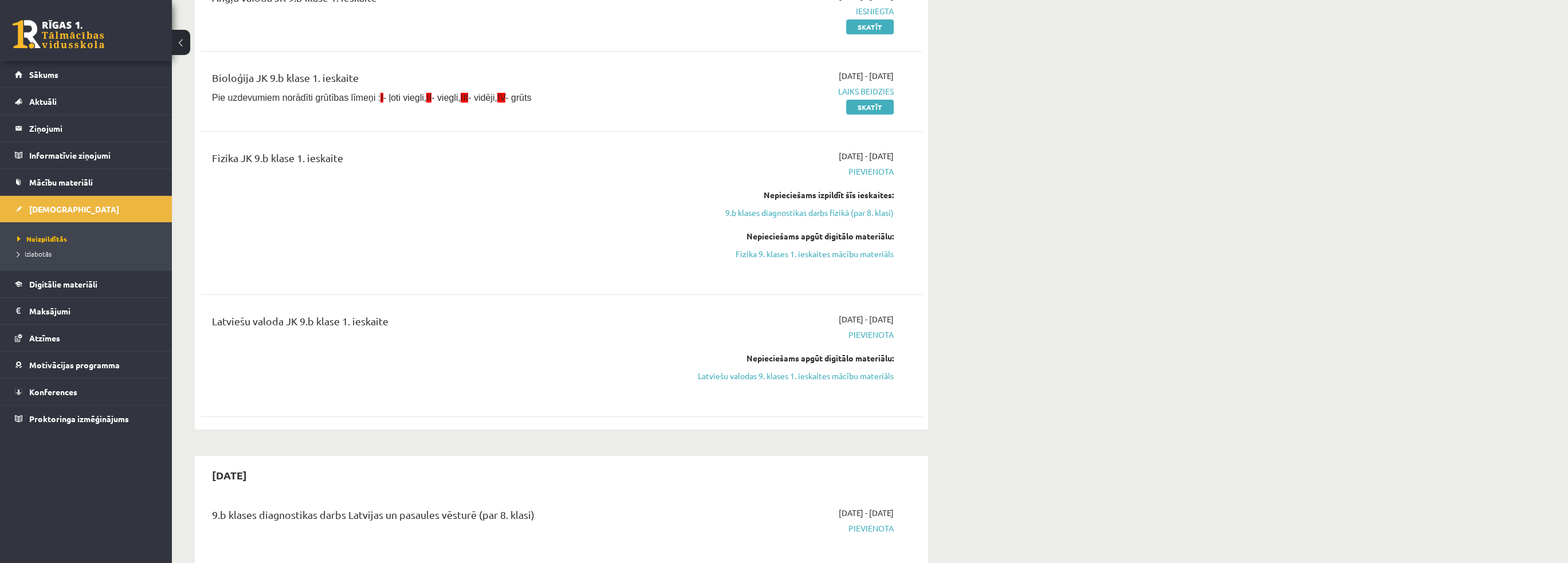
scroll to position [515, 0]
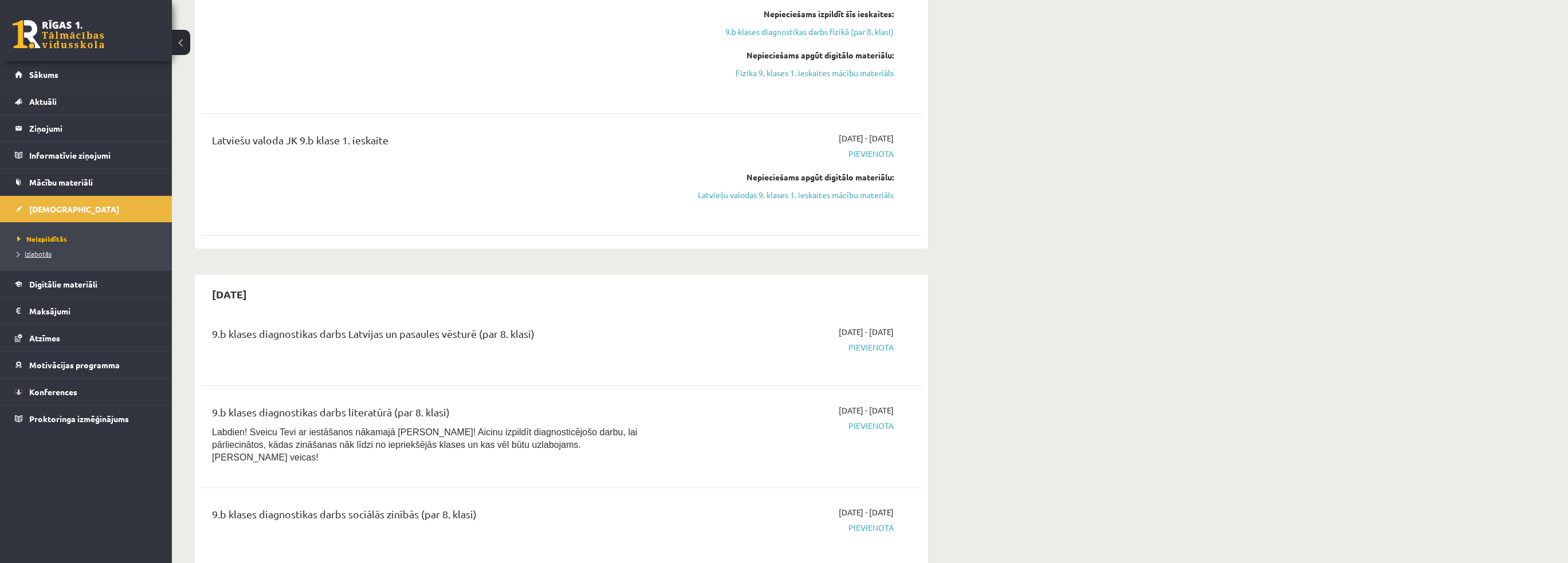
click at [36, 251] on span "Izlabotās" at bounding box center [35, 253] width 35 height 9
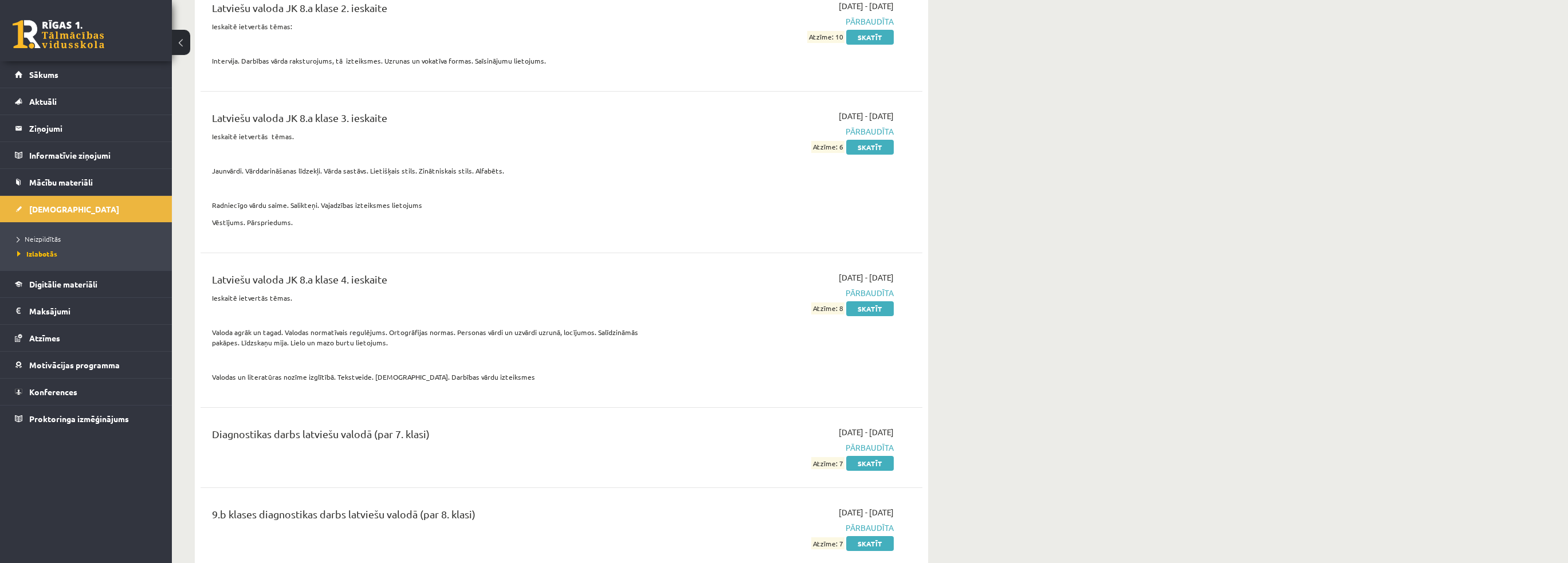
scroll to position [8243, 0]
click at [877, 536] on link "Skatīt" at bounding box center [869, 543] width 48 height 15
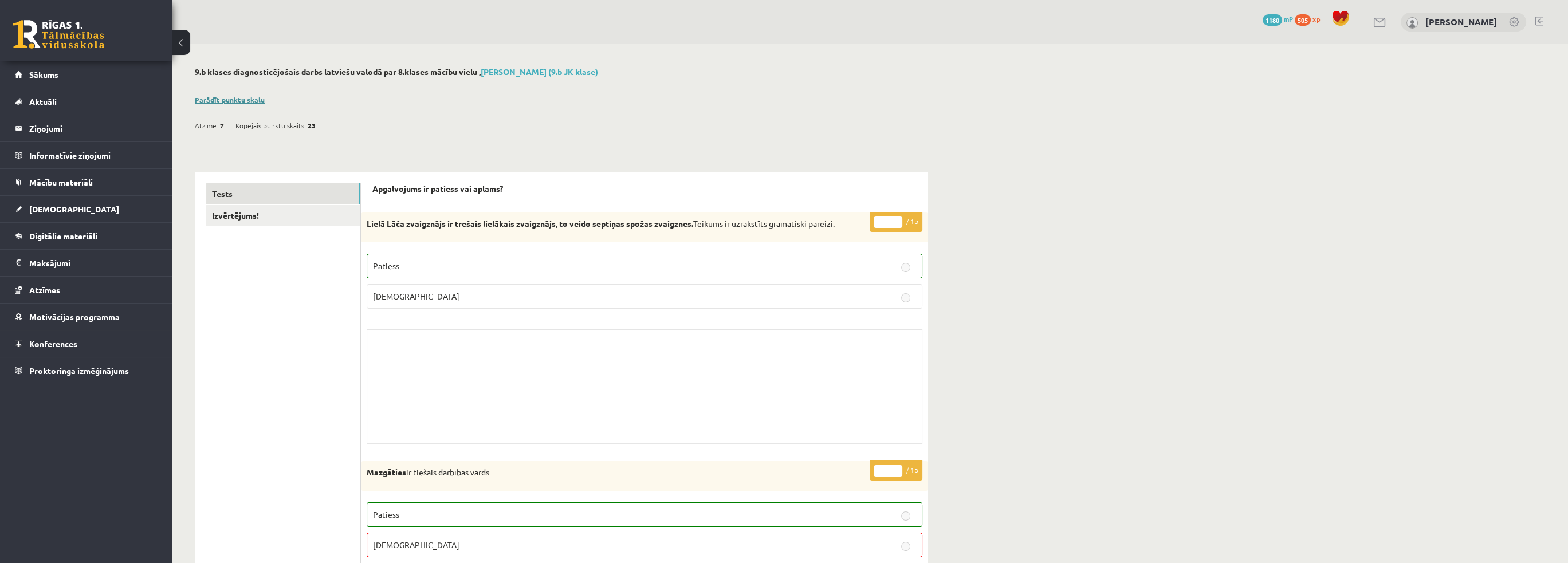
click at [223, 96] on link "Parādīt punktu skalu" at bounding box center [230, 99] width 70 height 9
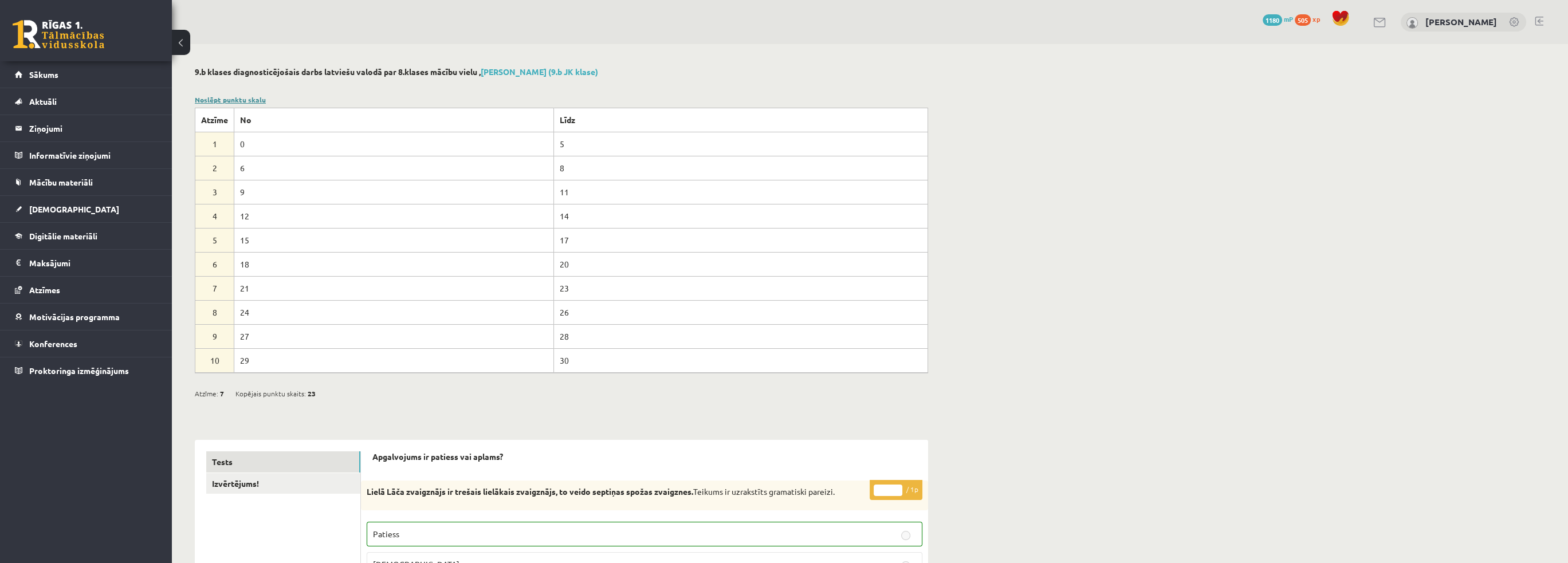
click at [234, 98] on link "Noslēpt punktu skalu" at bounding box center [230, 99] width 71 height 9
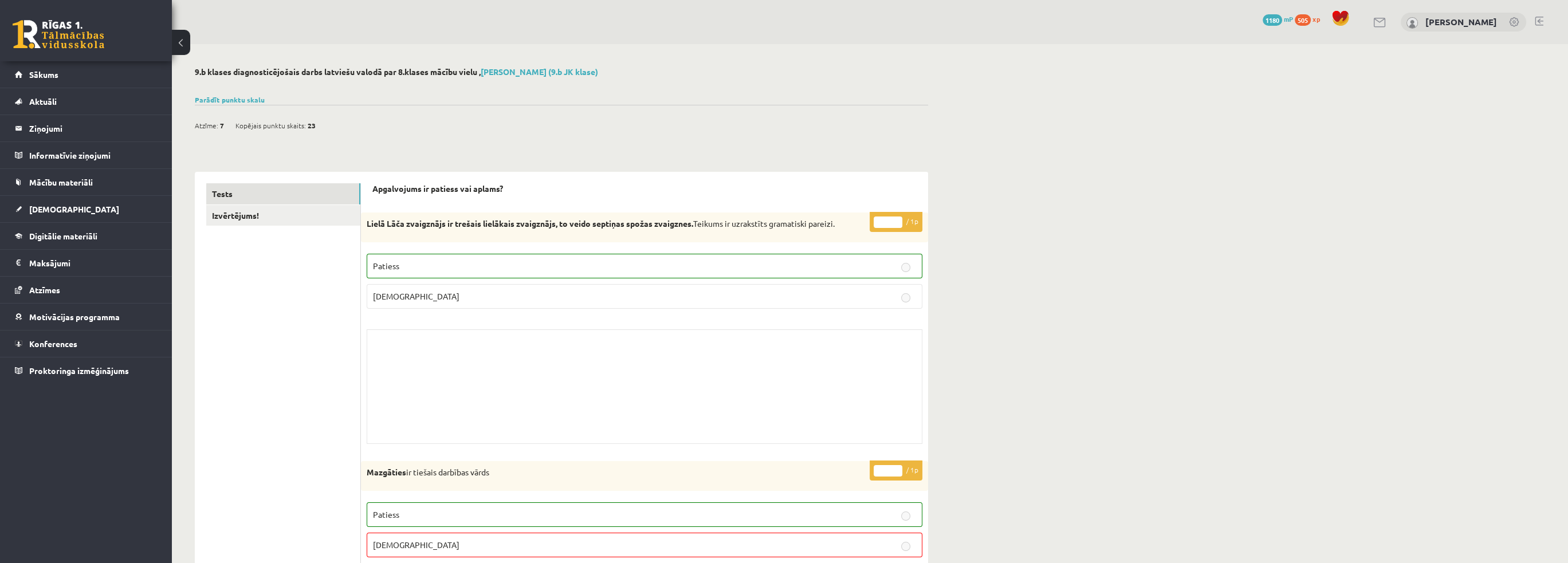
click at [41, 28] on link at bounding box center [58, 34] width 92 height 28
